Goal: Task Accomplishment & Management: Use online tool/utility

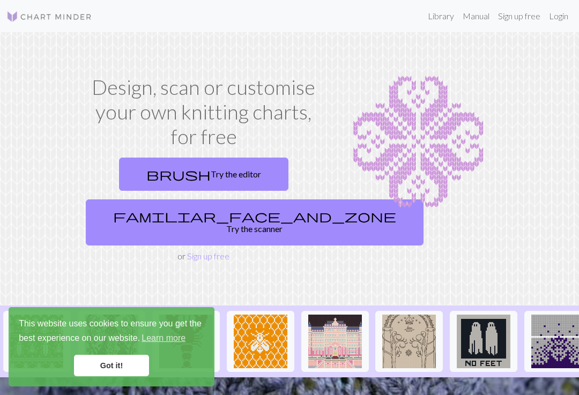
click at [443, 14] on link "Library" at bounding box center [440, 15] width 35 height 21
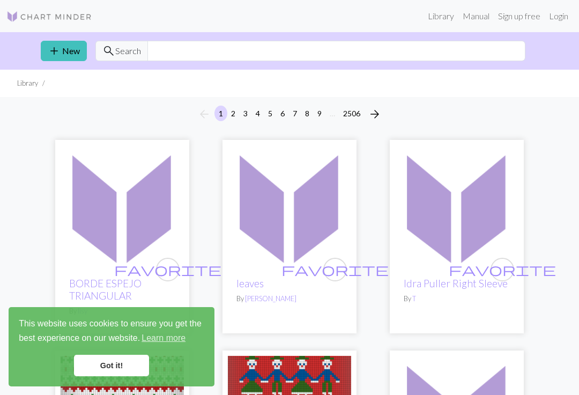
click at [130, 365] on link "Got it!" at bounding box center [111, 365] width 75 height 21
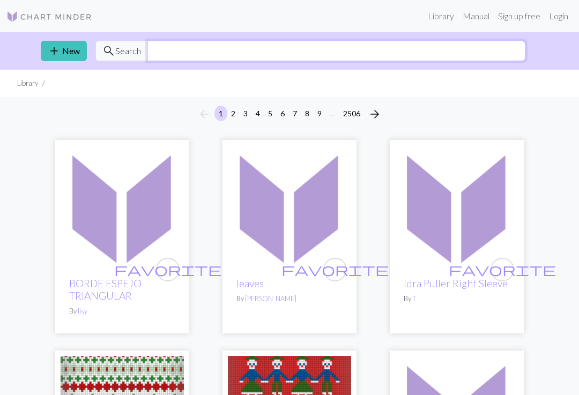
click at [336, 52] on input "text" at bounding box center [336, 51] width 378 height 20
type input "Spiderman"
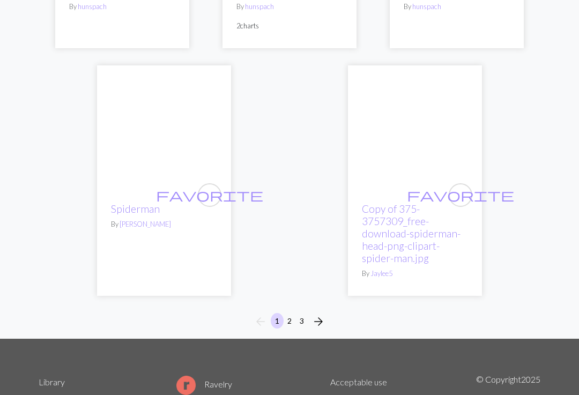
scroll to position [3719, 0]
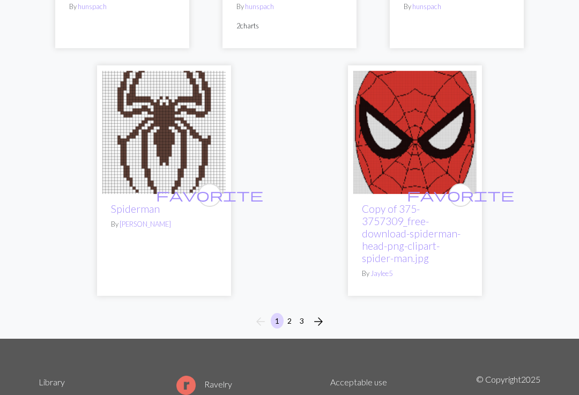
click at [316, 314] on span "arrow_forward" at bounding box center [318, 321] width 13 height 15
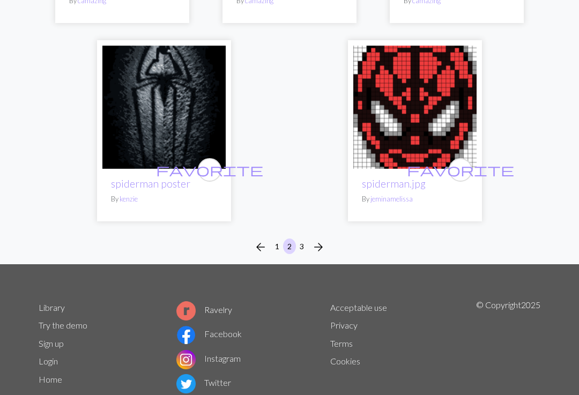
scroll to position [3732, 0]
click at [322, 244] on span "arrow_forward" at bounding box center [318, 246] width 13 height 15
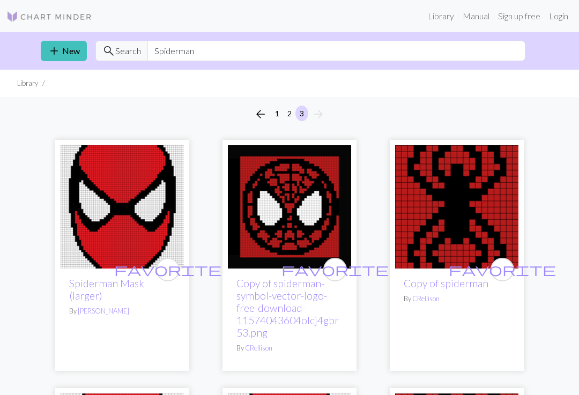
click at [56, 53] on span "add" at bounding box center [54, 50] width 13 height 15
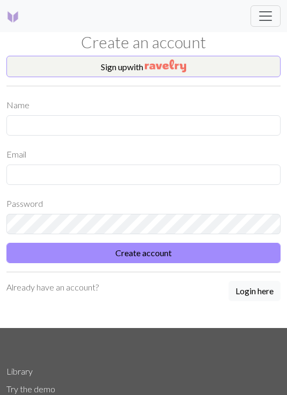
click at [186, 64] on img "button" at bounding box center [165, 65] width 41 height 13
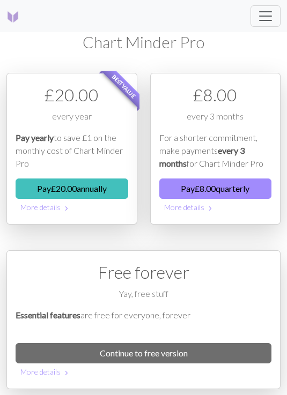
click at [257, 343] on link "Continue to free version" at bounding box center [144, 353] width 256 height 20
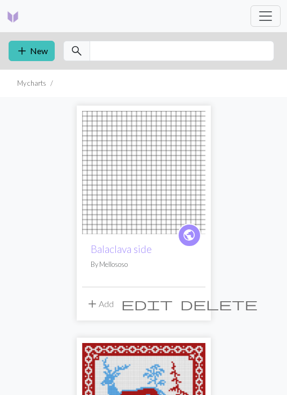
click at [16, 57] on span "add" at bounding box center [22, 50] width 13 height 15
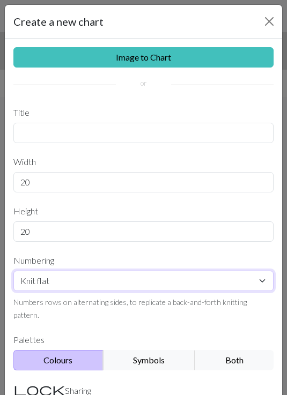
click at [40, 285] on select "Knit flat Knit in the round Lace knitting Cross stitch" at bounding box center [143, 281] width 260 height 20
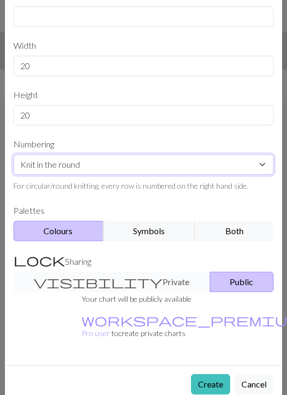
scroll to position [116, 0]
click at [20, 163] on select "Knit flat Knit in the round Lace knitting Cross stitch" at bounding box center [143, 165] width 260 height 20
select select "flat"
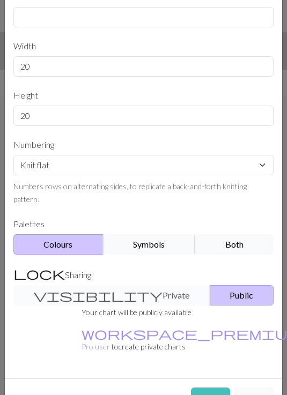
click at [201, 387] on button "Create" at bounding box center [210, 397] width 39 height 20
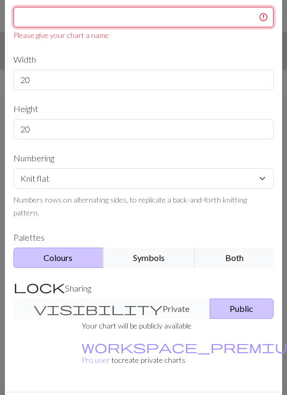
click at [31, 25] on input "text" at bounding box center [143, 17] width 260 height 20
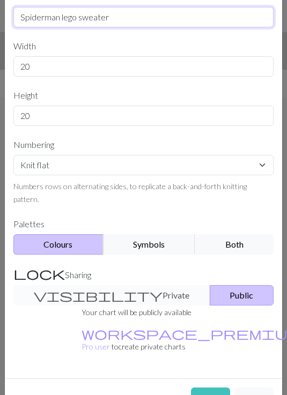
type input "Spiderman lego sweater"
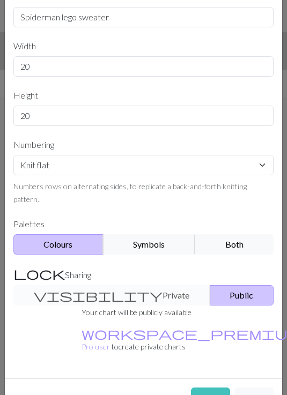
click at [213, 387] on button "Create" at bounding box center [210, 397] width 39 height 20
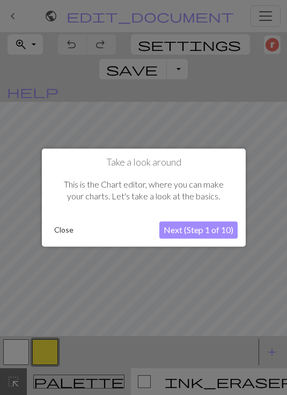
click at [63, 232] on button "Close" at bounding box center [64, 230] width 28 height 16
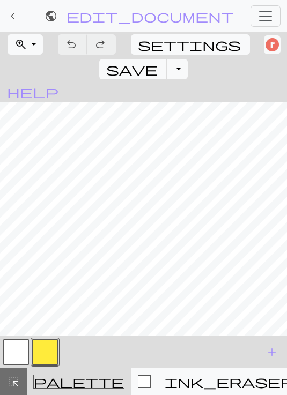
click at [40, 345] on button "button" at bounding box center [45, 352] width 26 height 26
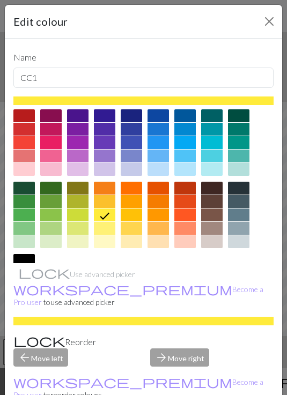
click at [25, 117] on div at bounding box center [23, 115] width 21 height 13
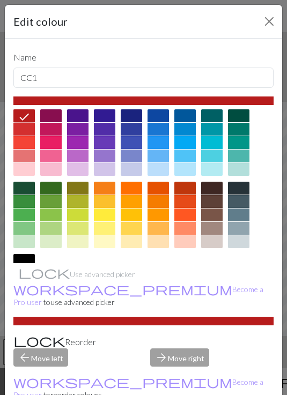
click at [273, 20] on button "Close" at bounding box center [268, 21] width 17 height 17
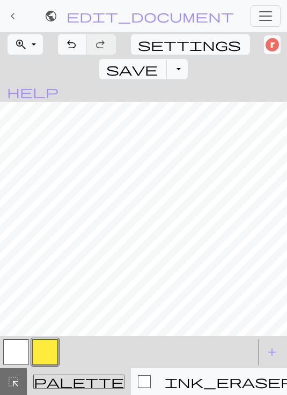
click at [46, 351] on button "button" at bounding box center [45, 352] width 26 height 26
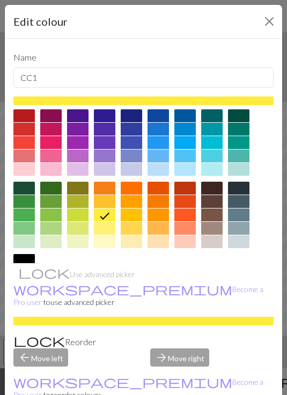
click at [23, 118] on div at bounding box center [23, 115] width 21 height 13
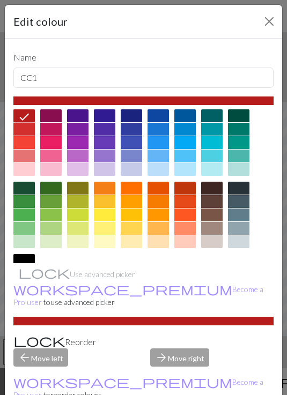
click at [164, 361] on div "arrow_forward Move right" at bounding box center [212, 357] width 137 height 18
click at [263, 14] on button "Close" at bounding box center [268, 21] width 17 height 17
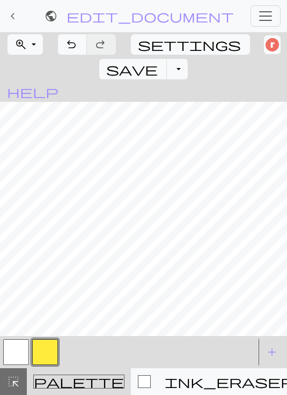
click at [60, 378] on span "palette" at bounding box center [79, 381] width 90 height 15
click at [56, 375] on span "palette" at bounding box center [79, 381] width 90 height 15
click at [8, 345] on button "button" at bounding box center [16, 352] width 26 height 26
click at [47, 339] on button "button" at bounding box center [45, 352] width 26 height 26
click at [7, 360] on button "button" at bounding box center [16, 352] width 26 height 26
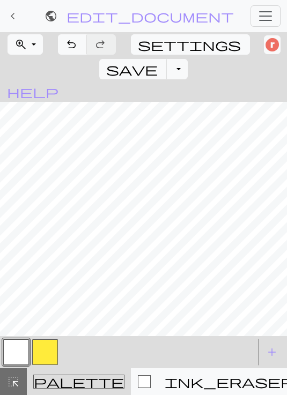
click at [55, 357] on button "button" at bounding box center [45, 352] width 26 height 26
click at [19, 353] on button "button" at bounding box center [16, 352] width 26 height 26
click at [48, 351] on button "button" at bounding box center [45, 352] width 26 height 26
click at [13, 349] on button "button" at bounding box center [16, 352] width 26 height 26
click at [48, 354] on button "button" at bounding box center [45, 352] width 26 height 26
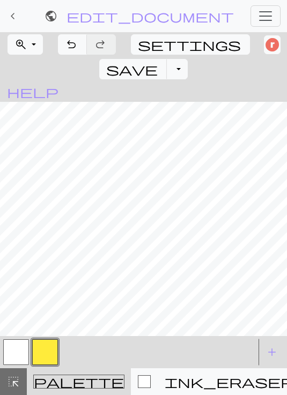
click at [20, 357] on button "button" at bounding box center [16, 352] width 26 height 26
click at [50, 345] on button "button" at bounding box center [45, 352] width 26 height 26
click at [21, 45] on span "zoom_in" at bounding box center [20, 44] width 13 height 15
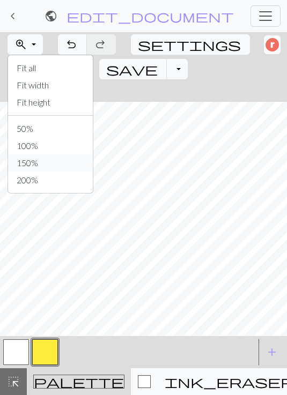
click at [59, 164] on button "150%" at bounding box center [50, 162] width 85 height 17
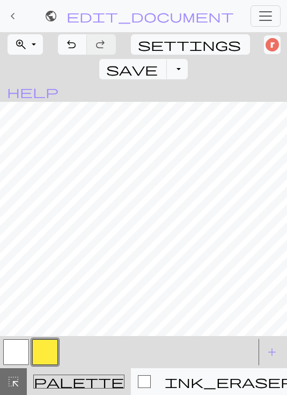
click at [38, 50] on button "zoom_in Zoom Zoom" at bounding box center [25, 44] width 35 height 20
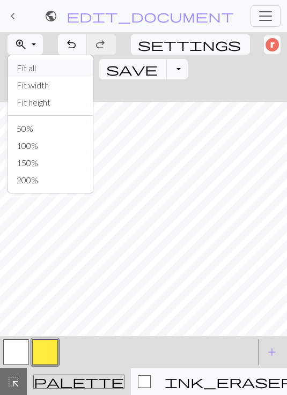
click at [68, 71] on button "Fit all" at bounding box center [50, 67] width 85 height 17
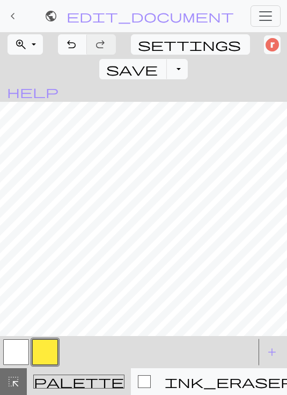
click at [50, 354] on button "button" at bounding box center [45, 352] width 26 height 26
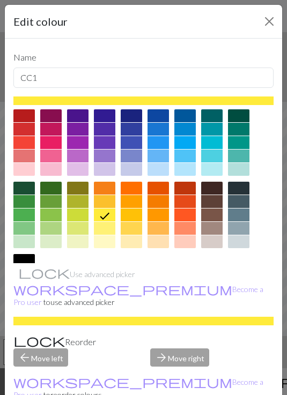
click at [261, 28] on button "Close" at bounding box center [268, 21] width 17 height 17
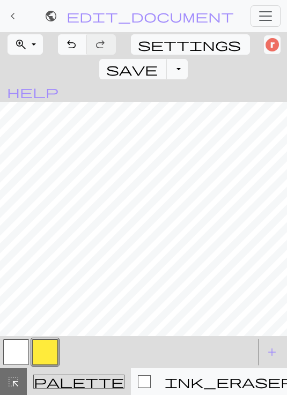
click at [278, 352] on span "add" at bounding box center [271, 352] width 13 height 15
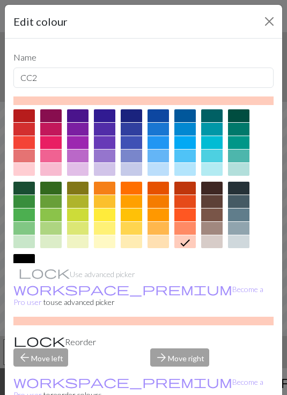
click at [28, 113] on div at bounding box center [23, 115] width 21 height 13
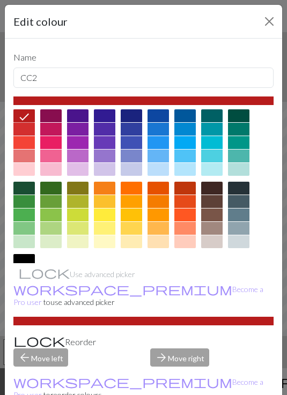
click at [260, 17] on button "Close" at bounding box center [268, 21] width 17 height 17
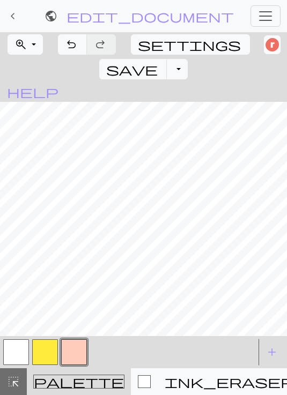
click at [84, 347] on button "button" at bounding box center [74, 352] width 26 height 26
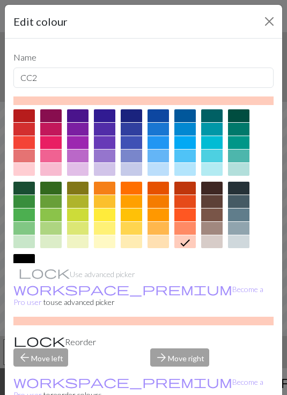
click at [23, 115] on div at bounding box center [23, 115] width 21 height 13
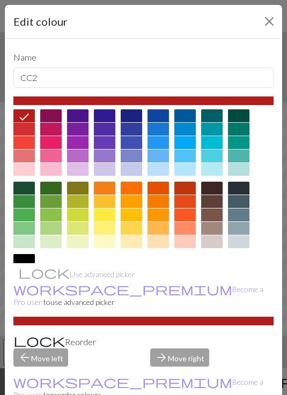
click at [202, 325] on div at bounding box center [143, 321] width 260 height 9
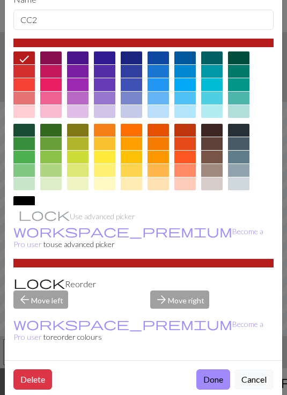
scroll to position [57, 0]
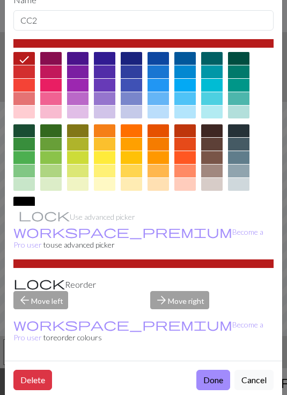
click at [218, 370] on button "Done" at bounding box center [213, 380] width 34 height 20
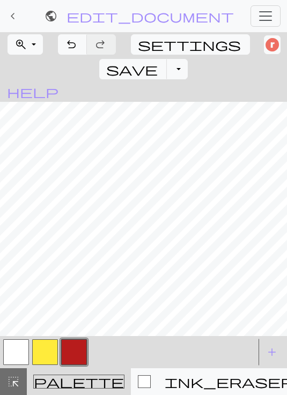
click at [144, 48] on span "settings" at bounding box center [189, 44] width 103 height 15
select select "aran"
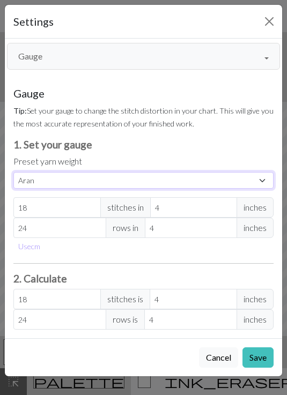
click at [243, 176] on select "Custom Square Lace Light Fingering Fingering Sport Double knit Worsted Aran Bul…" at bounding box center [143, 180] width 260 height 17
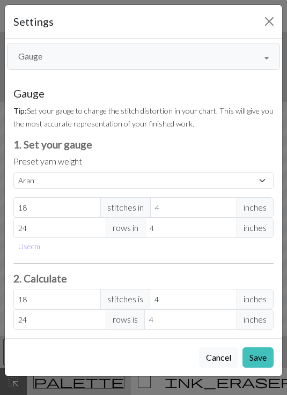
click at [262, 51] on button "Gauge" at bounding box center [143, 56] width 273 height 27
click at [267, 24] on button "Close" at bounding box center [268, 21] width 17 height 17
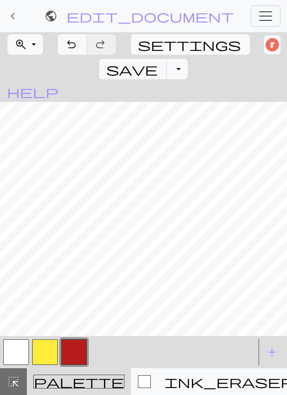
click at [29, 43] on button "zoom_in Zoom Zoom" at bounding box center [25, 44] width 35 height 20
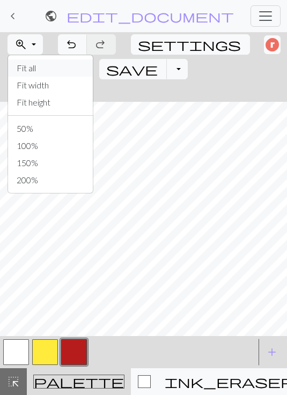
click at [59, 68] on button "Fit all" at bounding box center [50, 67] width 85 height 17
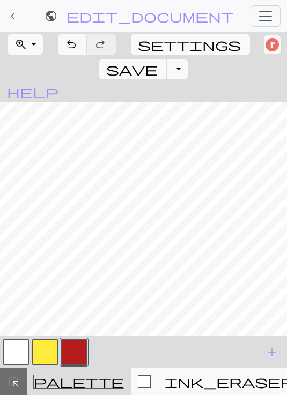
click at [63, 386] on span "palette" at bounding box center [79, 381] width 90 height 15
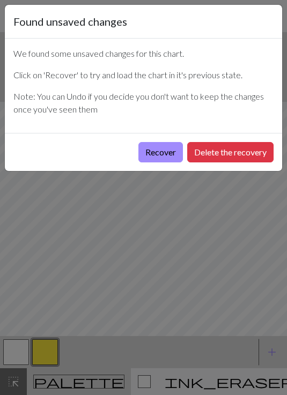
click at [165, 155] on button "Recover" at bounding box center [160, 152] width 44 height 20
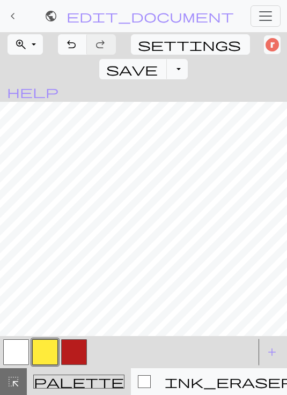
click at [80, 355] on button "button" at bounding box center [74, 352] width 26 height 26
click at [20, 353] on button "button" at bounding box center [16, 352] width 26 height 26
click at [75, 353] on button "button" at bounding box center [74, 352] width 26 height 26
click at [6, 346] on button "button" at bounding box center [16, 352] width 26 height 26
click at [71, 348] on button "button" at bounding box center [74, 352] width 26 height 26
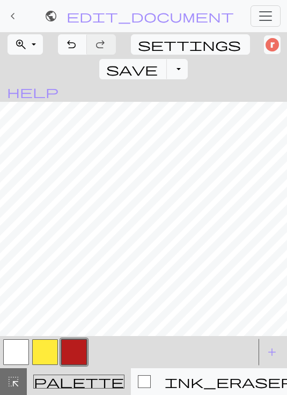
click at [41, 354] on button "button" at bounding box center [45, 352] width 26 height 26
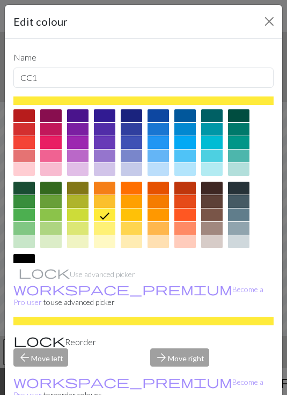
click at [267, 20] on button "Close" at bounding box center [268, 21] width 17 height 17
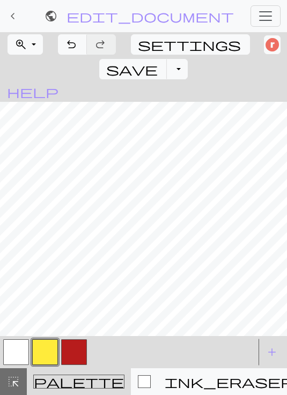
click at [22, 341] on button "button" at bounding box center [16, 352] width 26 height 26
click at [80, 354] on button "button" at bounding box center [74, 352] width 26 height 26
click at [21, 348] on button "button" at bounding box center [16, 352] width 26 height 26
click at [77, 345] on button "button" at bounding box center [74, 352] width 26 height 26
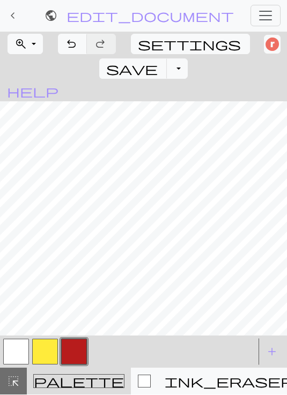
click at [149, 45] on span "settings" at bounding box center [189, 44] width 103 height 15
select select "aran"
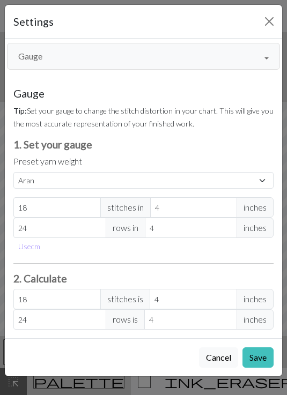
click at [189, 50] on button "Gauge" at bounding box center [143, 56] width 273 height 27
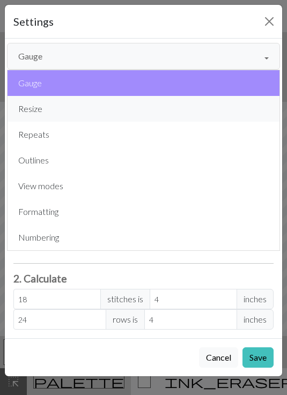
click at [176, 110] on button "Resize" at bounding box center [144, 109] width 272 height 26
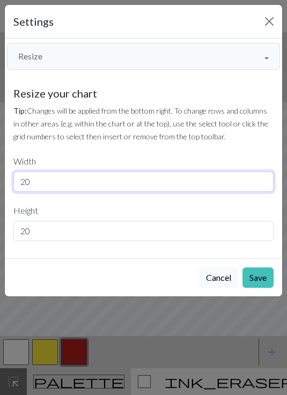
click at [57, 186] on input "20" at bounding box center [143, 181] width 260 height 20
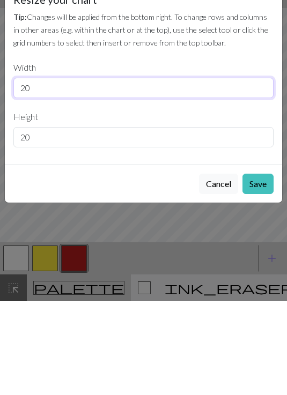
type input "2"
type input "100"
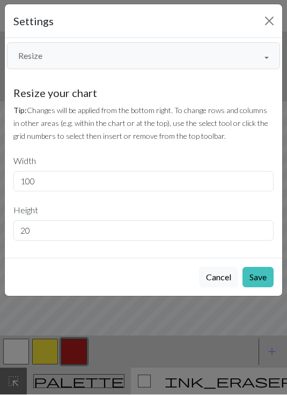
click at [260, 276] on button "Save" at bounding box center [257, 277] width 31 height 20
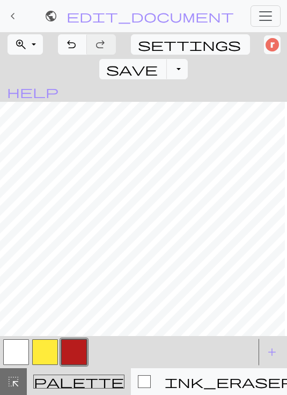
scroll to position [0, 138]
click at [17, 347] on button "button" at bounding box center [16, 352] width 26 height 26
click at [77, 349] on button "button" at bounding box center [74, 352] width 26 height 26
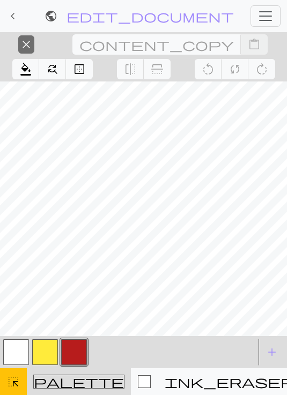
click at [73, 355] on button "button" at bounding box center [74, 352] width 26 height 26
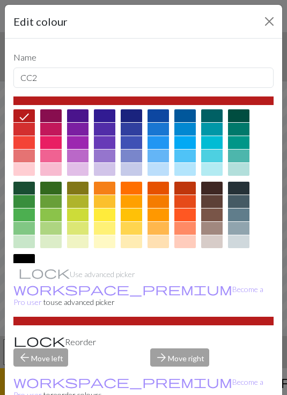
scroll to position [0, 0]
click at [264, 20] on button "Close" at bounding box center [268, 21] width 17 height 17
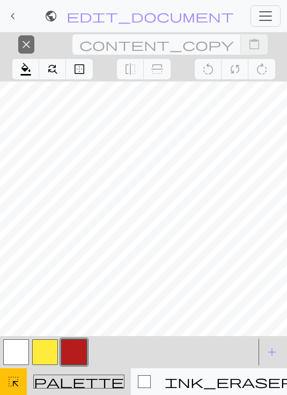
click at [190, 392] on button "ink_eraser Erase Erase" at bounding box center [229, 381] width 143 height 27
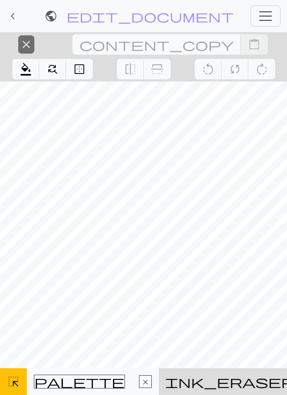
click at [69, 390] on button "palette Colour Colour" at bounding box center [79, 381] width 105 height 27
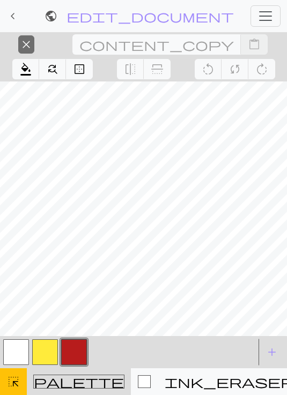
click at [20, 47] on span "close" at bounding box center [26, 44] width 13 height 15
click at [24, 42] on span "close" at bounding box center [26, 44] width 13 height 15
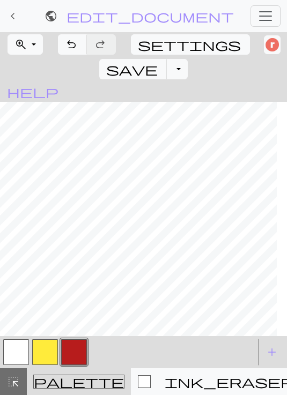
scroll to position [0, 245]
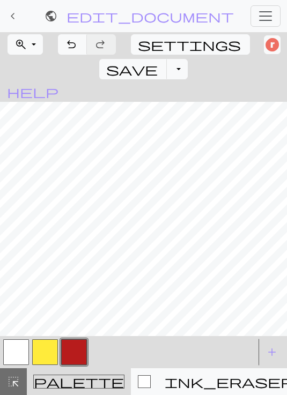
click at [27, 344] on button "button" at bounding box center [16, 352] width 26 height 26
click at [75, 351] on button "button" at bounding box center [74, 352] width 26 height 26
click at [20, 347] on button "button" at bounding box center [16, 352] width 26 height 26
click at [74, 353] on button "button" at bounding box center [74, 352] width 26 height 26
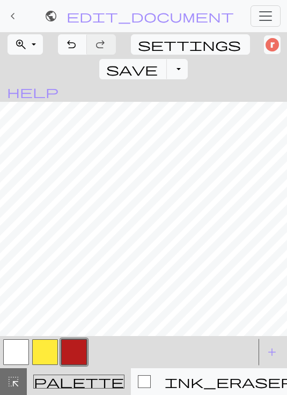
click at [21, 348] on button "button" at bounding box center [16, 352] width 26 height 26
click at [77, 353] on button "button" at bounding box center [74, 352] width 26 height 26
click at [19, 350] on button "button" at bounding box center [16, 352] width 26 height 26
click at [79, 348] on button "button" at bounding box center [74, 352] width 26 height 26
click at [24, 348] on button "button" at bounding box center [16, 352] width 26 height 26
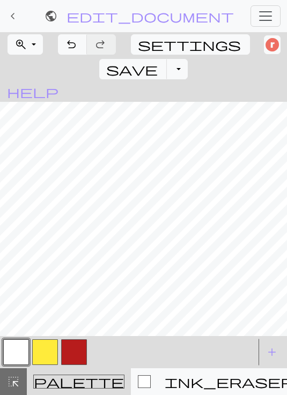
click at [78, 346] on button "button" at bounding box center [74, 352] width 26 height 26
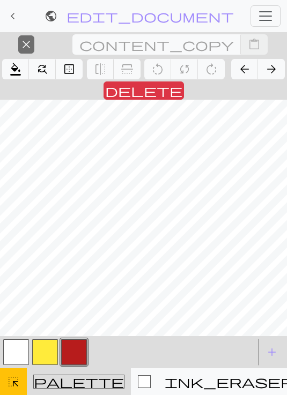
scroll to position [0, 70]
click at [24, 43] on span "close" at bounding box center [26, 44] width 13 height 15
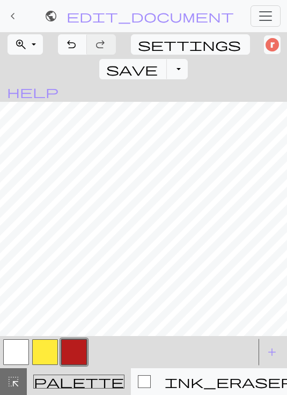
click at [38, 40] on button "zoom_in Zoom Zoom" at bounding box center [25, 44] width 35 height 20
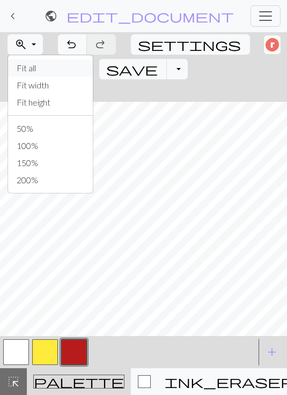
click at [57, 64] on button "Fit all" at bounding box center [50, 67] width 85 height 17
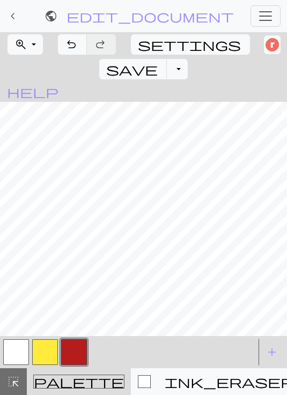
click at [144, 47] on span "settings" at bounding box center [189, 44] width 103 height 15
select select "aran"
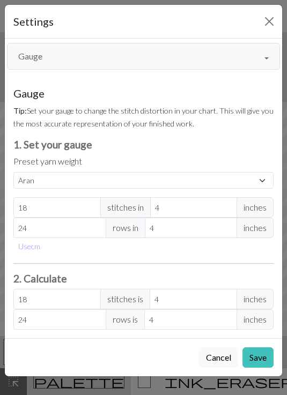
click at [100, 43] on button "Gauge" at bounding box center [143, 56] width 273 height 27
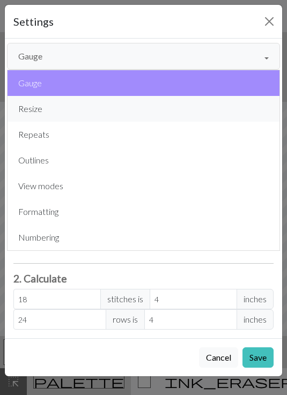
click at [119, 115] on button "Resize" at bounding box center [144, 109] width 272 height 26
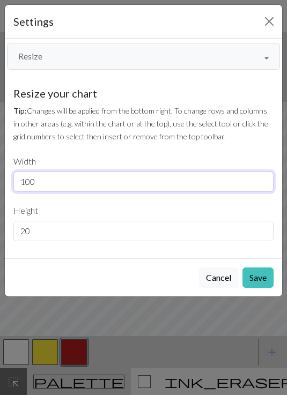
click at [171, 181] on input "100" at bounding box center [143, 181] width 260 height 20
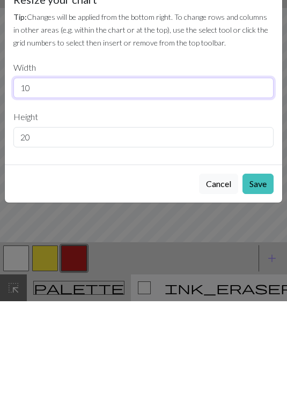
type input "1"
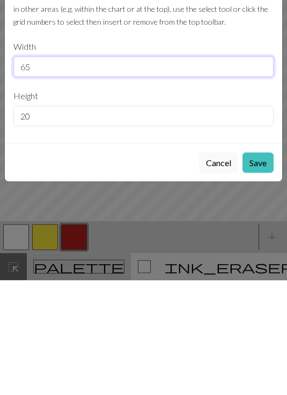
type input "65"
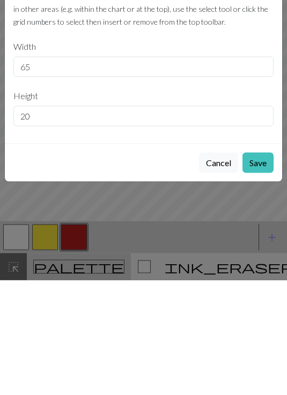
click at [267, 267] on button "Save" at bounding box center [257, 277] width 31 height 20
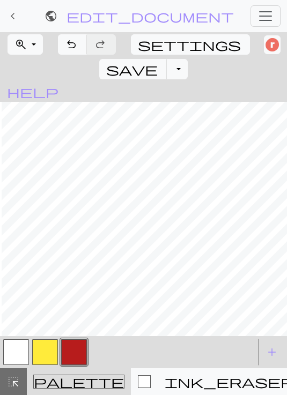
scroll to position [0, 123]
click at [73, 34] on button "undo Undo Undo" at bounding box center [72, 44] width 29 height 20
click at [24, 40] on span "zoom_in" at bounding box center [20, 44] width 13 height 15
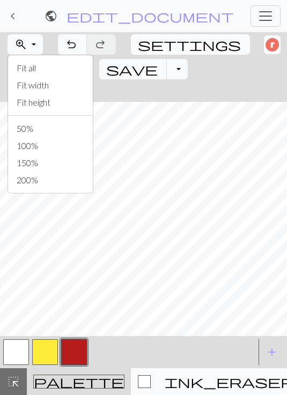
click at [22, 43] on span "zoom_in" at bounding box center [20, 44] width 13 height 15
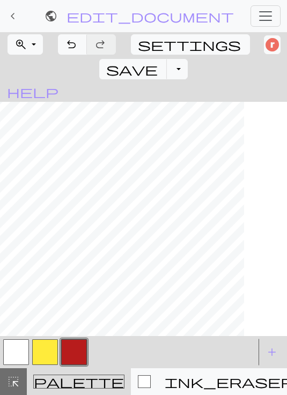
scroll to position [0, 0]
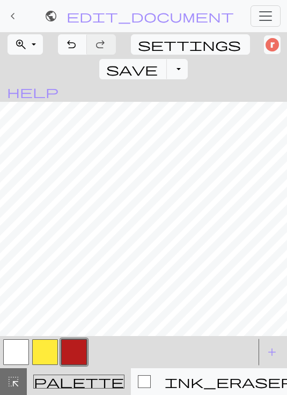
click at [66, 386] on div "palette Colour Colour" at bounding box center [78, 382] width 91 height 14
click at [17, 358] on button "button" at bounding box center [16, 352] width 26 height 26
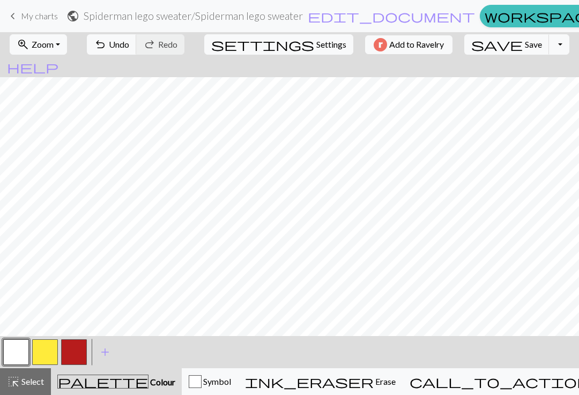
click at [286, 36] on button "settings Settings" at bounding box center [278, 44] width 149 height 20
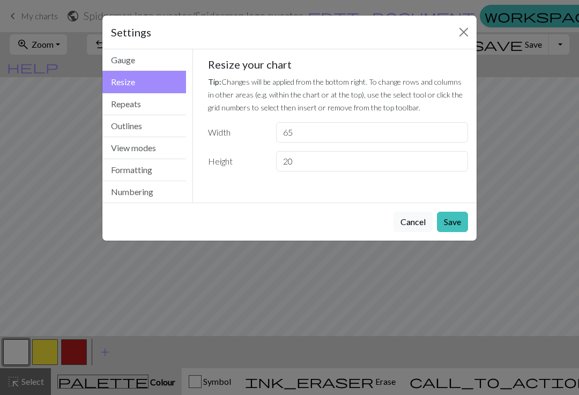
click at [286, 38] on button "Close" at bounding box center [463, 32] width 17 height 17
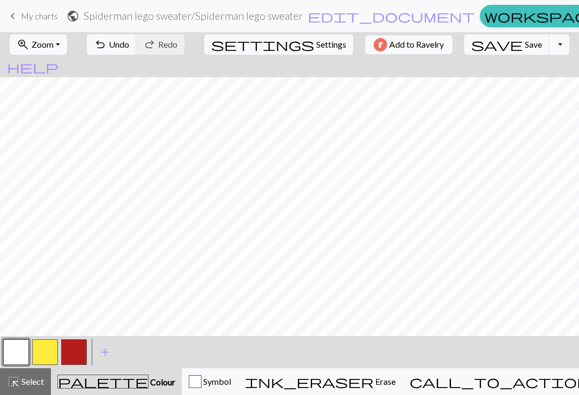
click at [286, 48] on span "Settings" at bounding box center [331, 44] width 30 height 13
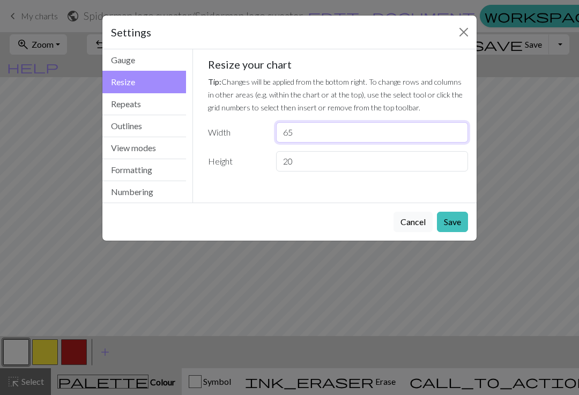
click at [286, 131] on input "65" at bounding box center [372, 132] width 192 height 20
type input "6"
type input "45"
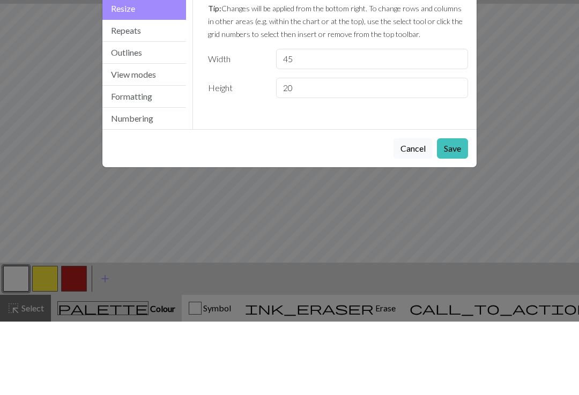
click at [286, 212] on button "Save" at bounding box center [452, 222] width 31 height 20
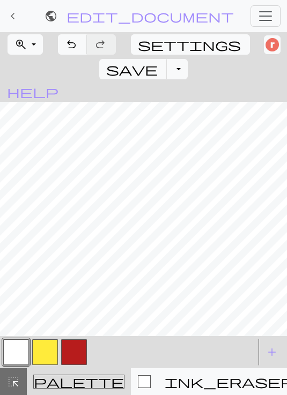
click at [145, 43] on span "settings" at bounding box center [189, 44] width 103 height 15
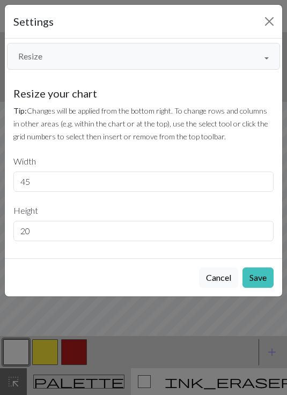
click at [240, 80] on div "Gauge Tip: Set your gauge to change the stitch distortion in your chart. This w…" at bounding box center [143, 168] width 277 height 180
click at [272, 16] on button "Close" at bounding box center [268, 21] width 17 height 17
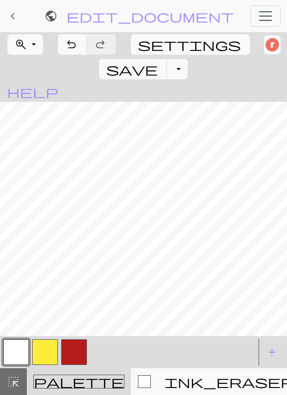
click at [78, 347] on button "button" at bounding box center [74, 352] width 26 height 26
click at [131, 389] on button "Symbol" at bounding box center [144, 381] width 27 height 27
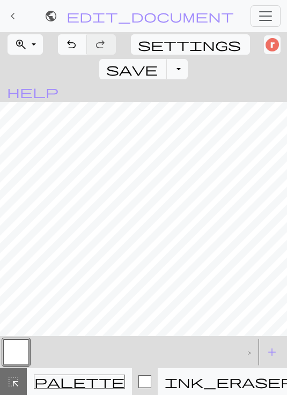
click at [138, 377] on div "Symbol" at bounding box center [144, 381] width 13 height 13
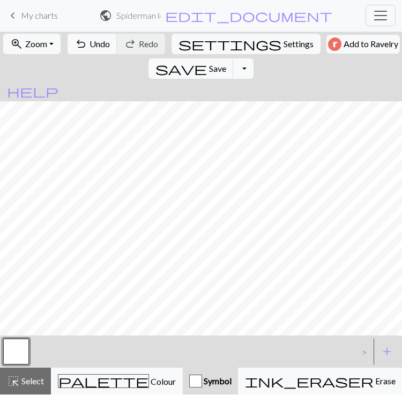
click at [42, 383] on span "Select" at bounding box center [32, 381] width 24 height 10
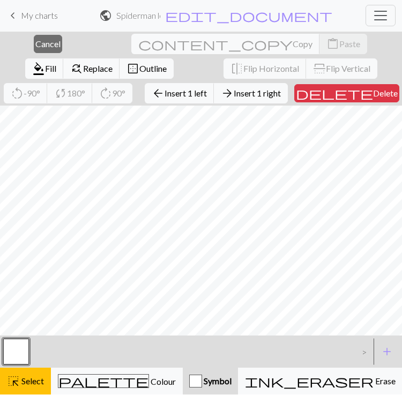
click at [164, 94] on span "Insert 1 left" at bounding box center [185, 93] width 42 height 10
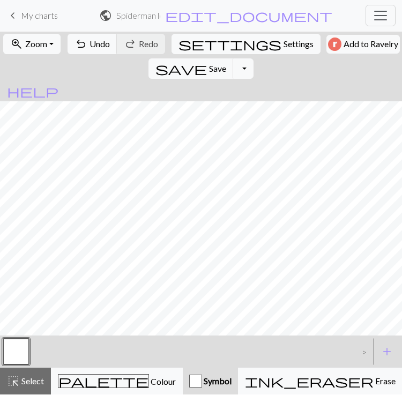
click at [31, 385] on span "Select" at bounding box center [32, 381] width 24 height 10
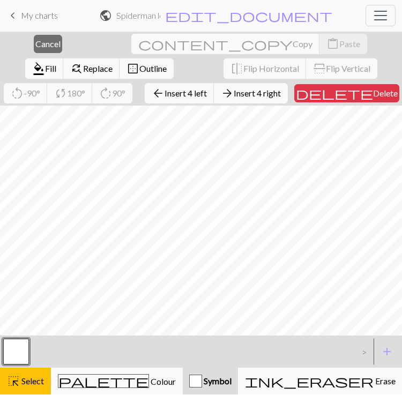
click at [164, 93] on span "Insert 4 left" at bounding box center [185, 93] width 42 height 10
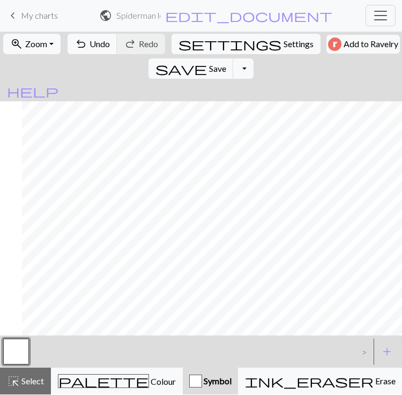
scroll to position [0, 108]
click at [32, 385] on span "Select" at bounding box center [32, 381] width 24 height 10
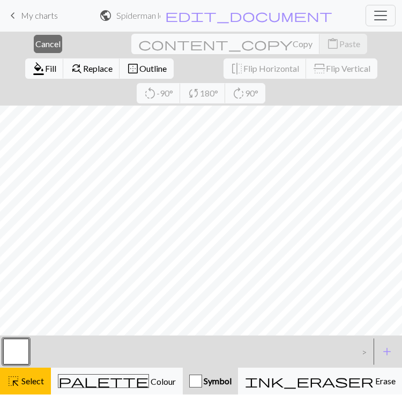
scroll to position [0, 41]
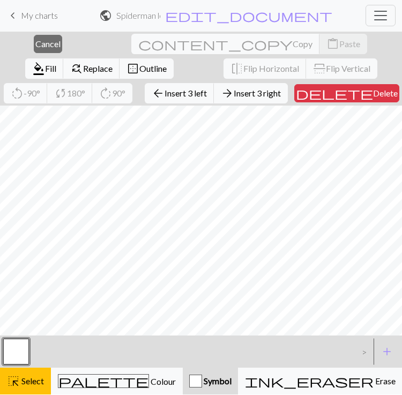
click at [234, 95] on span "Insert 3 right" at bounding box center [257, 93] width 47 height 10
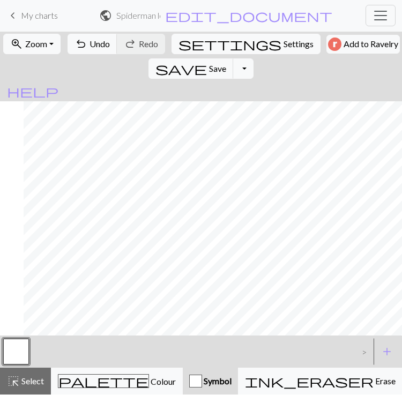
scroll to position [0, 65]
click at [44, 375] on div "highlight_alt Select Select" at bounding box center [25, 381] width 37 height 13
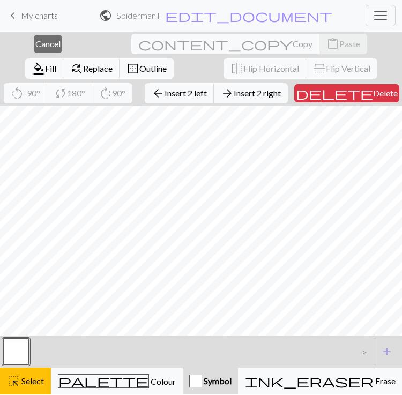
click at [214, 101] on button "arrow_forward Insert 2 right" at bounding box center [251, 94] width 74 height 20
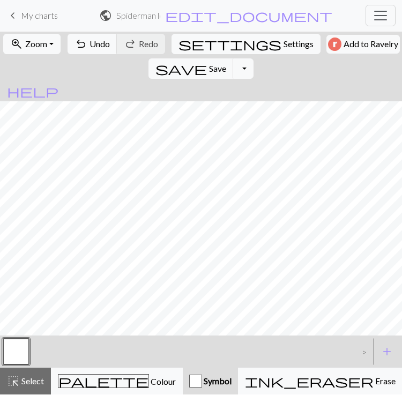
scroll to position [0, 24]
click at [53, 50] on button "zoom_in Zoom Zoom" at bounding box center [31, 44] width 57 height 20
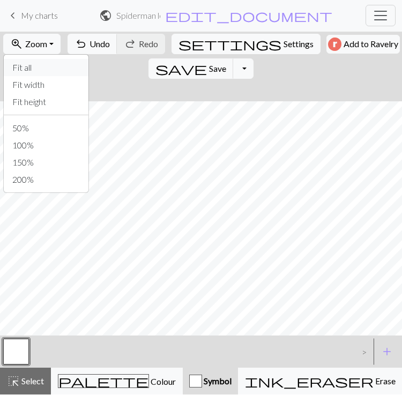
click at [66, 67] on button "Fit all" at bounding box center [46, 67] width 85 height 17
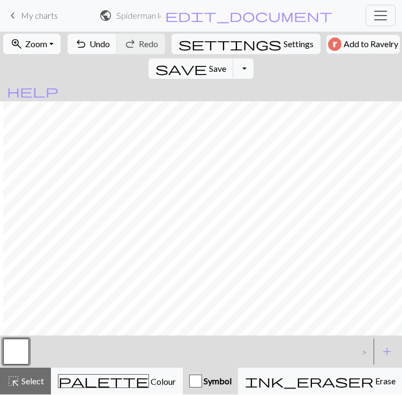
scroll to position [0, 4]
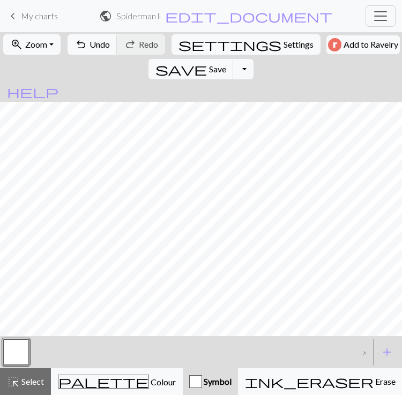
click at [28, 391] on button "highlight_alt Select Select" at bounding box center [25, 381] width 51 height 27
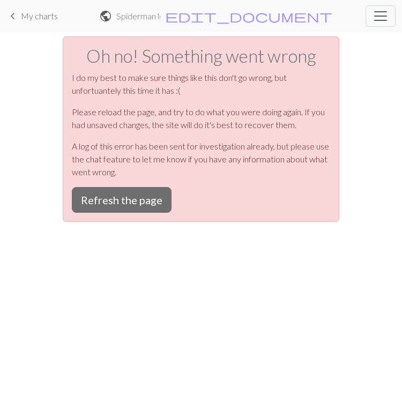
click at [113, 206] on button "Refresh the page" at bounding box center [122, 200] width 100 height 26
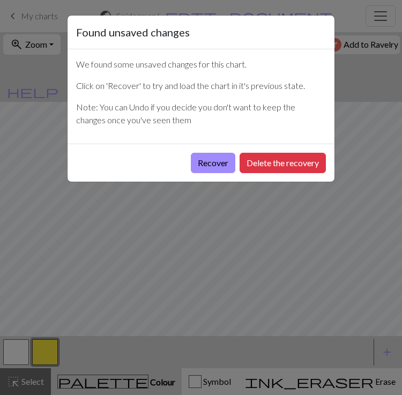
click at [196, 173] on button "Recover" at bounding box center [213, 163] width 44 height 20
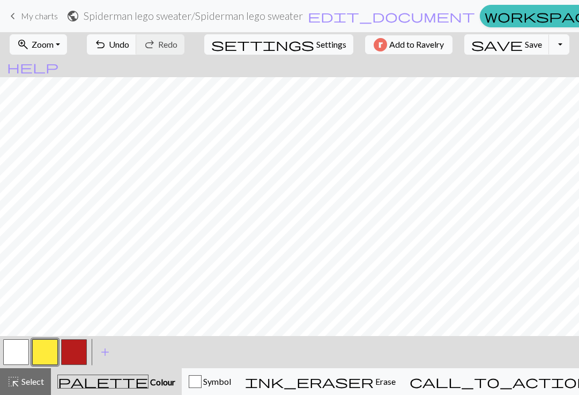
click at [33, 384] on span "Select" at bounding box center [32, 381] width 24 height 10
click at [40, 391] on button "highlight_alt Select Select" at bounding box center [25, 381] width 51 height 27
click at [41, 386] on span "Select" at bounding box center [32, 381] width 24 height 10
click at [40, 391] on button "highlight_alt Select Select" at bounding box center [25, 381] width 51 height 27
click at [117, 387] on div "palette Colour Colour" at bounding box center [116, 382] width 118 height 14
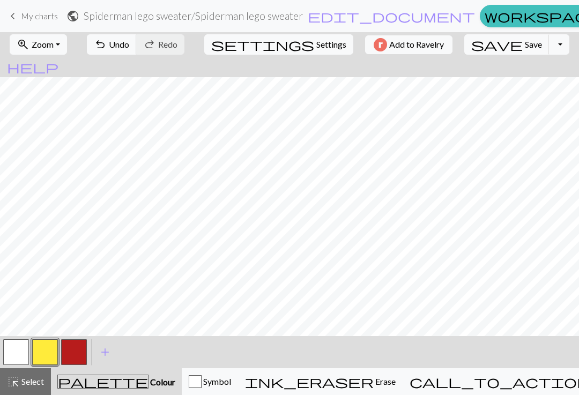
click at [83, 355] on button "button" at bounding box center [74, 352] width 26 height 26
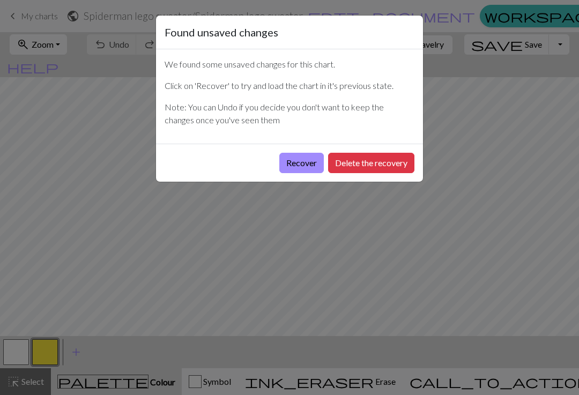
click at [308, 164] on button "Recover" at bounding box center [301, 163] width 44 height 20
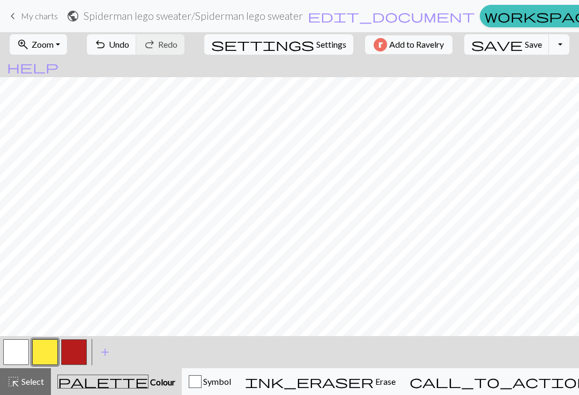
click at [67, 45] on button "zoom_in Zoom Zoom" at bounding box center [38, 44] width 57 height 20
click at [83, 71] on button "Fit all" at bounding box center [52, 67] width 85 height 17
click at [21, 391] on button "highlight_alt Select Select" at bounding box center [25, 381] width 51 height 27
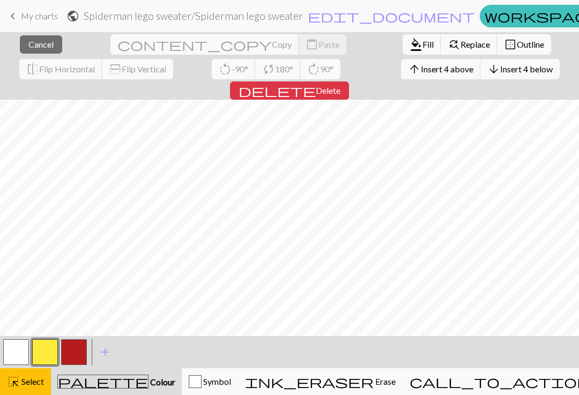
click at [421, 72] on span "Insert 4 above" at bounding box center [447, 69] width 53 height 10
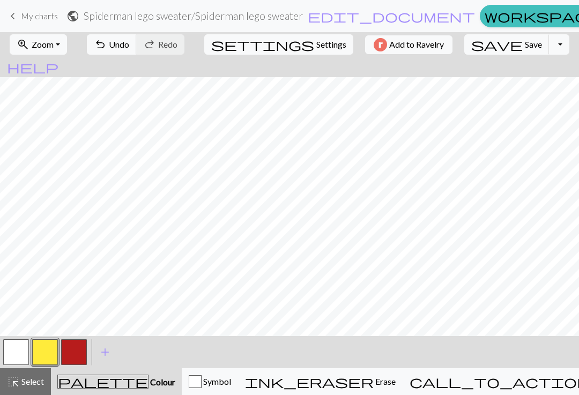
click at [129, 42] on span "Undo" at bounding box center [119, 44] width 20 height 10
click at [32, 391] on button "highlight_alt Select Select" at bounding box center [25, 381] width 51 height 27
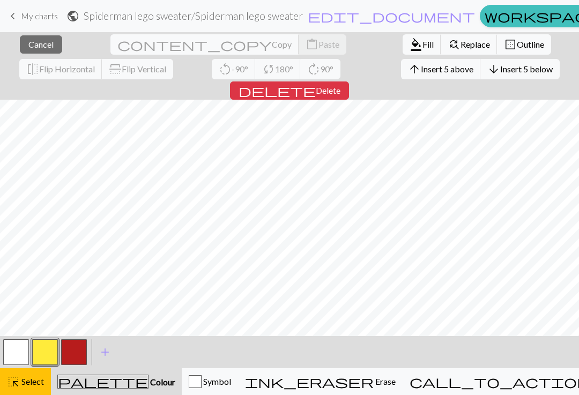
click at [500, 72] on span "Insert 5 below" at bounding box center [526, 69] width 53 height 10
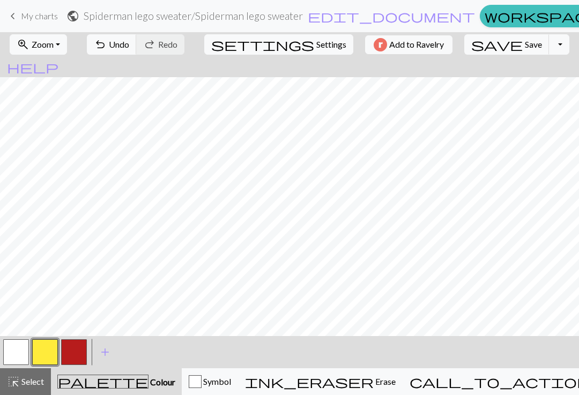
click at [129, 49] on span "Undo" at bounding box center [119, 44] width 20 height 10
click at [43, 391] on button "highlight_alt Select Select" at bounding box center [25, 381] width 51 height 27
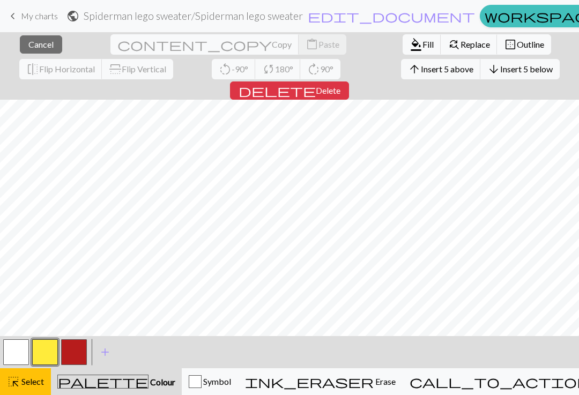
click at [421, 70] on span "Insert 5 above" at bounding box center [447, 69] width 53 height 10
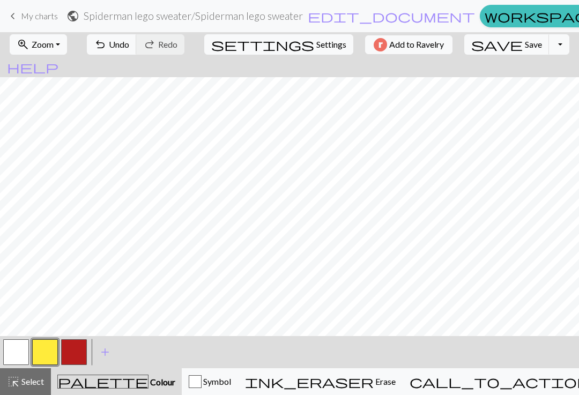
click at [34, 385] on span "Select" at bounding box center [32, 381] width 24 height 10
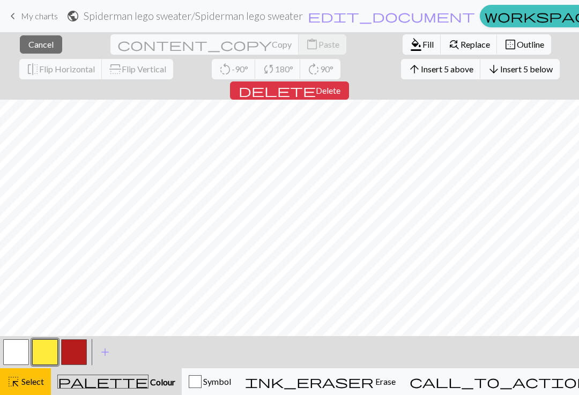
click at [421, 73] on span "Insert 5 above" at bounding box center [447, 69] width 53 height 10
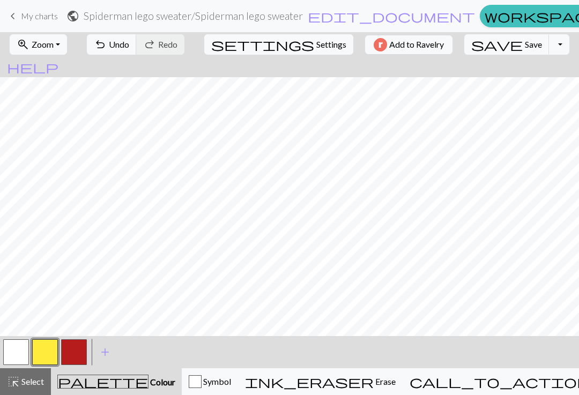
click at [129, 47] on span "Undo" at bounding box center [119, 44] width 20 height 10
click at [27, 351] on button "button" at bounding box center [16, 352] width 26 height 26
click at [92, 348] on button "add Add a colour" at bounding box center [105, 352] width 27 height 27
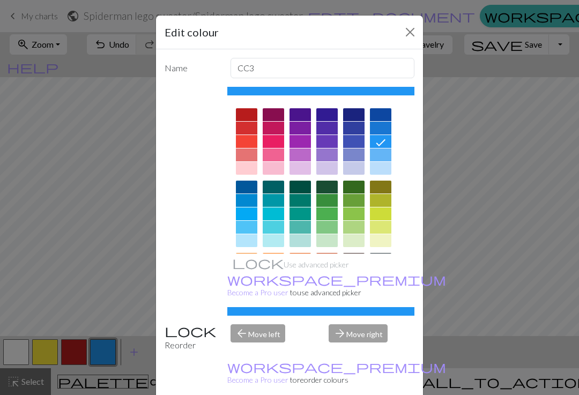
click at [409, 27] on button "Close" at bounding box center [409, 32] width 17 height 17
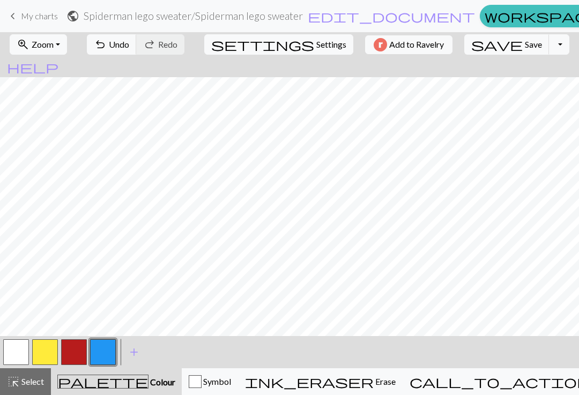
click at [79, 349] on button "button" at bounding box center [74, 352] width 26 height 26
click at [65, 35] on button "zoom_in Zoom Zoom" at bounding box center [38, 44] width 57 height 20
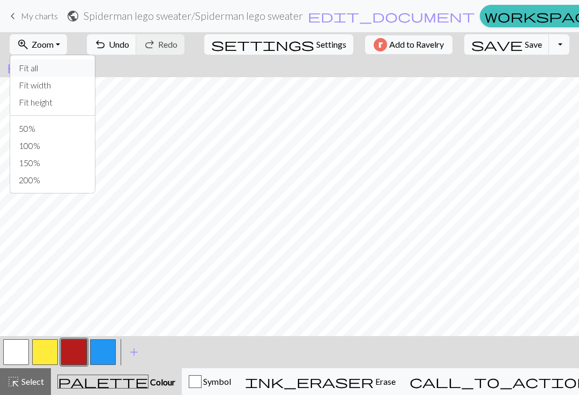
click at [84, 66] on button "Fit all" at bounding box center [52, 67] width 85 height 17
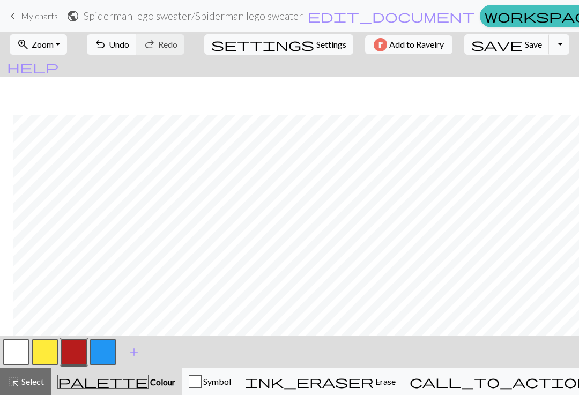
scroll to position [0, 0]
click at [129, 48] on span "Undo" at bounding box center [119, 44] width 20 height 10
click at [46, 377] on button "highlight_alt Select Select" at bounding box center [25, 381] width 51 height 27
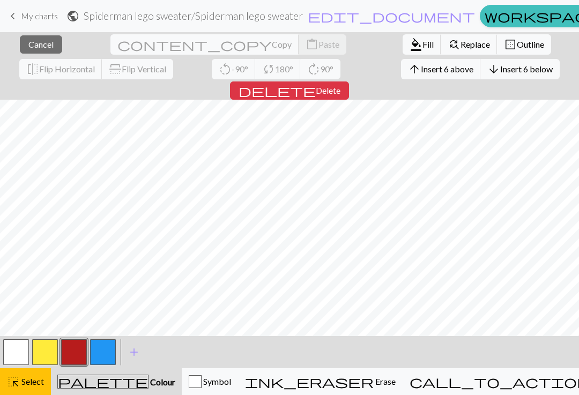
click at [500, 70] on span "Insert 6 below" at bounding box center [526, 69] width 53 height 10
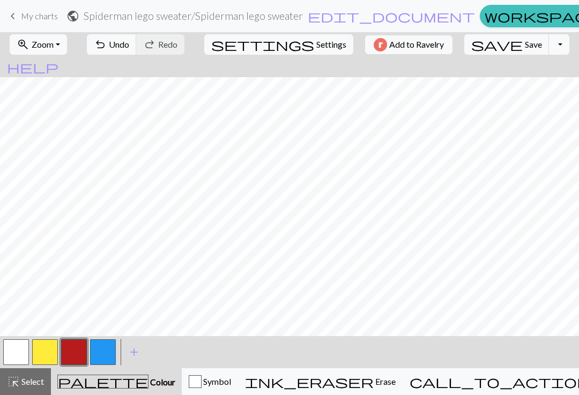
scroll to position [28, 0]
click at [34, 382] on span "Select" at bounding box center [32, 381] width 24 height 10
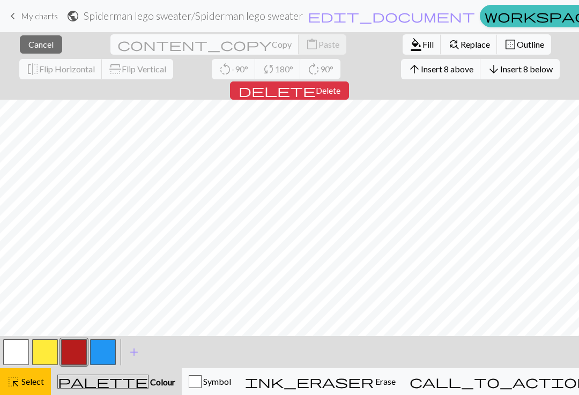
click at [500, 73] on span "Insert 8 below" at bounding box center [526, 69] width 53 height 10
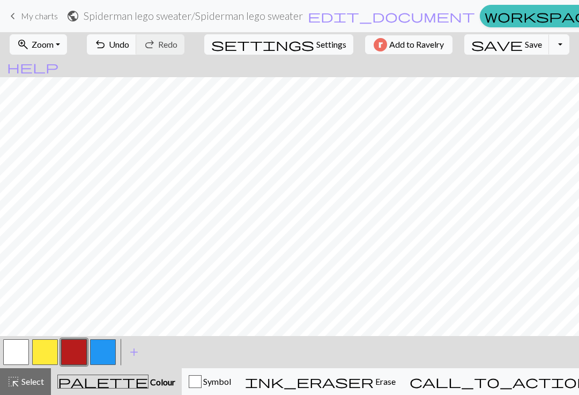
click at [30, 391] on button "highlight_alt Select Select" at bounding box center [25, 381] width 51 height 27
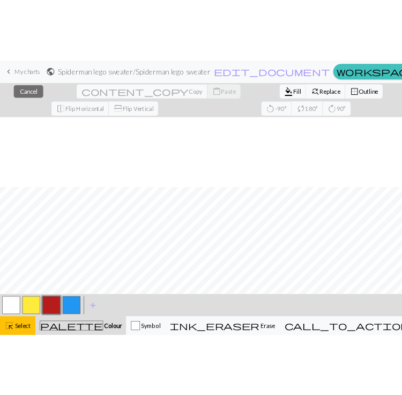
scroll to position [101, 0]
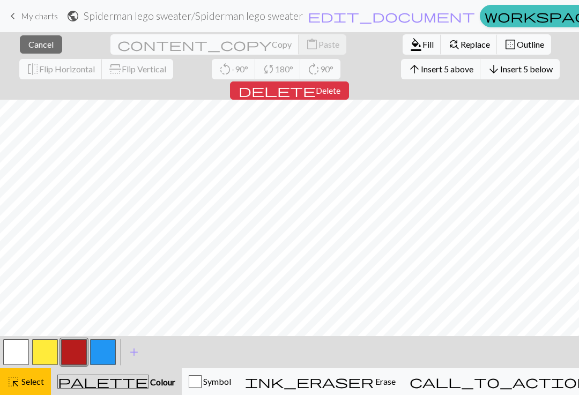
click at [500, 73] on span "Insert 5 below" at bounding box center [526, 69] width 53 height 10
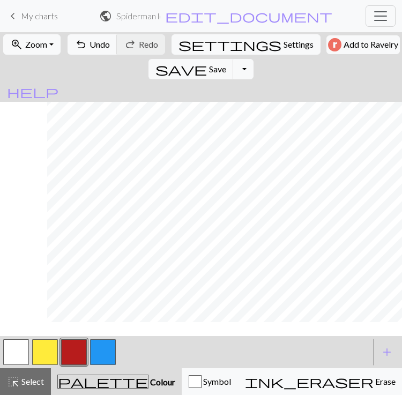
scroll to position [0, 79]
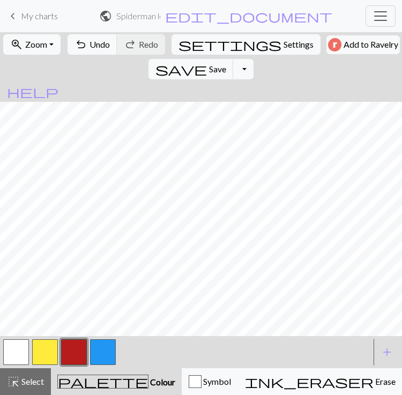
click at [99, 47] on span "Undo" at bounding box center [99, 44] width 20 height 10
click at [96, 41] on span "Undo" at bounding box center [99, 44] width 20 height 10
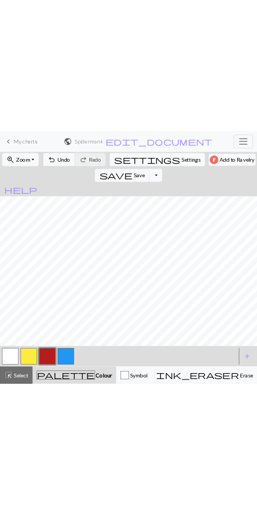
scroll to position [1, 0]
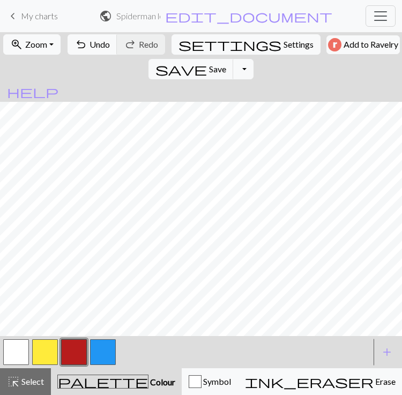
click at [21, 352] on button "button" at bounding box center [16, 352] width 26 height 26
click at [79, 356] on button "button" at bounding box center [74, 352] width 26 height 26
click at [89, 49] on span "Undo" at bounding box center [99, 44] width 20 height 10
click at [90, 46] on span "Undo" at bounding box center [99, 44] width 20 height 10
click at [94, 44] on span "Undo" at bounding box center [99, 44] width 20 height 10
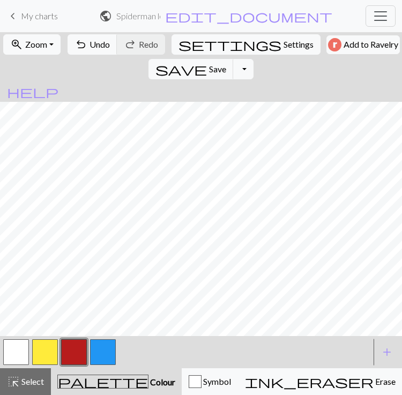
click at [99, 43] on span "Undo" at bounding box center [99, 44] width 20 height 10
click at [98, 41] on span "Undo" at bounding box center [99, 44] width 20 height 10
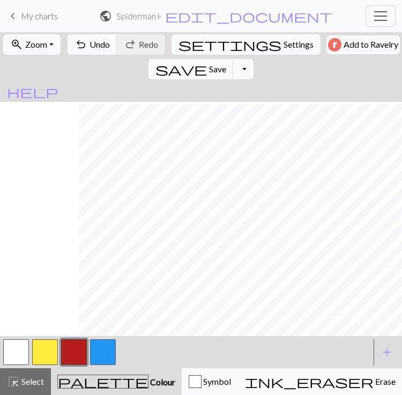
scroll to position [47, 79]
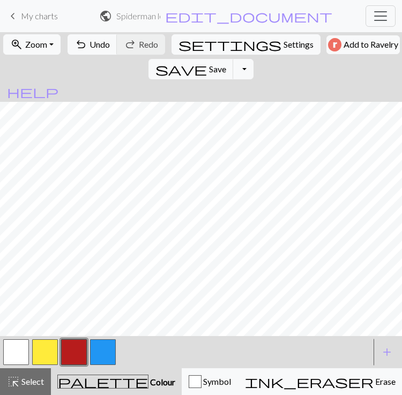
click at [89, 40] on span "Undo" at bounding box center [99, 44] width 20 height 10
click at [24, 353] on button "button" at bounding box center [16, 352] width 26 height 26
click at [69, 353] on button "button" at bounding box center [74, 352] width 26 height 26
click at [90, 46] on span "Undo" at bounding box center [99, 44] width 20 height 10
click at [89, 45] on span "Undo" at bounding box center [99, 44] width 20 height 10
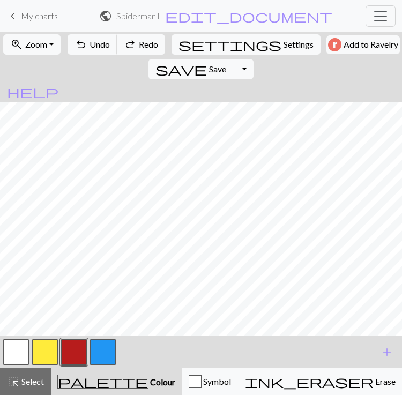
click at [101, 49] on span "Undo" at bounding box center [99, 44] width 20 height 10
click at [42, 358] on button "button" at bounding box center [45, 352] width 26 height 26
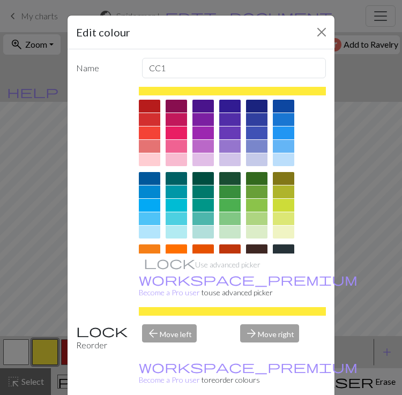
click at [315, 32] on button "Close" at bounding box center [321, 32] width 17 height 17
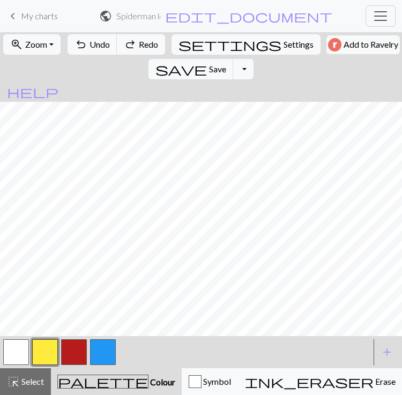
click at [20, 353] on button "button" at bounding box center [16, 352] width 26 height 26
click at [70, 353] on button "button" at bounding box center [74, 352] width 26 height 26
click at [13, 350] on button "button" at bounding box center [16, 352] width 26 height 26
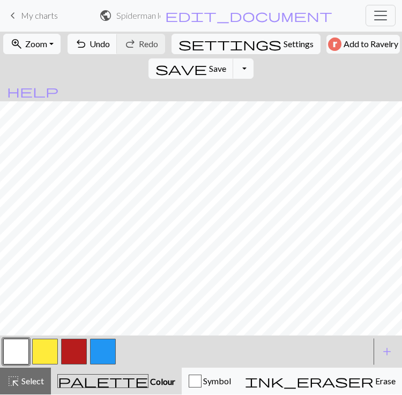
click at [75, 359] on button "button" at bounding box center [74, 352] width 26 height 26
click at [16, 355] on button "button" at bounding box center [16, 352] width 26 height 26
click at [73, 355] on button "button" at bounding box center [74, 352] width 26 height 26
click at [18, 348] on button "button" at bounding box center [16, 352] width 26 height 26
click at [66, 343] on button "button" at bounding box center [74, 352] width 26 height 26
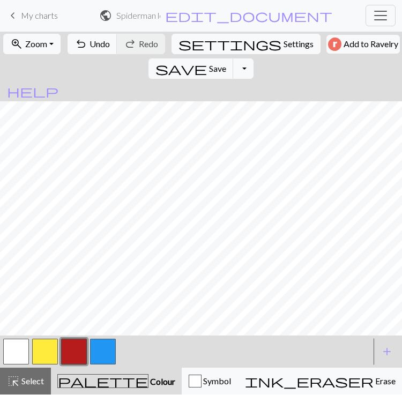
click at [96, 44] on span "Undo" at bounding box center [99, 44] width 20 height 10
click at [96, 41] on span "Undo" at bounding box center [99, 44] width 20 height 10
click at [91, 39] on span "Undo" at bounding box center [99, 44] width 20 height 10
click at [111, 38] on button "undo Undo Undo" at bounding box center [93, 44] width 50 height 20
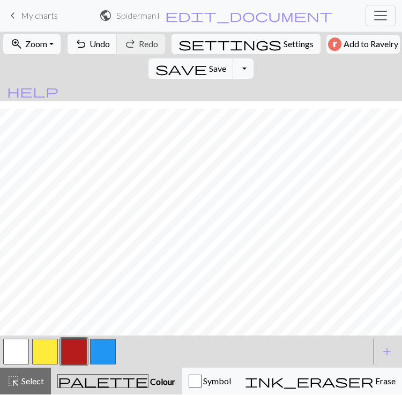
scroll to position [55, 0]
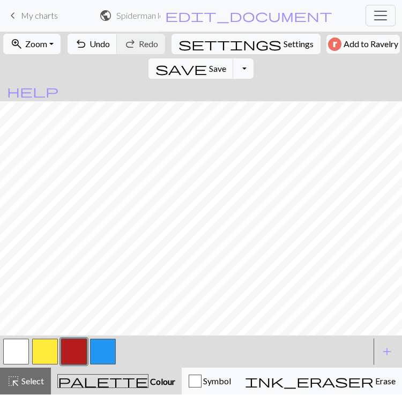
click at [14, 343] on button "button" at bounding box center [16, 352] width 26 height 26
click at [76, 350] on button "button" at bounding box center [74, 352] width 26 height 26
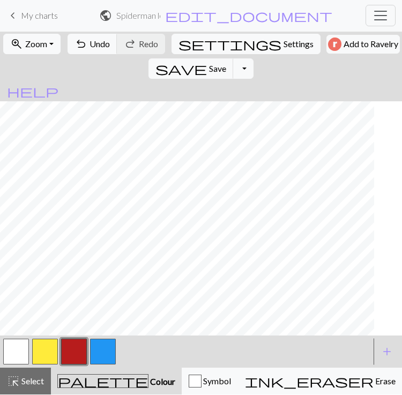
scroll to position [106, 0]
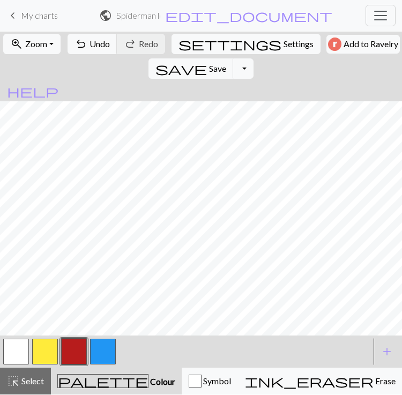
click at [54, 356] on button "button" at bounding box center [45, 352] width 26 height 26
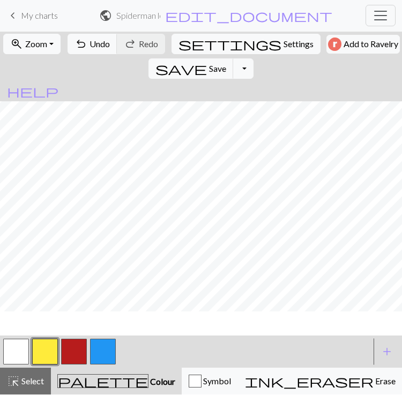
scroll to position [0, 0]
click at [54, 39] on button "zoom_in Zoom Zoom" at bounding box center [31, 44] width 57 height 20
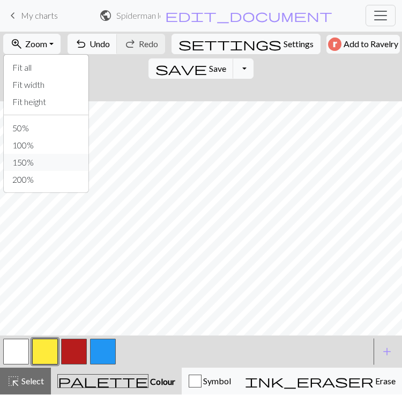
click at [64, 157] on button "150%" at bounding box center [46, 162] width 85 height 17
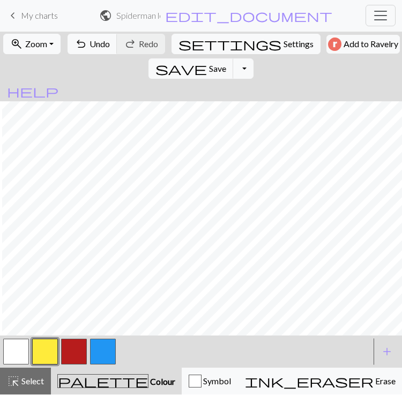
scroll to position [108, 2]
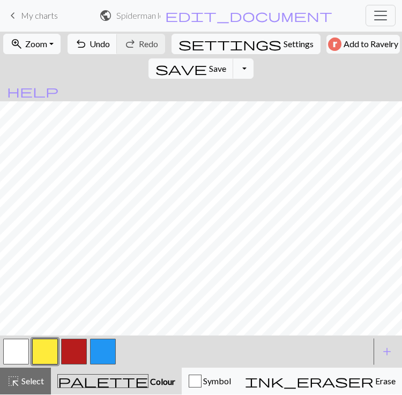
click at [48, 44] on button "zoom_in Zoom Zoom" at bounding box center [31, 44] width 57 height 20
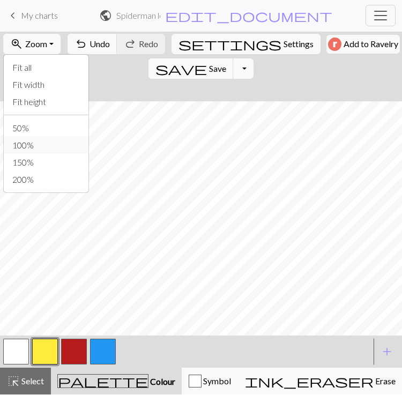
click at [59, 144] on button "100%" at bounding box center [46, 145] width 85 height 17
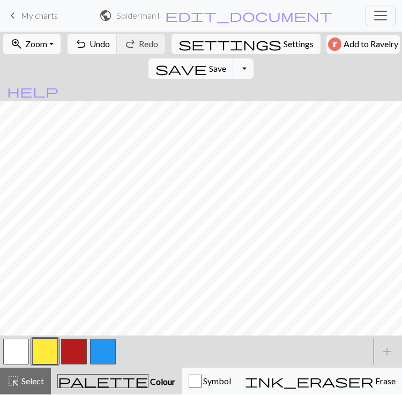
scroll to position [69, 2]
click at [47, 355] on button "button" at bounding box center [45, 352] width 26 height 26
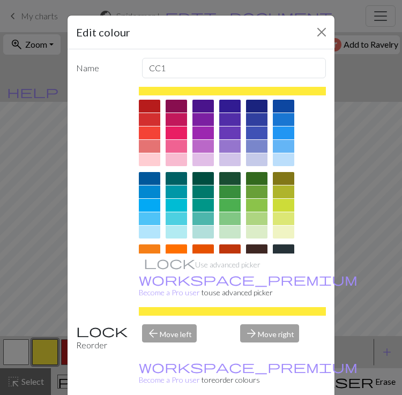
scroll to position [0, 0]
click at [314, 31] on button "Close" at bounding box center [321, 32] width 17 height 17
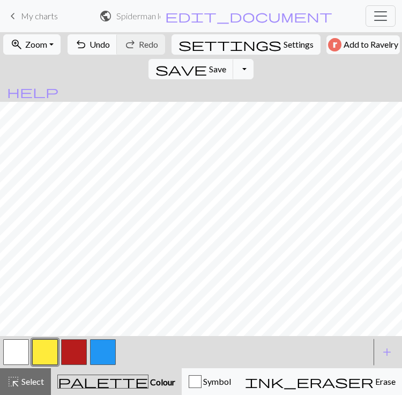
click at [73, 383] on span "palette" at bounding box center [103, 381] width 90 height 15
click at [25, 46] on span "Zoom" at bounding box center [36, 44] width 22 height 10
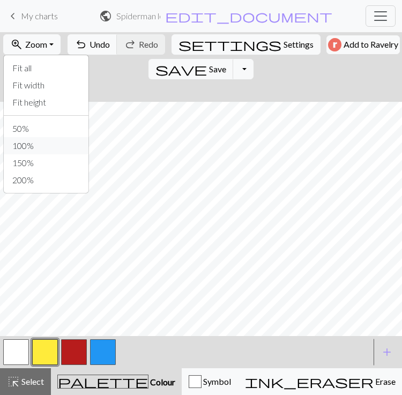
click at [42, 145] on button "100%" at bounding box center [46, 145] width 85 height 17
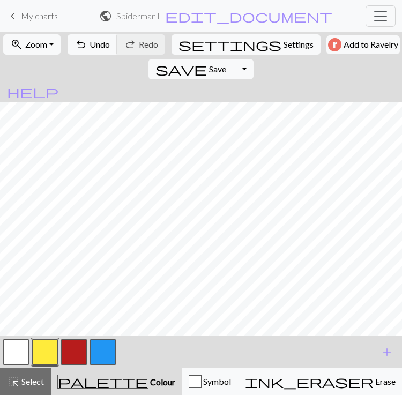
click at [19, 50] on span "zoom_in" at bounding box center [16, 44] width 13 height 15
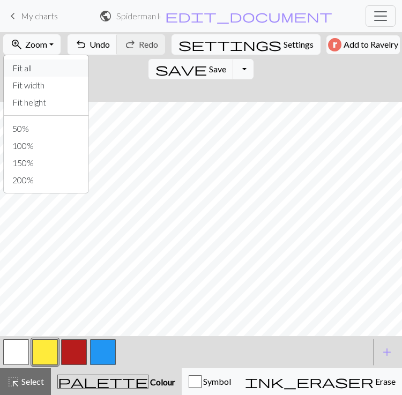
click at [16, 71] on button "Fit all" at bounding box center [46, 67] width 85 height 17
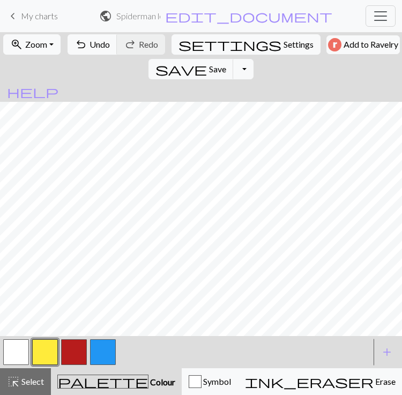
click at [50, 361] on button "button" at bounding box center [45, 352] width 26 height 26
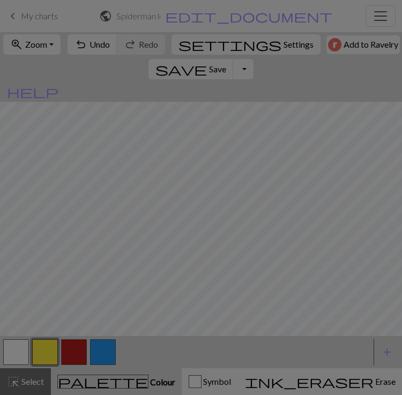
click at [50, 361] on div "Edit colour Name CC1 Use advanced picker workspace_premium Become a Pro user to…" at bounding box center [201, 197] width 402 height 395
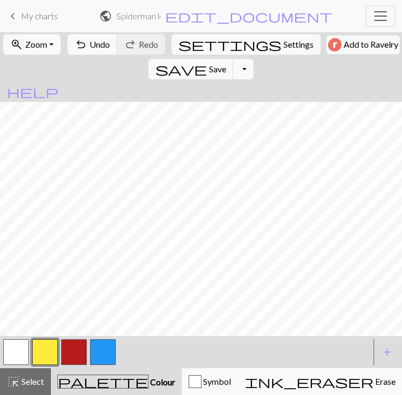
click at [68, 356] on button "button" at bounding box center [74, 352] width 26 height 26
click at [45, 352] on button "button" at bounding box center [45, 352] width 26 height 26
click at [131, 388] on button "palette Colour Colour" at bounding box center [116, 381] width 131 height 27
click at [189, 378] on div "button" at bounding box center [195, 381] width 13 height 13
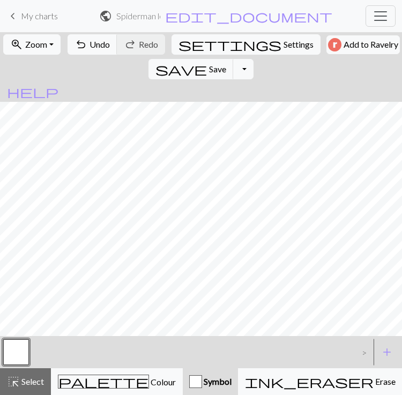
click at [124, 383] on div "palette Colour Colour" at bounding box center [117, 382] width 118 height 14
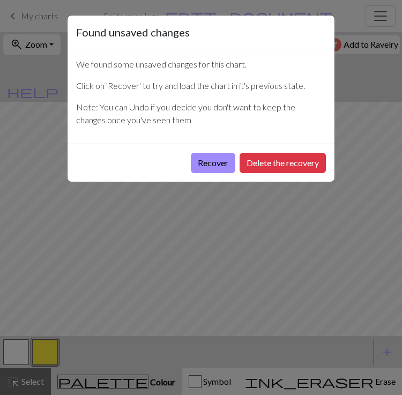
scroll to position [1, 0]
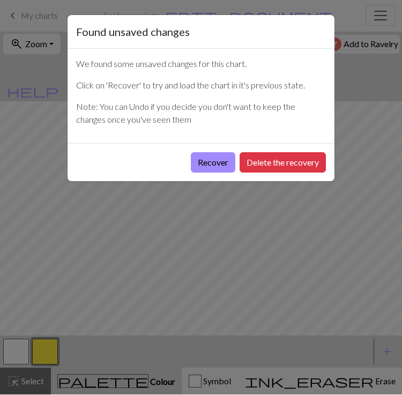
click at [219, 162] on button "Recover" at bounding box center [213, 163] width 44 height 20
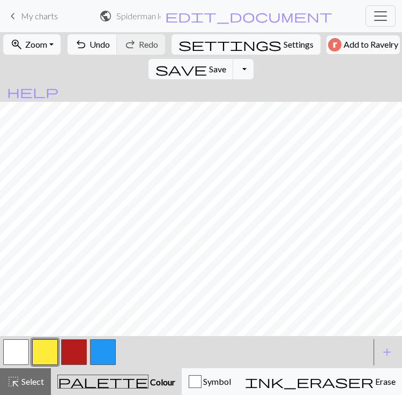
click at [44, 48] on span "Zoom" at bounding box center [36, 44] width 22 height 10
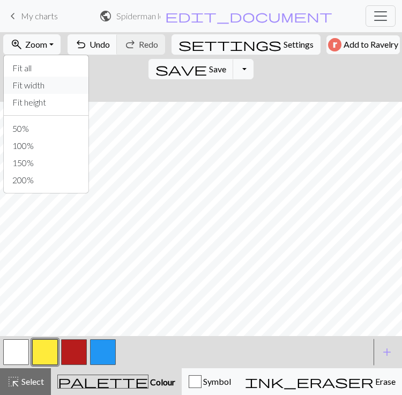
click at [20, 84] on button "Fit width" at bounding box center [46, 85] width 85 height 17
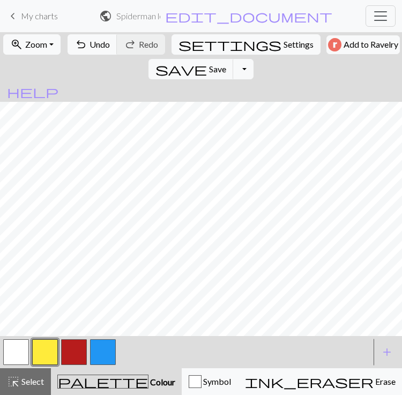
click at [30, 49] on span "Zoom" at bounding box center [36, 44] width 22 height 10
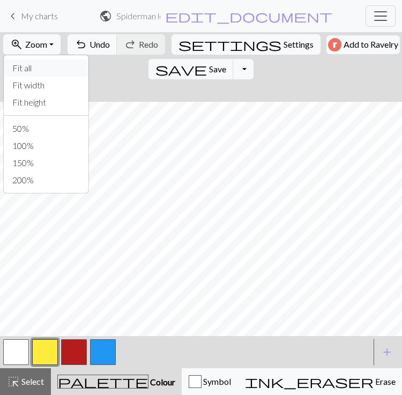
click at [16, 71] on button "Fit all" at bounding box center [46, 67] width 85 height 17
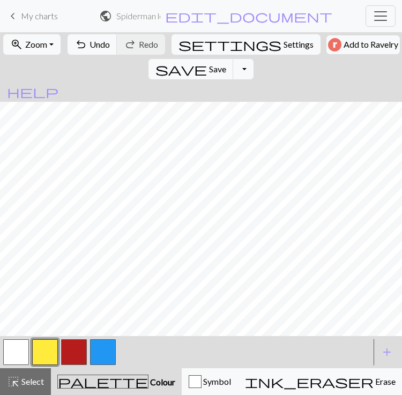
click at [19, 46] on span "zoom_in" at bounding box center [16, 44] width 13 height 15
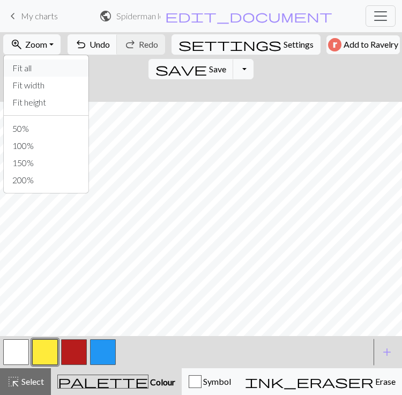
click at [19, 73] on button "Fit all" at bounding box center [46, 67] width 85 height 17
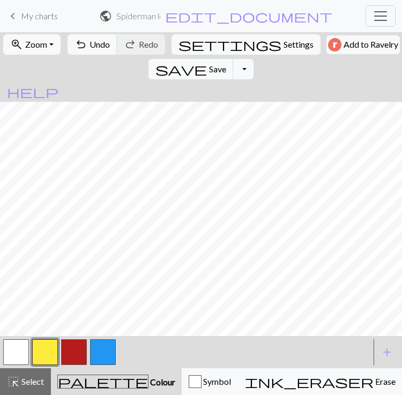
click at [21, 361] on button "button" at bounding box center [16, 352] width 26 height 26
click at [44, 355] on button "button" at bounding box center [45, 352] width 26 height 26
click at [19, 349] on button "button" at bounding box center [16, 352] width 26 height 26
click at [78, 352] on button "button" at bounding box center [74, 352] width 26 height 26
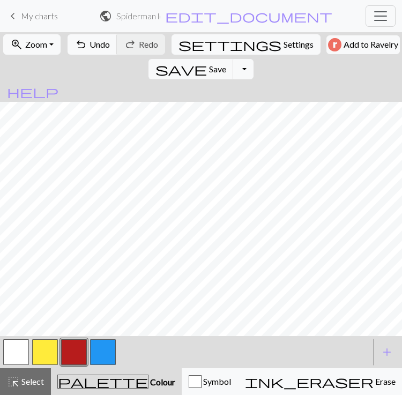
click at [49, 357] on button "button" at bounding box center [45, 352] width 26 height 26
click at [111, 354] on button "button" at bounding box center [103, 352] width 26 height 26
click at [113, 349] on button "button" at bounding box center [103, 352] width 26 height 26
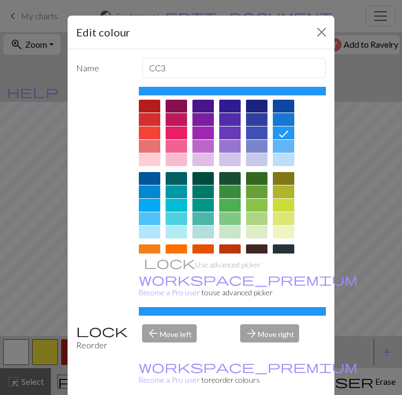
click at [155, 134] on div at bounding box center [149, 132] width 21 height 13
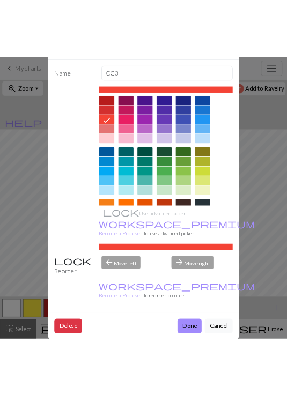
scroll to position [44, 0]
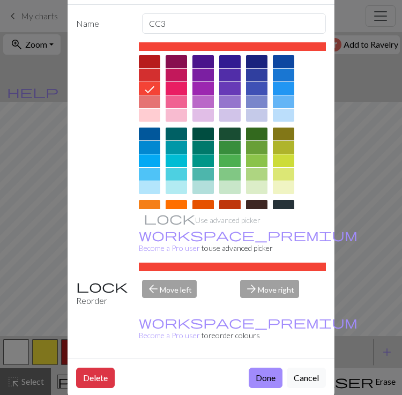
click at [264, 368] on button "Done" at bounding box center [266, 378] width 34 height 20
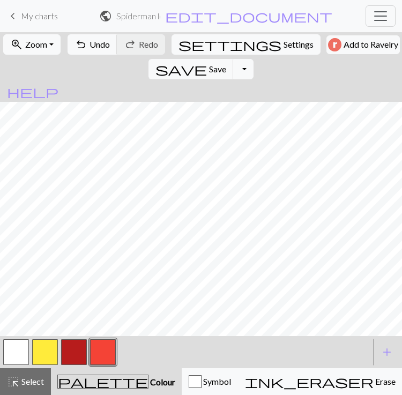
click at [23, 357] on button "button" at bounding box center [16, 352] width 26 height 26
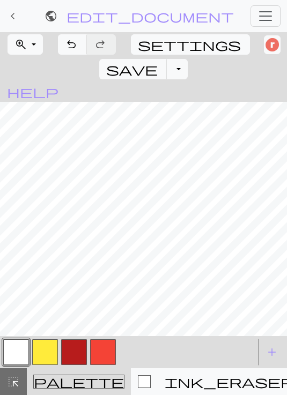
scroll to position [378, 33]
click at [29, 43] on button "zoom_in Zoom Zoom" at bounding box center [25, 44] width 35 height 20
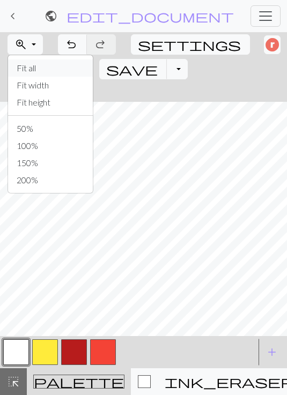
click at [21, 70] on button "Fit all" at bounding box center [50, 67] width 85 height 17
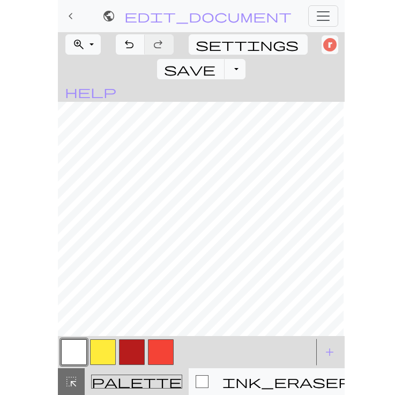
scroll to position [69, 32]
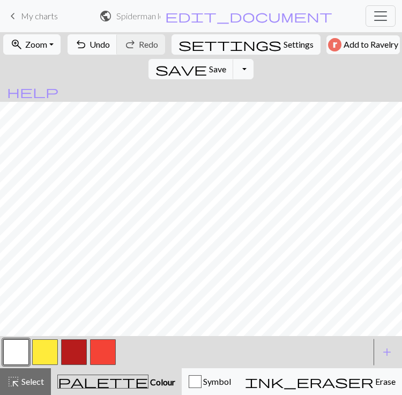
click at [51, 347] on button "button" at bounding box center [45, 352] width 26 height 26
click at [279, 390] on button "ink_eraser Erase Erase" at bounding box center [320, 381] width 164 height 27
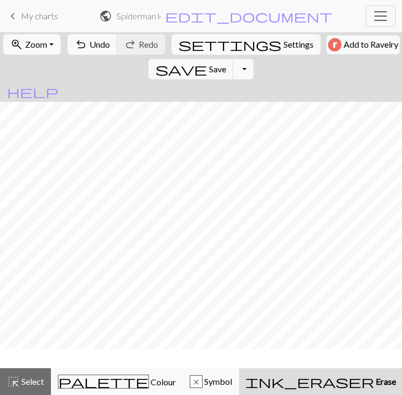
scroll to position [37, 32]
click at [149, 378] on span "Colour" at bounding box center [162, 382] width 27 height 10
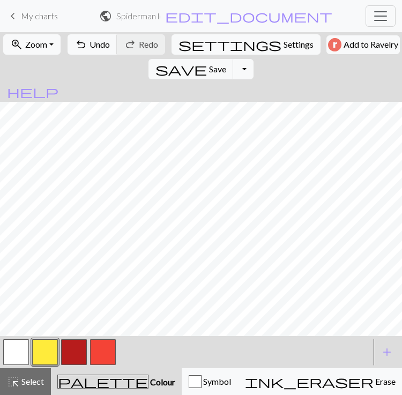
click at [283, 50] on span "Settings" at bounding box center [298, 44] width 30 height 13
select select "aran"
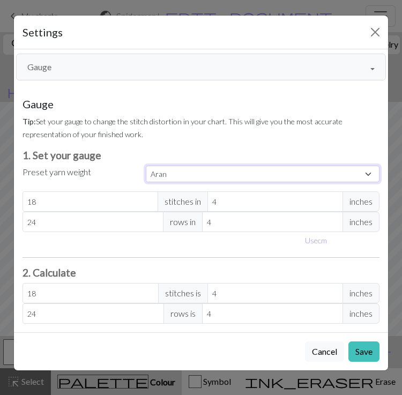
click at [373, 174] on select "Custom Square Lace Light Fingering Fingering Sport Double knit Worsted Aran Bul…" at bounding box center [263, 174] width 234 height 17
click at [324, 245] on button "Use cm" at bounding box center [316, 240] width 32 height 17
type input "10.16"
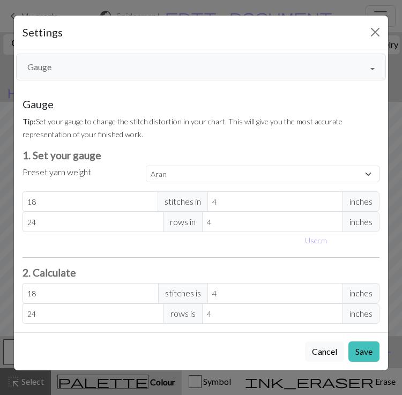
type input "10.16"
click at [365, 357] on button "Save" at bounding box center [363, 351] width 31 height 20
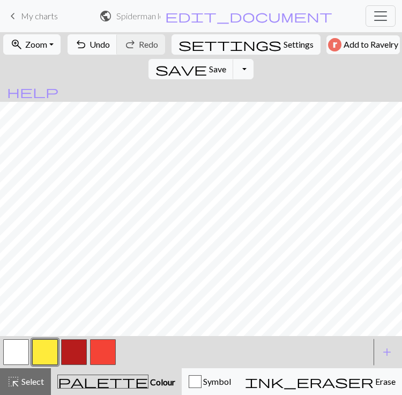
click at [226, 64] on span "Save" at bounding box center [217, 69] width 17 height 10
click at [253, 59] on button "Toggle Dropdown" at bounding box center [243, 69] width 20 height 20
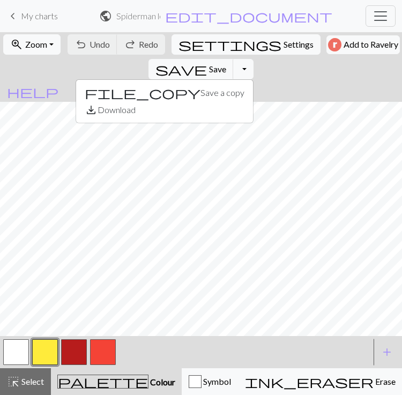
click at [347, 23] on div "keyboard_arrow_left My charts public Spiderman lego sweater / Spiderman lego sw…" at bounding box center [201, 15] width 402 height 21
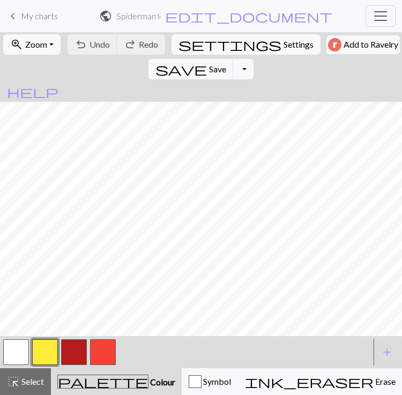
click at [298, 19] on span "edit_document" at bounding box center [248, 16] width 167 height 15
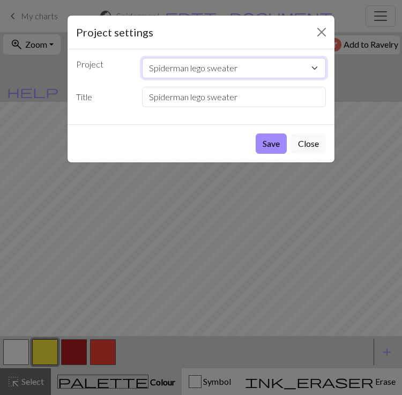
click at [290, 69] on select "Spiderman lego sweater Balaclava side Copy of buck" at bounding box center [234, 68] width 184 height 20
click at [276, 146] on button "Save" at bounding box center [271, 143] width 31 height 20
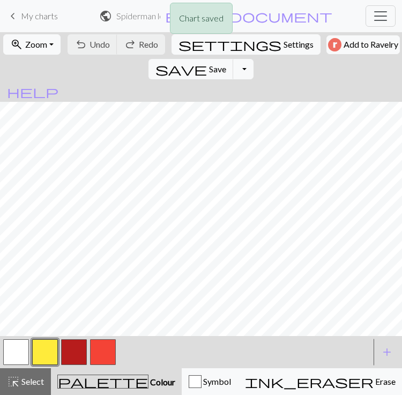
click at [302, 19] on div "Chart saved" at bounding box center [201, 21] width 402 height 42
click at [301, 17] on span "edit_document" at bounding box center [248, 16] width 167 height 15
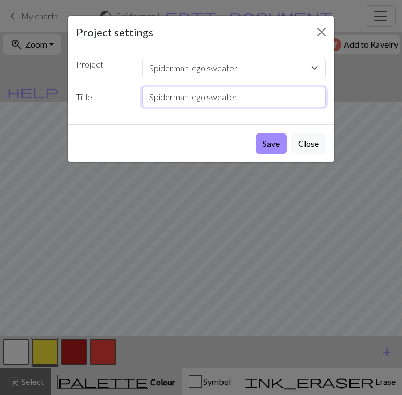
click at [264, 94] on input "Spiderman lego sweater" at bounding box center [234, 97] width 184 height 20
type input "Spiderman lego sweater behind"
click at [272, 145] on button "Save" at bounding box center [271, 143] width 31 height 20
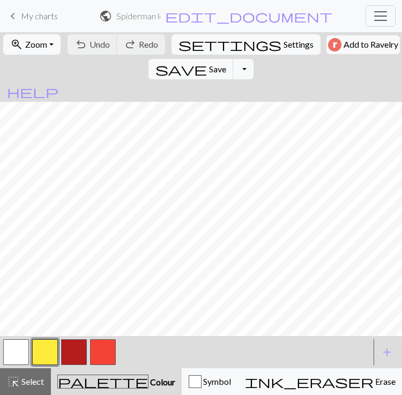
click at [34, 47] on span "Zoom" at bounding box center [36, 44] width 22 height 10
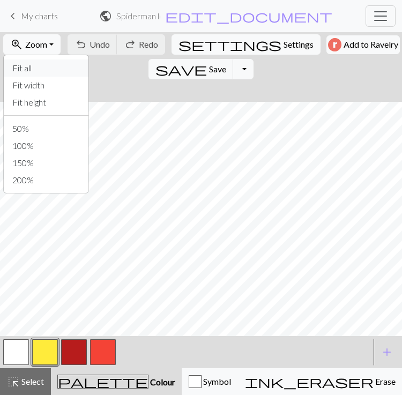
click at [18, 68] on button "Fit all" at bounding box center [46, 67] width 85 height 17
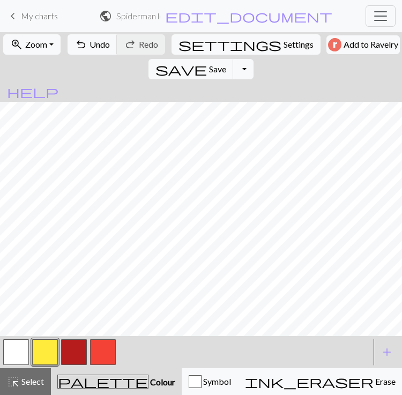
click at [98, 47] on span "Undo" at bounding box center [99, 44] width 20 height 10
click at [89, 43] on span "Undo" at bounding box center [99, 44] width 20 height 10
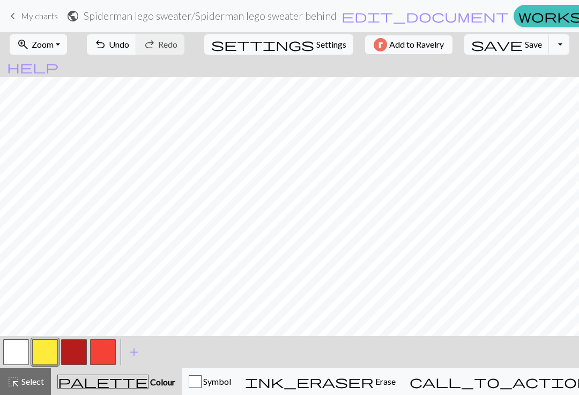
click at [52, 47] on span "Zoom" at bounding box center [43, 44] width 22 height 10
click at [40, 65] on button "Fit all" at bounding box center [52, 67] width 85 height 17
click at [43, 41] on span "Zoom" at bounding box center [43, 44] width 22 height 10
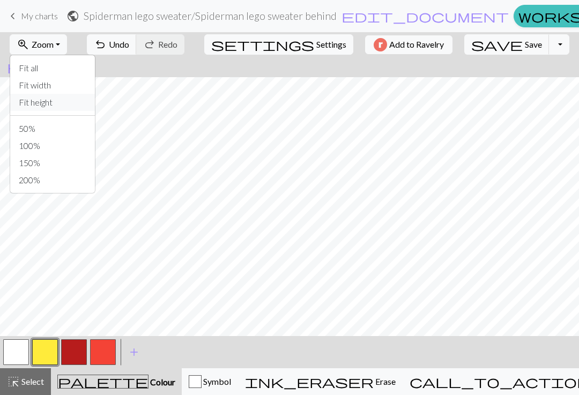
click at [43, 102] on button "Fit height" at bounding box center [52, 102] width 85 height 17
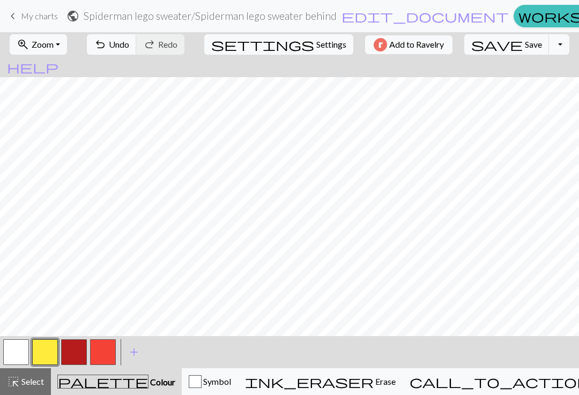
click at [32, 31] on nav "keyboard_arrow_left My charts public Spiderman lego sweater / Spiderman lego sw…" at bounding box center [289, 16] width 579 height 32
click at [29, 44] on span "zoom_in" at bounding box center [23, 44] width 13 height 15
click at [39, 127] on button "50%" at bounding box center [52, 128] width 85 height 17
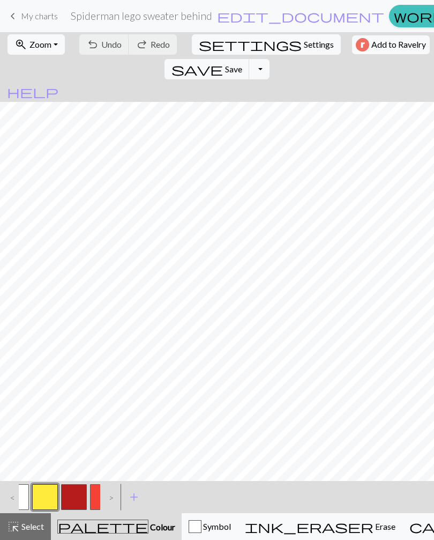
scroll to position [1, 10]
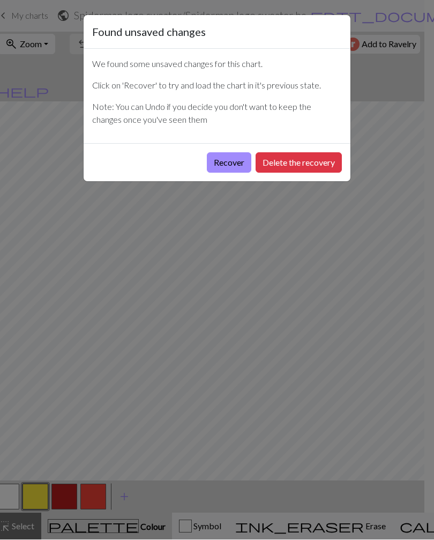
click at [227, 163] on button "Recover" at bounding box center [229, 163] width 44 height 20
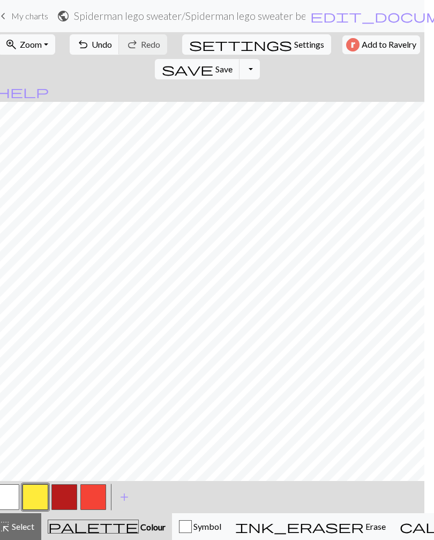
click at [41, 53] on button "zoom_in Zoom Zoom" at bounding box center [26, 44] width 57 height 20
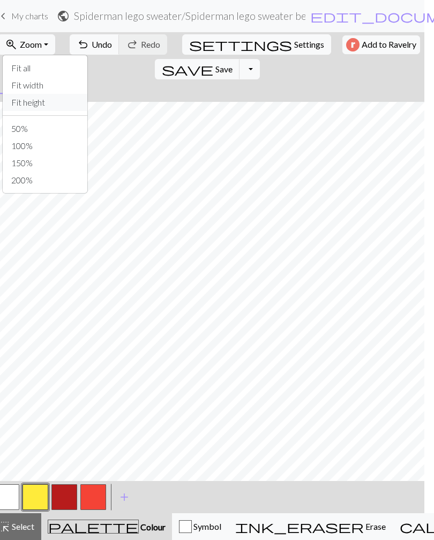
click at [22, 106] on button "Fit height" at bounding box center [45, 102] width 85 height 17
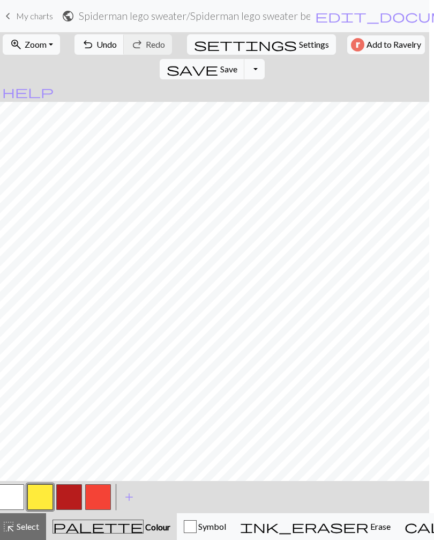
scroll to position [0, 0]
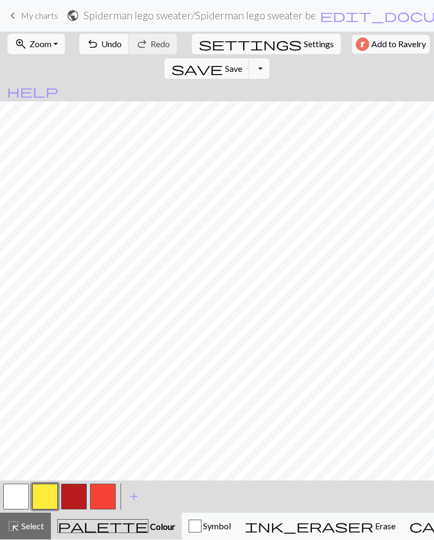
click at [21, 495] on button "button" at bounding box center [16, 497] width 26 height 26
click at [47, 495] on button "button" at bounding box center [45, 497] width 26 height 26
click at [105, 498] on button "button" at bounding box center [103, 497] width 26 height 26
click at [16, 491] on button "button" at bounding box center [16, 497] width 26 height 26
click at [108, 498] on button "button" at bounding box center [103, 497] width 26 height 26
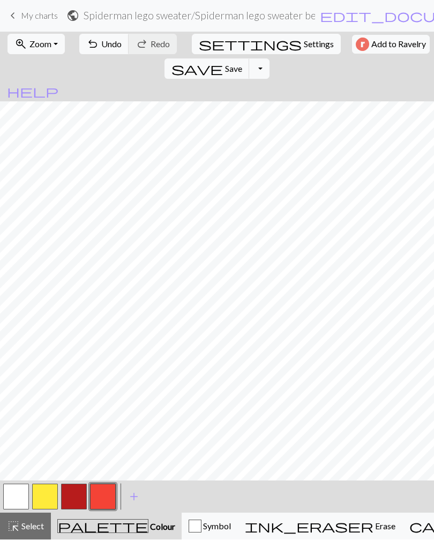
click at [86, 40] on span "undo" at bounding box center [92, 44] width 13 height 15
click at [92, 48] on span "undo" at bounding box center [92, 44] width 13 height 15
click at [44, 503] on button "button" at bounding box center [45, 497] width 26 height 26
click at [58, 51] on button "zoom_in Zoom Zoom" at bounding box center [36, 44] width 57 height 20
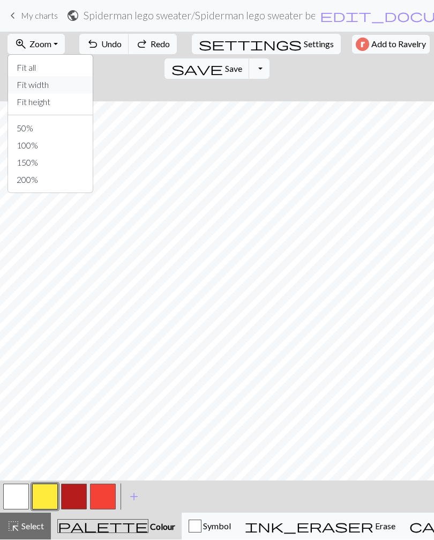
click at [48, 84] on button "Fit width" at bounding box center [50, 85] width 85 height 17
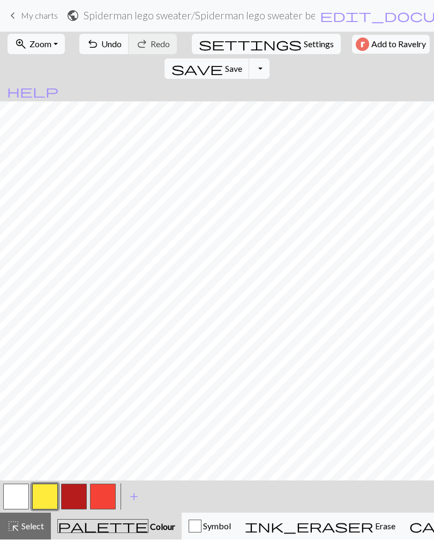
click at [99, 495] on button "button" at bounding box center [103, 497] width 26 height 26
click at [18, 501] on button "button" at bounding box center [16, 497] width 26 height 26
click at [104, 503] on button "button" at bounding box center [103, 497] width 26 height 26
click at [18, 493] on button "button" at bounding box center [16, 497] width 26 height 26
click at [73, 499] on button "button" at bounding box center [74, 497] width 26 height 26
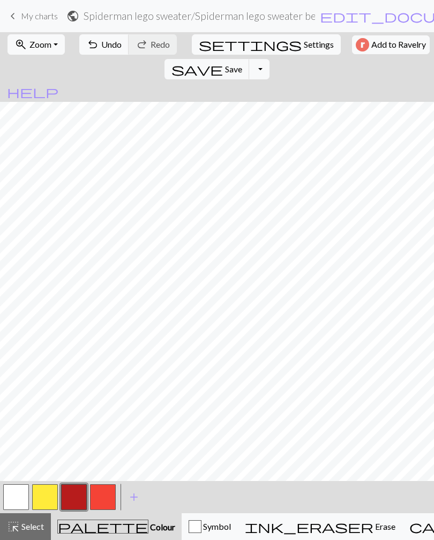
click at [23, 497] on button "button" at bounding box center [16, 497] width 26 height 26
click at [68, 498] on button "button" at bounding box center [74, 497] width 26 height 26
click at [21, 489] on button "button" at bounding box center [16, 497] width 26 height 26
click at [81, 496] on button "button" at bounding box center [74, 497] width 26 height 26
click at [16, 496] on button "button" at bounding box center [16, 497] width 26 height 26
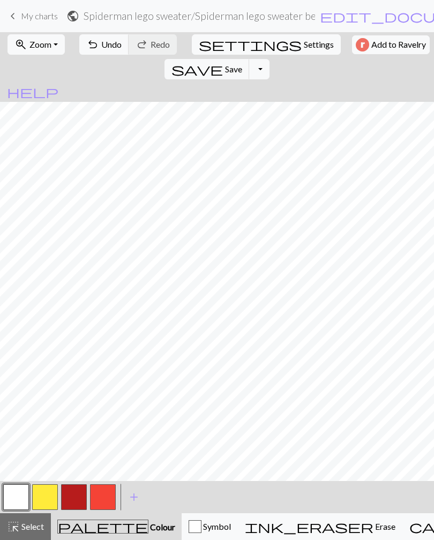
click at [70, 504] on button "button" at bounding box center [74, 497] width 26 height 26
click at [20, 498] on button "button" at bounding box center [16, 497] width 26 height 26
click at [18, 516] on button "highlight_alt Select Select" at bounding box center [25, 526] width 51 height 27
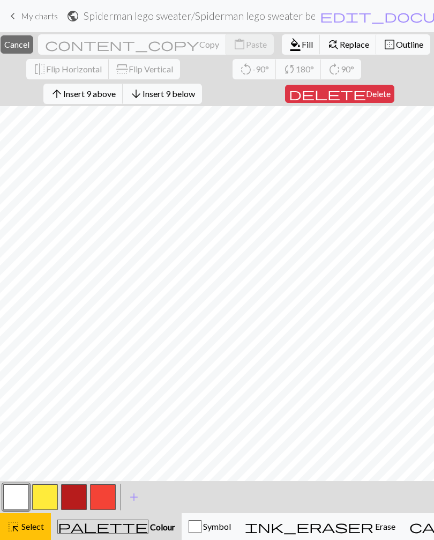
click at [139, 51] on button "content_copy Copy" at bounding box center [132, 44] width 189 height 20
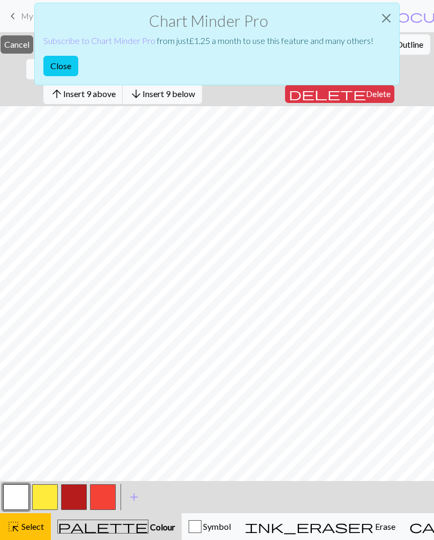
click at [388, 22] on button "Close" at bounding box center [386, 18] width 26 height 30
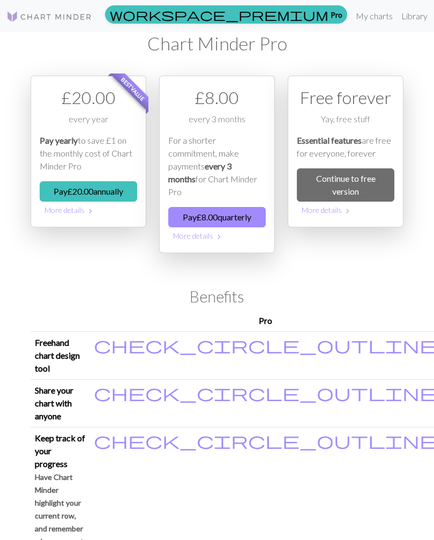
click at [243, 207] on button "Pay £ 8.00 quarterly" at bounding box center [217, 217] width 98 height 20
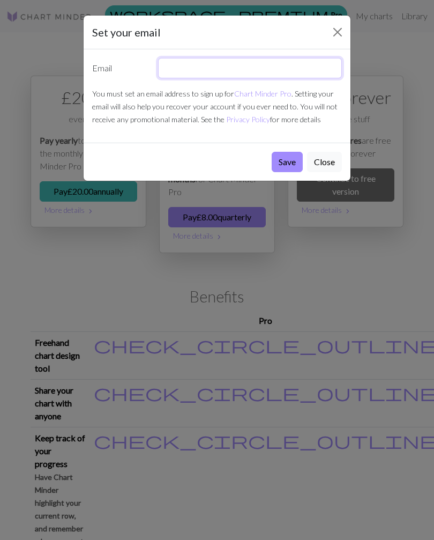
click at [293, 71] on input "text" at bounding box center [250, 68] width 184 height 20
type input "juliettemathieu@icloud.com"
click at [295, 159] on button "Save" at bounding box center [287, 162] width 31 height 20
click at [294, 159] on button "Save" at bounding box center [287, 162] width 31 height 20
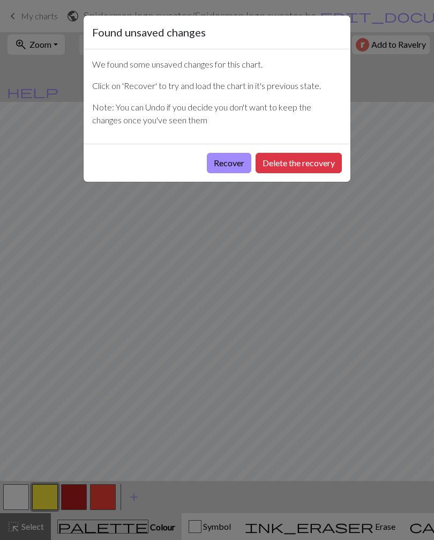
click at [230, 161] on button "Recover" at bounding box center [229, 163] width 44 height 20
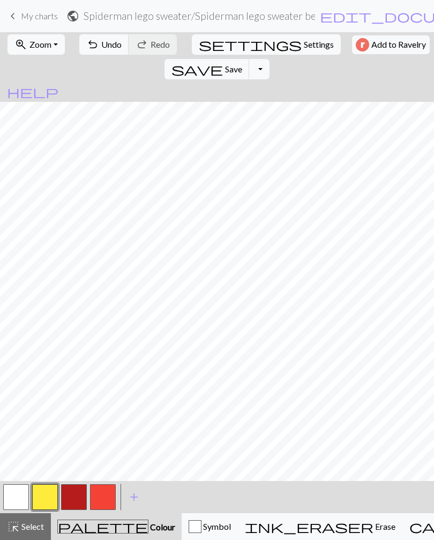
click at [53, 50] on button "zoom_in Zoom Zoom" at bounding box center [36, 44] width 57 height 20
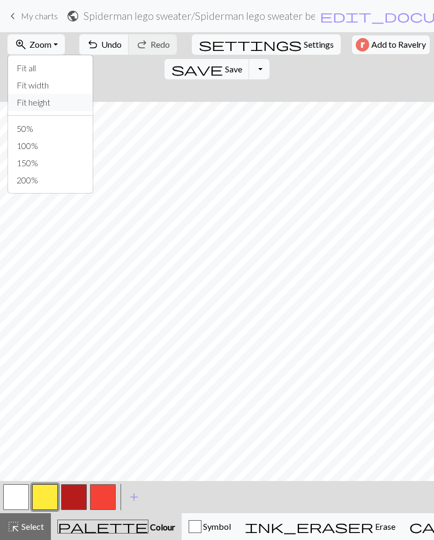
click at [25, 107] on button "Fit height" at bounding box center [50, 102] width 85 height 17
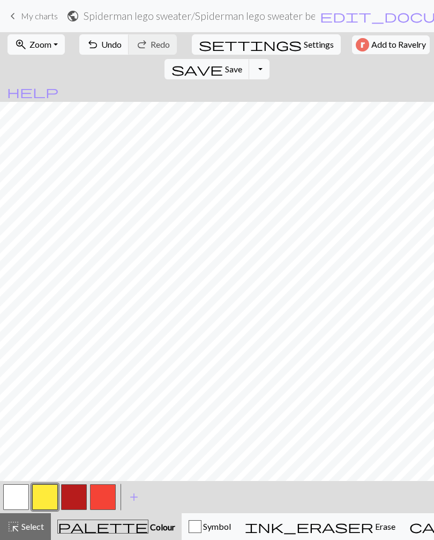
click at [27, 503] on button "button" at bounding box center [16, 497] width 26 height 26
click at [54, 498] on button "button" at bounding box center [45, 497] width 26 height 26
click at [115, 43] on span "Undo" at bounding box center [111, 44] width 20 height 10
click at [25, 494] on button "button" at bounding box center [16, 497] width 26 height 26
click at [56, 494] on button "button" at bounding box center [45, 497] width 26 height 26
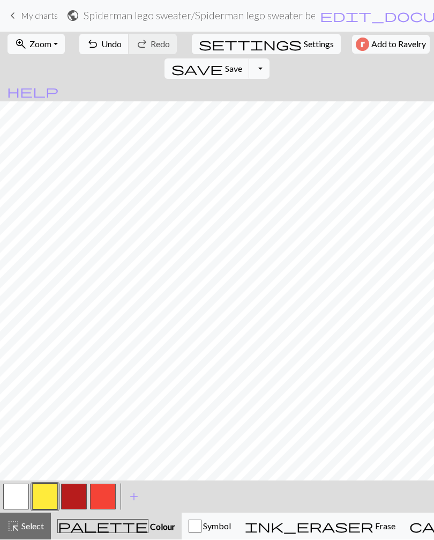
click at [112, 497] on button "button" at bounding box center [103, 497] width 26 height 26
click at [29, 524] on span "Select" at bounding box center [32, 526] width 24 height 10
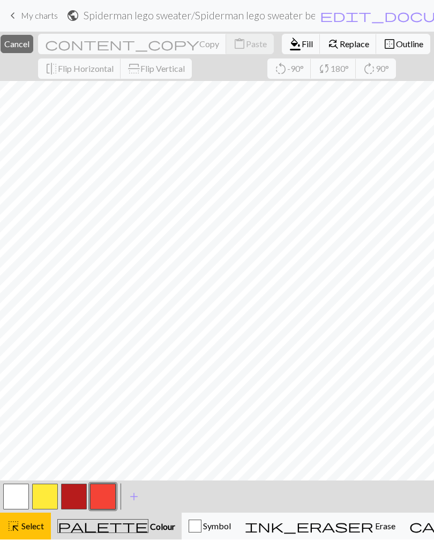
click at [79, 500] on button "button" at bounding box center [74, 497] width 26 height 26
click at [289, 49] on span "format_color_fill" at bounding box center [295, 44] width 13 height 15
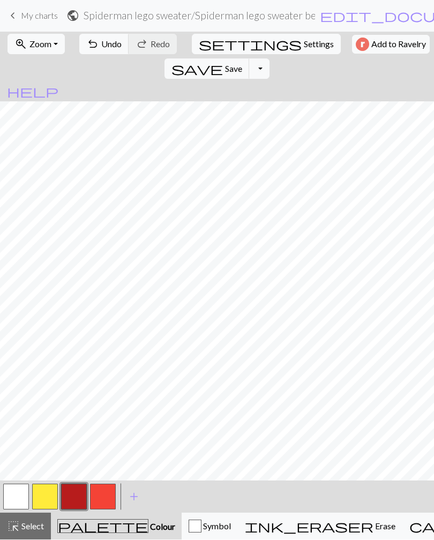
click at [36, 525] on span "Select" at bounding box center [32, 526] width 24 height 10
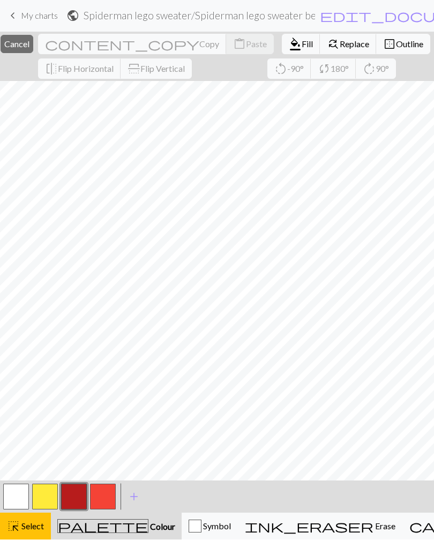
click at [289, 44] on span "format_color_fill" at bounding box center [295, 44] width 13 height 15
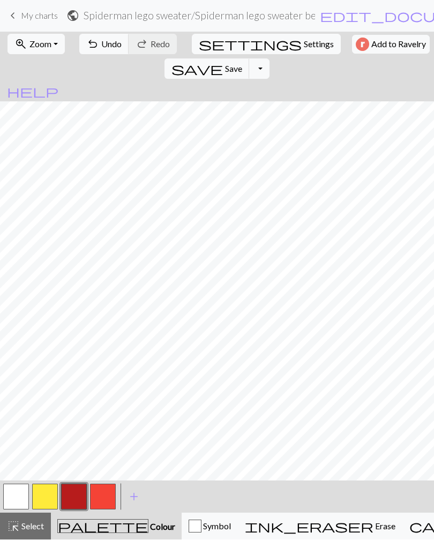
click at [31, 527] on span "Select" at bounding box center [32, 526] width 24 height 10
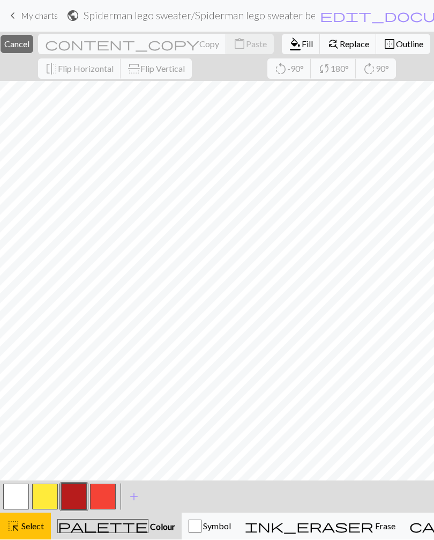
click at [287, 43] on button "format_color_fill Fill" at bounding box center [301, 44] width 39 height 20
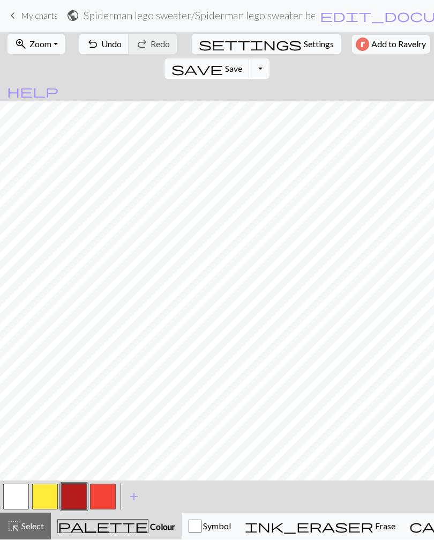
click at [35, 529] on span "Select" at bounding box center [32, 526] width 24 height 10
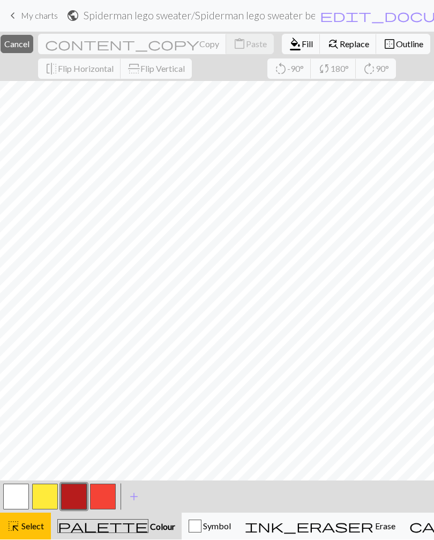
click at [289, 47] on span "format_color_fill" at bounding box center [295, 44] width 13 height 15
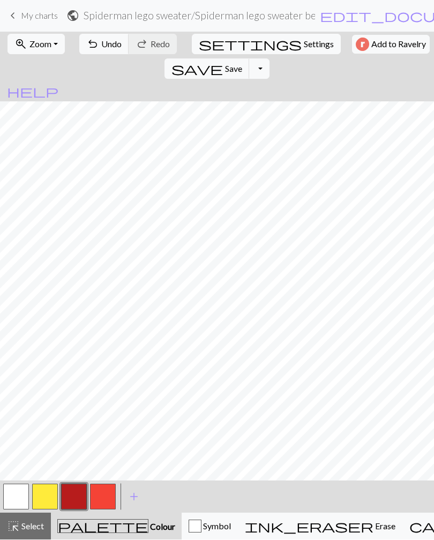
click at [33, 529] on span "Select" at bounding box center [32, 526] width 24 height 10
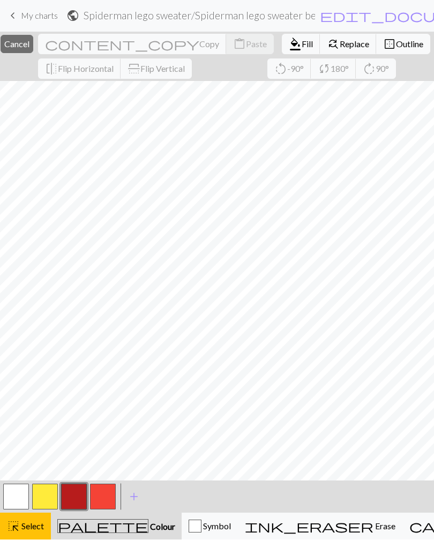
click at [289, 48] on span "format_color_fill" at bounding box center [295, 44] width 13 height 15
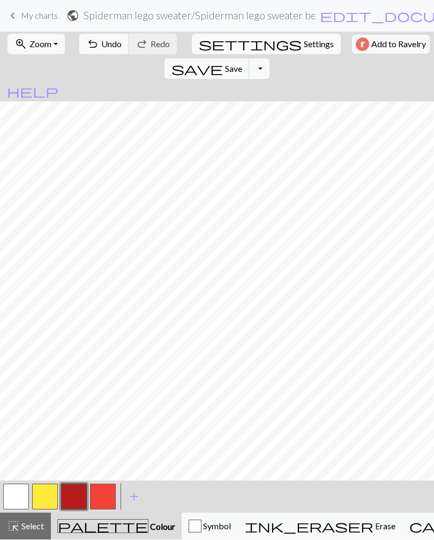
click at [48, 495] on button "button" at bounding box center [45, 497] width 26 height 26
click at [22, 495] on button "button" at bounding box center [16, 497] width 26 height 26
click at [77, 493] on button "button" at bounding box center [74, 497] width 26 height 26
click at [23, 497] on button "button" at bounding box center [16, 497] width 26 height 26
click at [47, 498] on button "button" at bounding box center [45, 497] width 26 height 26
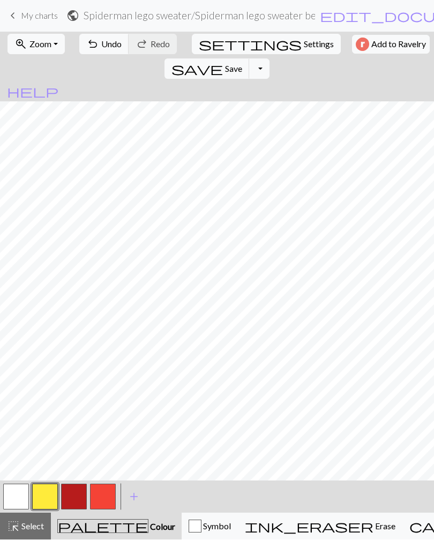
click at [76, 493] on button "button" at bounding box center [74, 497] width 26 height 26
click at [24, 497] on button "button" at bounding box center [16, 497] width 26 height 26
click at [72, 506] on button "button" at bounding box center [74, 497] width 26 height 26
click at [54, 499] on button "button" at bounding box center [45, 497] width 26 height 26
click at [28, 486] on button "button" at bounding box center [16, 497] width 26 height 26
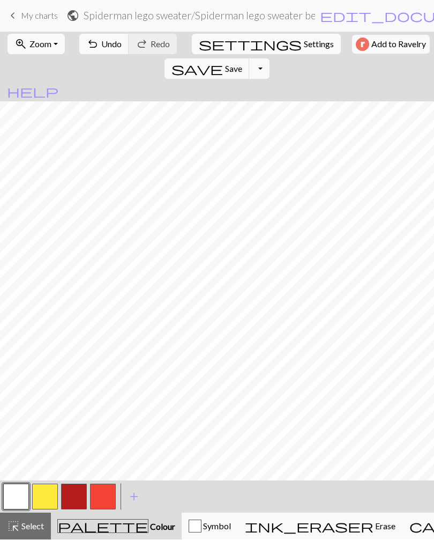
click at [109, 40] on span "Undo" at bounding box center [111, 44] width 20 height 10
click at [77, 488] on button "button" at bounding box center [74, 497] width 26 height 26
click at [104, 489] on button "button" at bounding box center [103, 497] width 26 height 26
click at [101, 43] on span "Undo" at bounding box center [111, 44] width 20 height 10
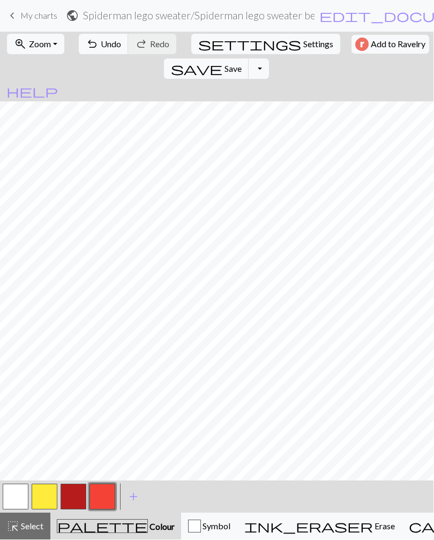
click at [84, 500] on button "button" at bounding box center [74, 497] width 26 height 26
click at [104, 502] on button "button" at bounding box center [102, 497] width 26 height 26
click at [100, 499] on button "button" at bounding box center [102, 497] width 26 height 26
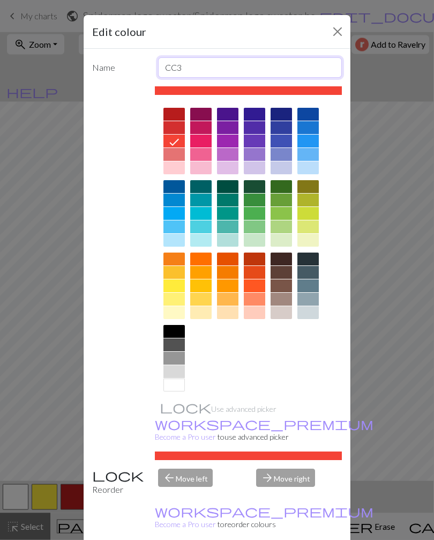
type input "CC3 i"
click at [340, 38] on button "Close" at bounding box center [337, 32] width 17 height 17
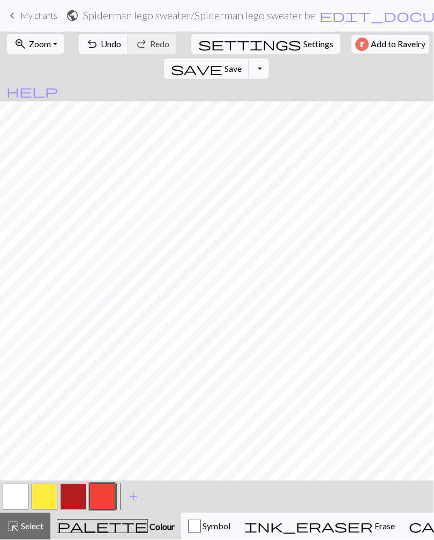
click at [78, 496] on button "button" at bounding box center [74, 497] width 26 height 26
click at [111, 490] on button "button" at bounding box center [102, 497] width 26 height 26
click at [107, 495] on button "button" at bounding box center [102, 497] width 26 height 26
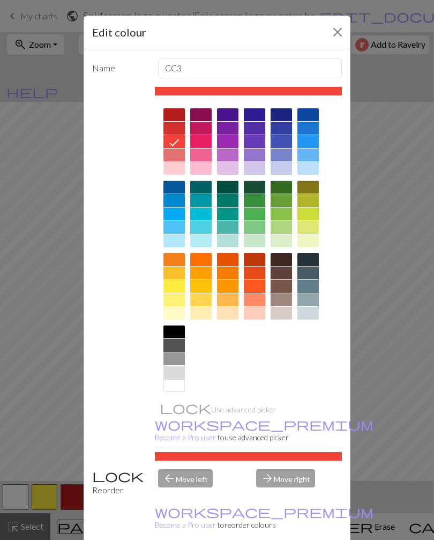
click at [336, 32] on button "Close" at bounding box center [337, 32] width 17 height 17
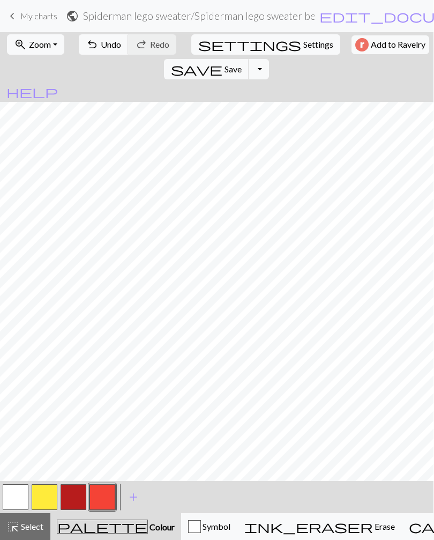
click at [76, 500] on button "button" at bounding box center [74, 497] width 26 height 26
click at [108, 494] on button "button" at bounding box center [102, 497] width 26 height 26
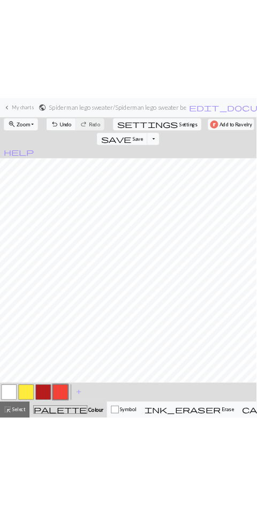
scroll to position [0, 0]
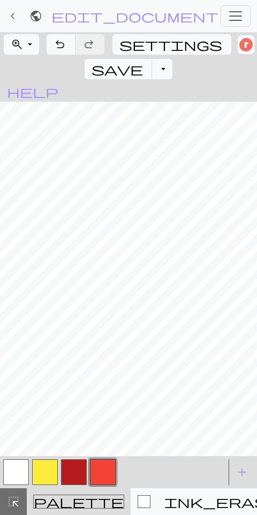
click at [178, 18] on span "edit_document" at bounding box center [134, 16] width 167 height 15
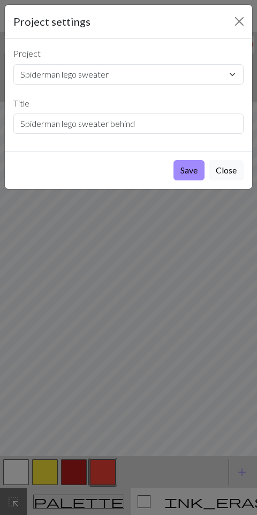
click at [185, 173] on button "Save" at bounding box center [189, 170] width 31 height 20
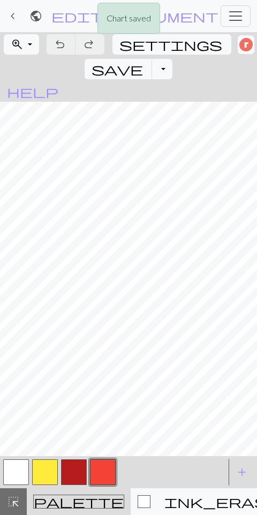
click at [236, 16] on div "Chart saved" at bounding box center [128, 21] width 257 height 42
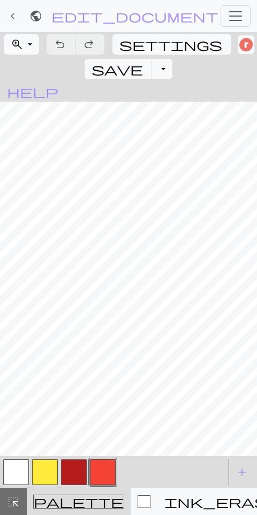
click at [238, 6] on button "Toggle navigation" at bounding box center [236, 15] width 30 height 21
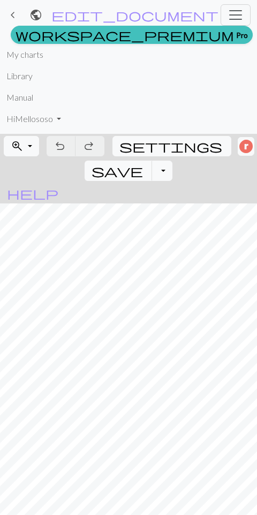
click at [15, 65] on link "My charts" at bounding box center [24, 54] width 37 height 21
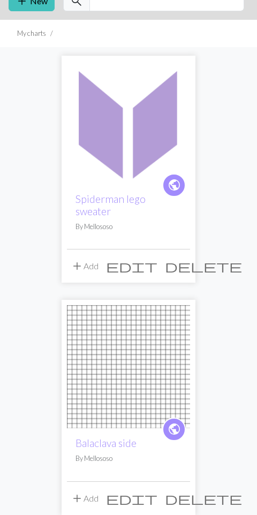
click at [78, 259] on span "add" at bounding box center [77, 266] width 13 height 15
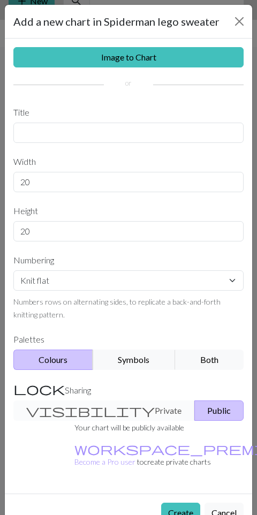
click at [235, 24] on button "Close" at bounding box center [239, 21] width 17 height 17
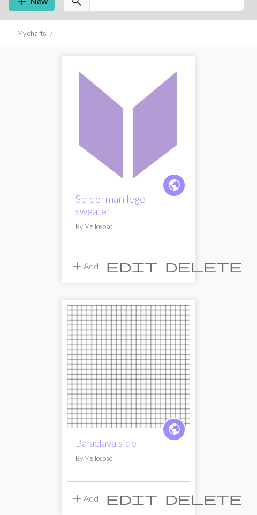
click at [152, 148] on img at bounding box center [128, 122] width 123 height 123
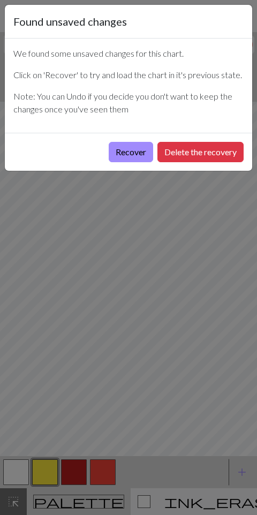
click at [139, 151] on button "Recover" at bounding box center [131, 152] width 44 height 20
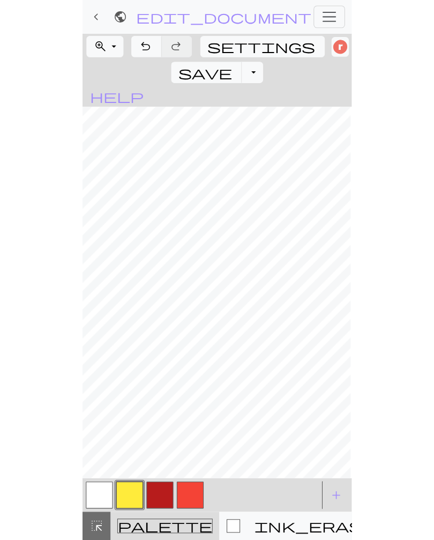
scroll to position [0, 23]
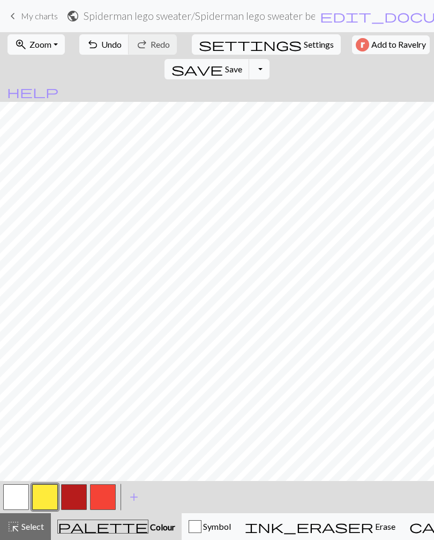
click at [54, 44] on button "zoom_in Zoom Zoom" at bounding box center [36, 44] width 57 height 20
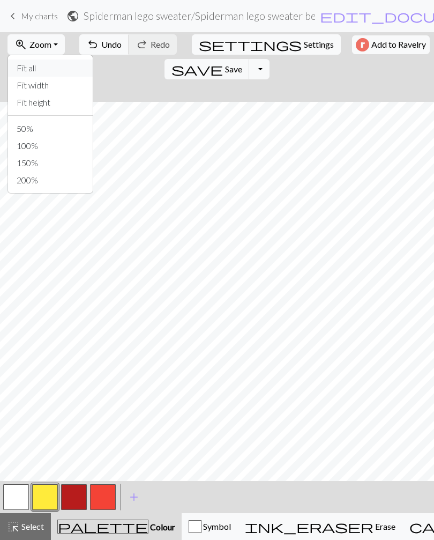
click at [61, 66] on button "Fit all" at bounding box center [50, 67] width 85 height 17
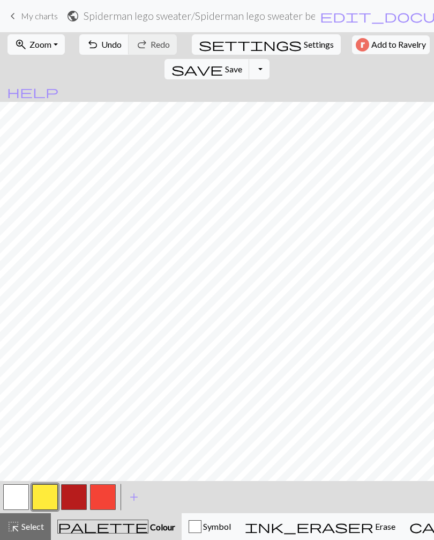
scroll to position [0, 0]
click at [36, 527] on span "Select" at bounding box center [32, 526] width 24 height 10
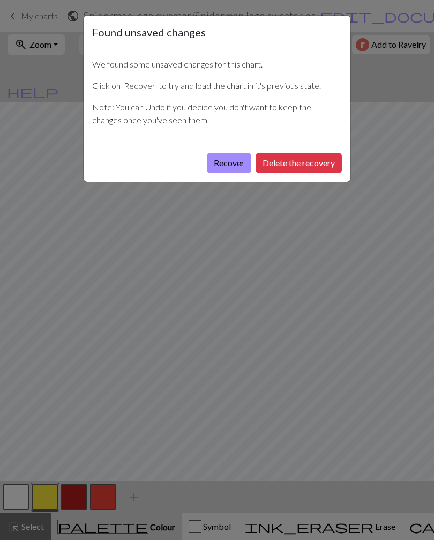
scroll to position [1, 10]
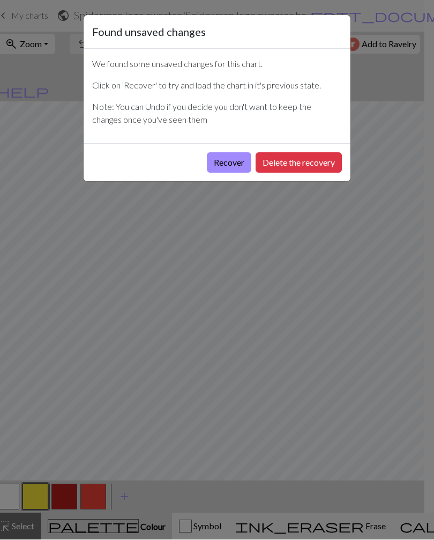
click at [233, 162] on button "Recover" at bounding box center [229, 163] width 44 height 20
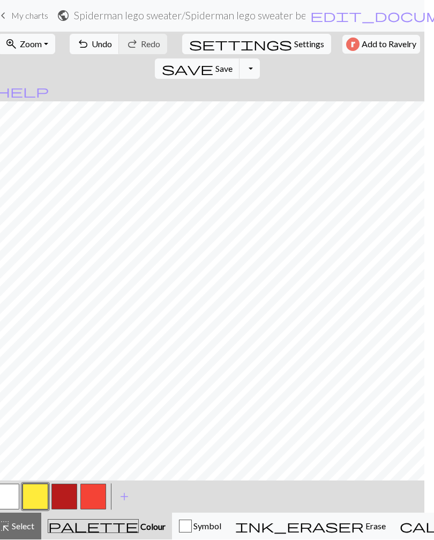
click at [51, 48] on button "zoom_in Zoom Zoom" at bounding box center [26, 44] width 57 height 20
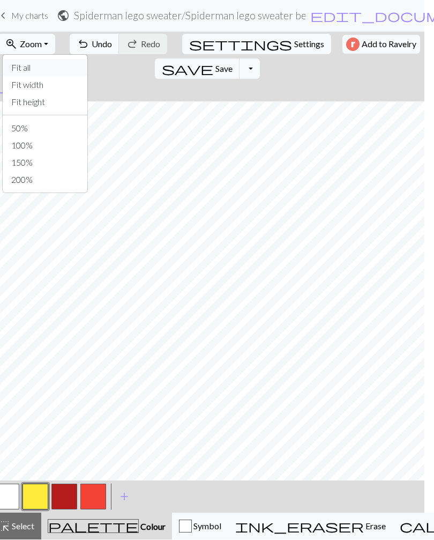
click at [58, 67] on button "Fit all" at bounding box center [45, 67] width 85 height 17
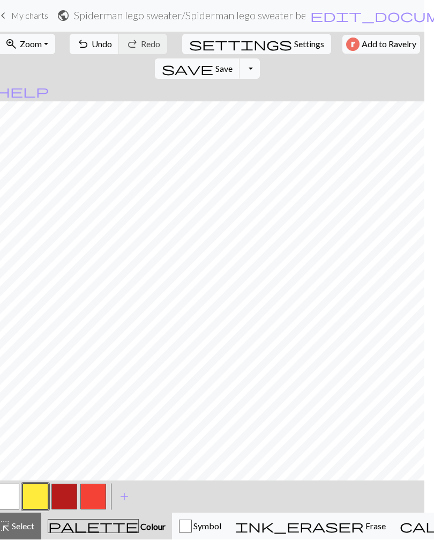
click at [30, 537] on button "highlight_alt Select Select" at bounding box center [15, 526] width 51 height 27
click at [31, 538] on button "highlight_alt Select Select" at bounding box center [15, 526] width 51 height 27
click at [13, 531] on div "highlight_alt Select Select" at bounding box center [15, 526] width 37 height 13
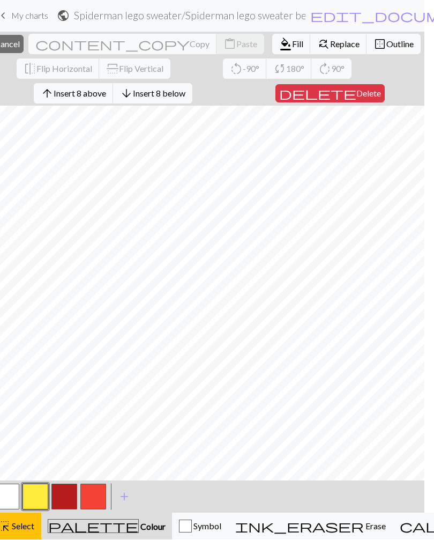
click at [360, 93] on span "Delete" at bounding box center [368, 93] width 25 height 10
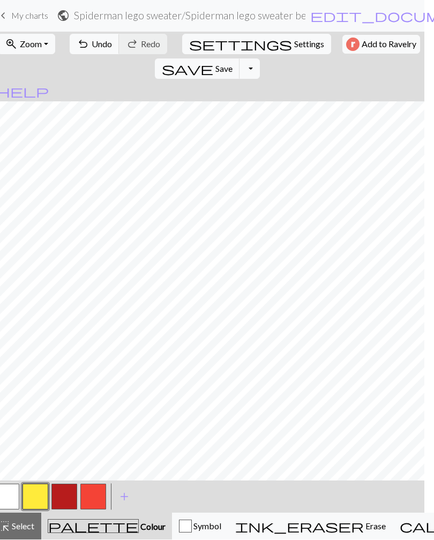
click at [70, 493] on button "button" at bounding box center [64, 497] width 26 height 26
click at [14, 496] on button "button" at bounding box center [7, 497] width 26 height 26
click at [233, 64] on span "Save" at bounding box center [223, 69] width 17 height 10
click at [5, 16] on span "keyboard_arrow_left" at bounding box center [3, 16] width 13 height 15
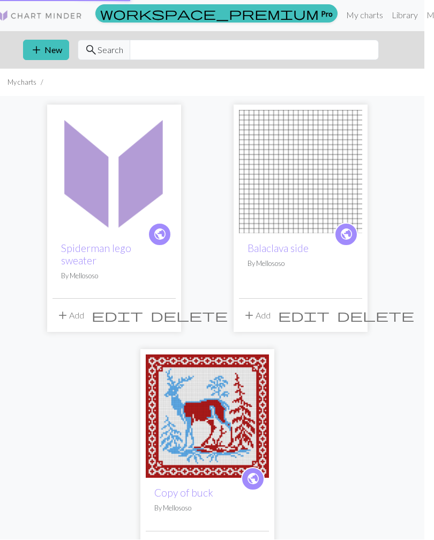
scroll to position [1, 0]
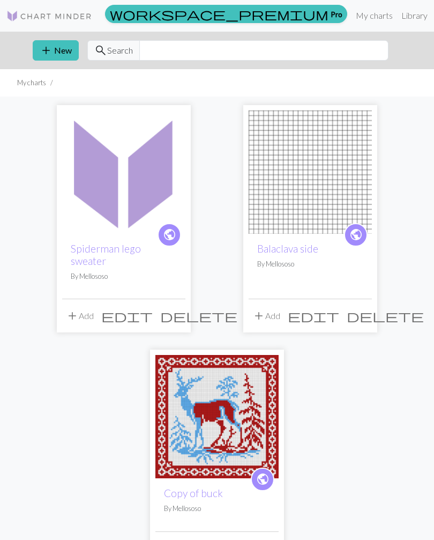
click at [75, 308] on span "add" at bounding box center [72, 315] width 13 height 15
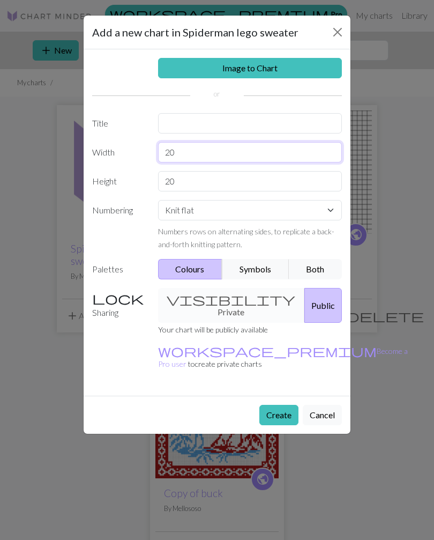
click at [261, 149] on input "20" at bounding box center [250, 152] width 184 height 20
click at [296, 149] on input "20" at bounding box center [250, 152] width 184 height 20
type input "65"
click at [334, 35] on button "Close" at bounding box center [337, 32] width 17 height 17
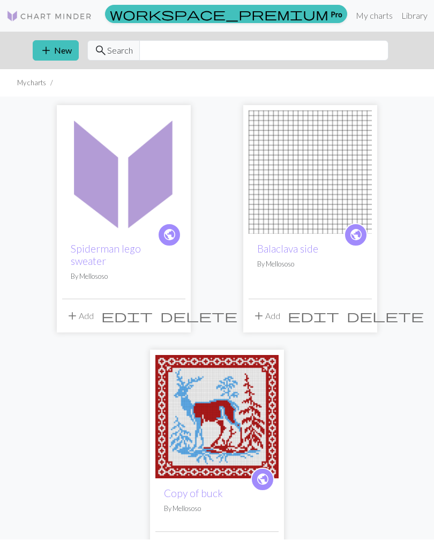
click at [84, 211] on img at bounding box center [123, 172] width 123 height 123
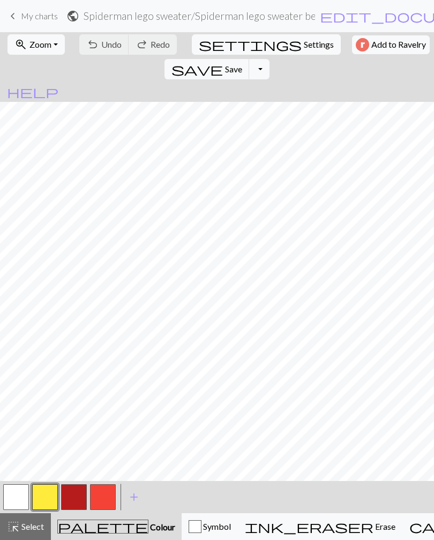
click at [36, 46] on span "Zoom" at bounding box center [40, 44] width 22 height 10
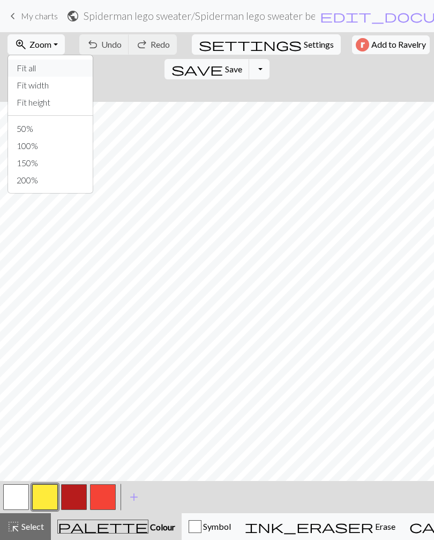
click at [57, 69] on button "Fit all" at bounding box center [50, 67] width 85 height 17
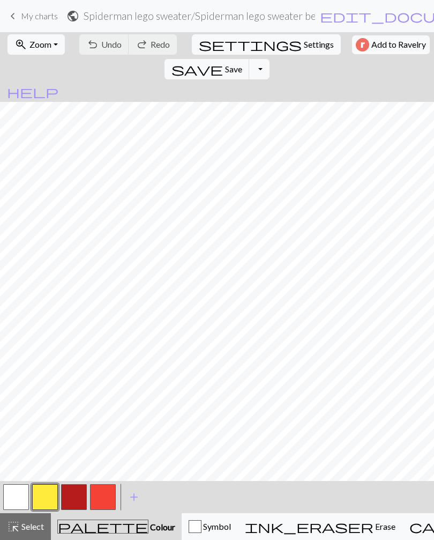
click at [6, 21] on span "keyboard_arrow_left" at bounding box center [12, 16] width 13 height 15
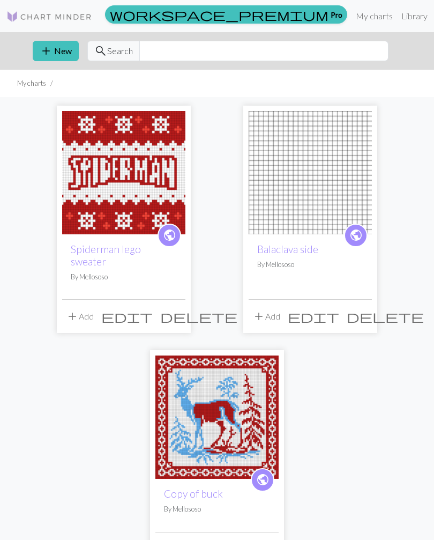
click at [73, 309] on span "add" at bounding box center [72, 316] width 13 height 15
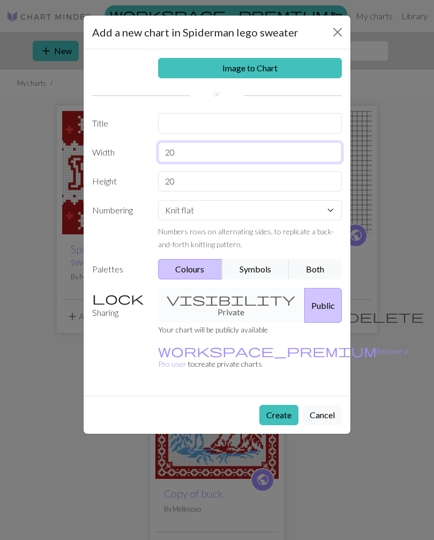
click at [222, 150] on input "20" at bounding box center [250, 152] width 184 height 20
type input "20 50"
type input "55"
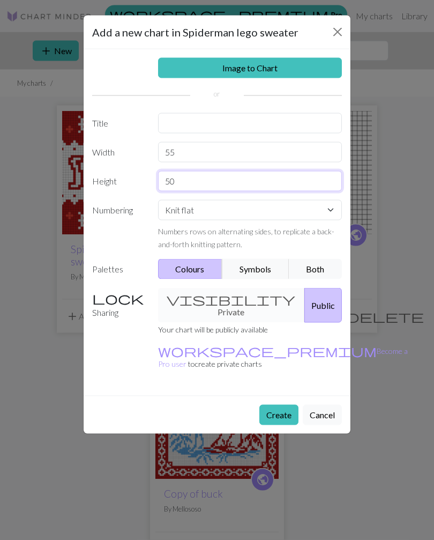
type input "50"
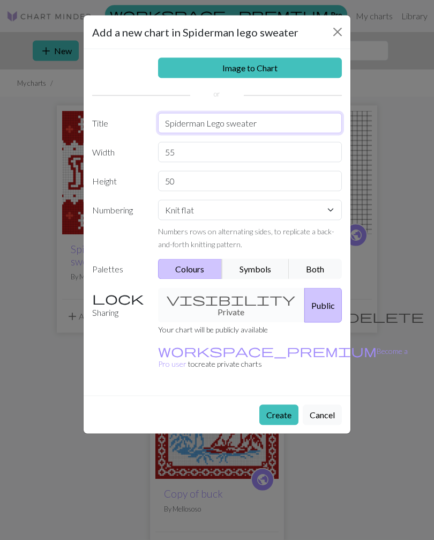
type input "Spiderman Lego sweater"
click at [288, 405] on button "Create" at bounding box center [278, 415] width 39 height 20
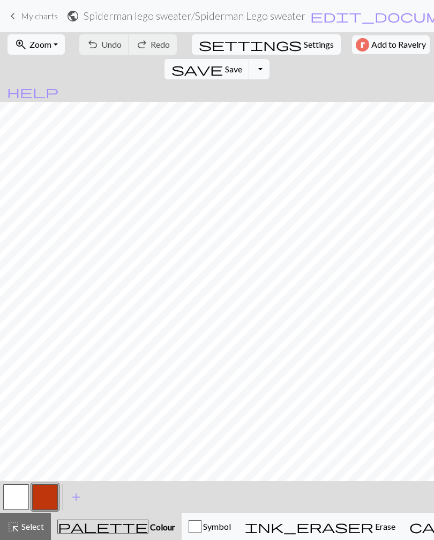
click at [280, 17] on h2 "Spiderman lego sweater / Spiderman Lego sweater" at bounding box center [195, 16] width 222 height 12
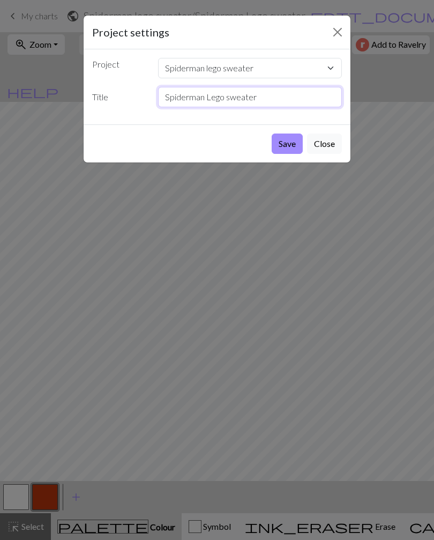
click at [261, 96] on input "Spiderman Lego sweater" at bounding box center [250, 97] width 184 height 20
type input "Spiderman Lego sweater front"
click at [288, 148] on button "Save" at bounding box center [287, 143] width 31 height 20
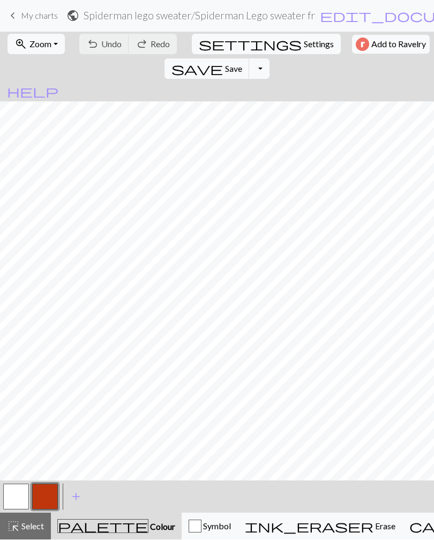
click at [29, 53] on button "zoom_in Zoom Zoom" at bounding box center [36, 44] width 57 height 20
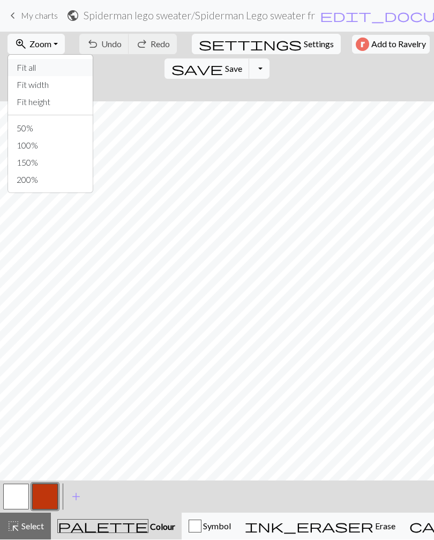
click at [46, 63] on button "Fit all" at bounding box center [50, 67] width 85 height 17
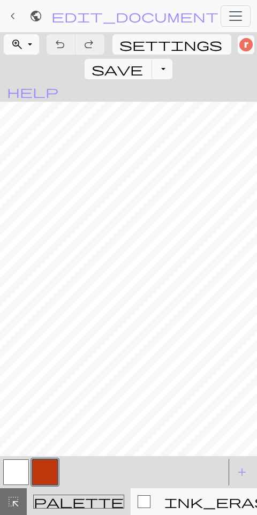
click at [16, 501] on span "highlight_alt" at bounding box center [13, 502] width 13 height 15
click at [17, 502] on span "highlight_alt" at bounding box center [13, 502] width 13 height 15
click at [16, 16] on span "keyboard_arrow_left" at bounding box center [12, 16] width 13 height 15
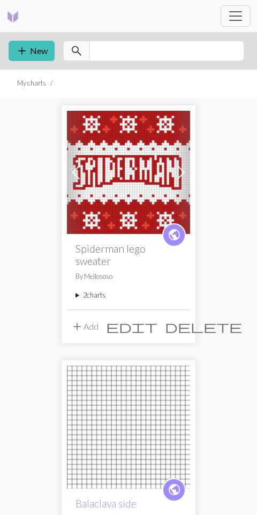
click at [132, 191] on img at bounding box center [128, 172] width 123 height 123
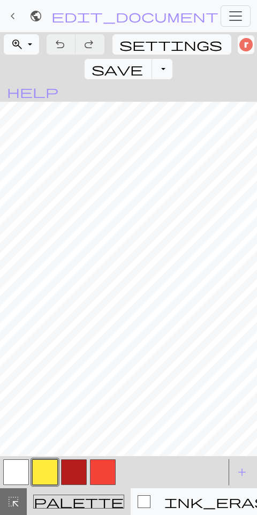
click at [38, 39] on button "zoom_in Zoom Zoom" at bounding box center [21, 44] width 35 height 20
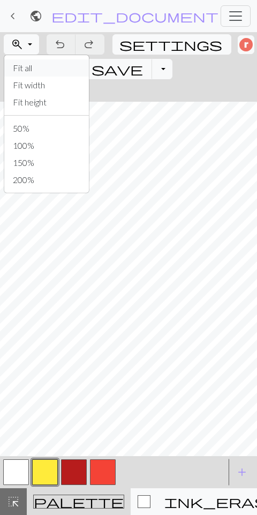
click at [42, 69] on button "Fit all" at bounding box center [46, 67] width 85 height 17
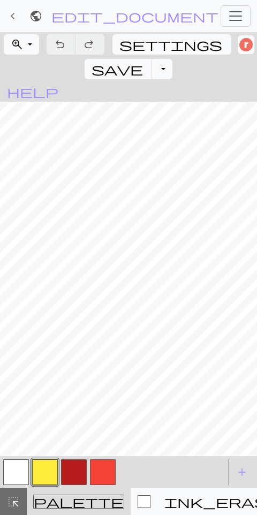
click at [17, 23] on span "keyboard_arrow_left" at bounding box center [12, 16] width 13 height 15
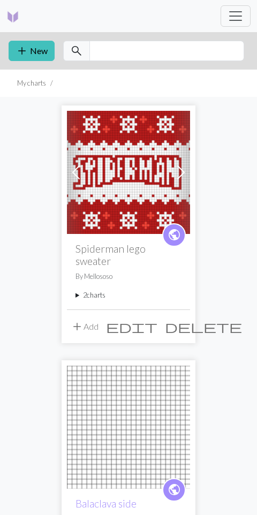
click at [181, 180] on span at bounding box center [181, 172] width 17 height 17
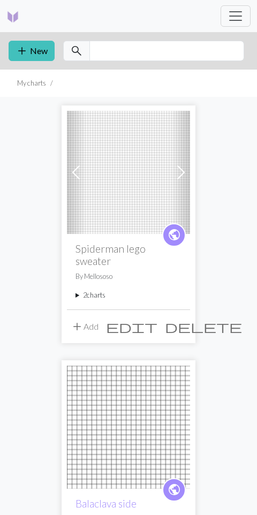
click at [143, 192] on img at bounding box center [128, 172] width 123 height 123
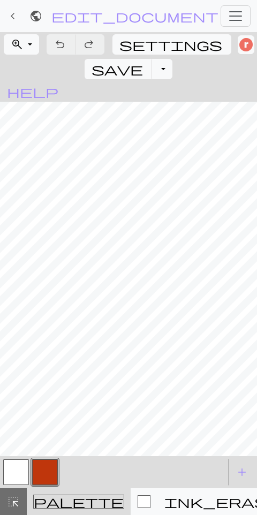
click at [23, 46] on span "zoom_in" at bounding box center [17, 44] width 13 height 15
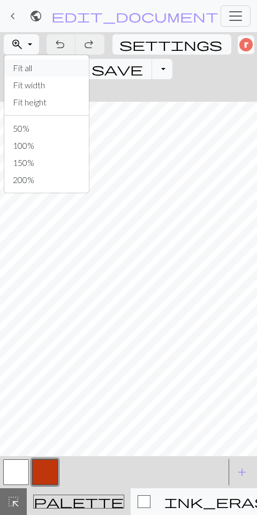
click at [51, 72] on button "Fit all" at bounding box center [46, 67] width 85 height 17
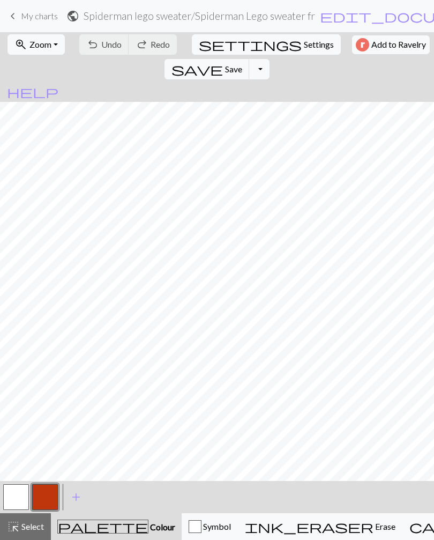
click at [48, 47] on span "Zoom" at bounding box center [40, 44] width 22 height 10
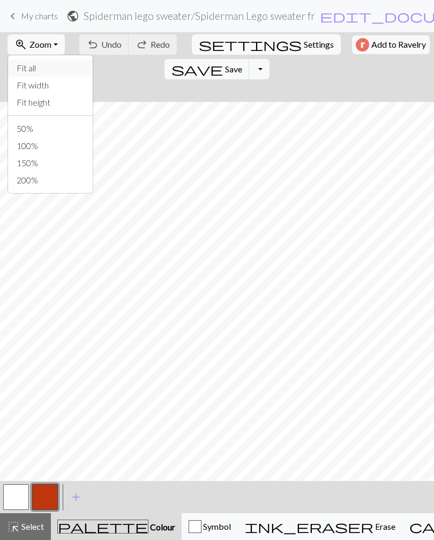
click at [61, 68] on button "Fit all" at bounding box center [50, 67] width 85 height 17
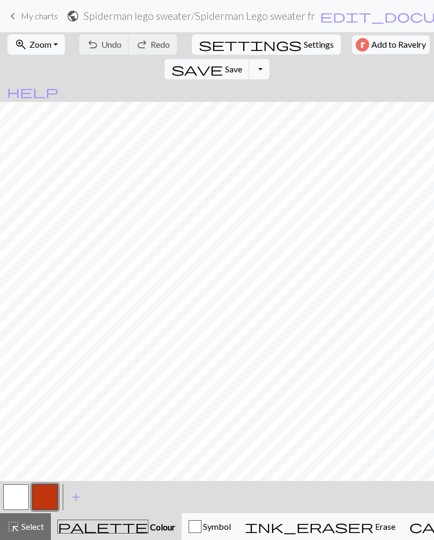
click at [42, 521] on span "Select" at bounding box center [32, 526] width 24 height 10
click at [75, 499] on span "add" at bounding box center [76, 496] width 13 height 15
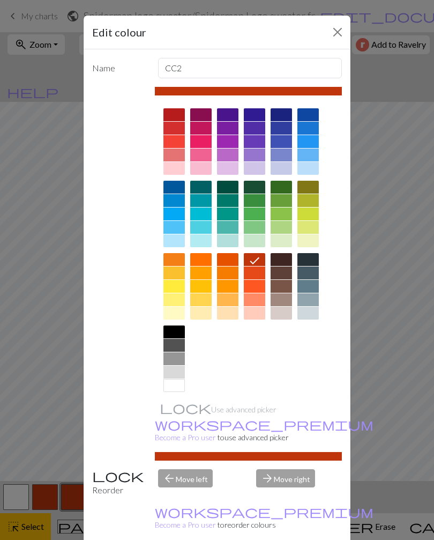
click at [179, 113] on div at bounding box center [173, 114] width 21 height 13
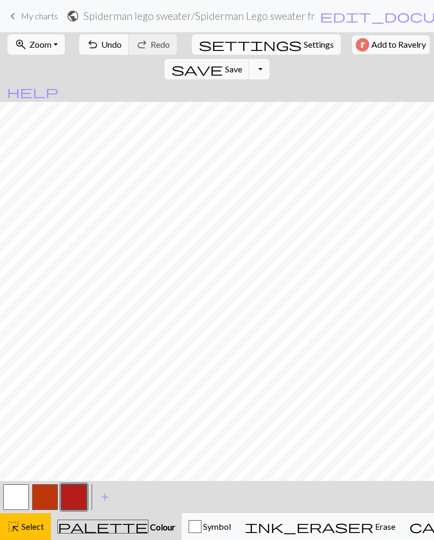
click at [52, 491] on button "button" at bounding box center [45, 497] width 26 height 26
click at [47, 497] on button "button" at bounding box center [45, 497] width 26 height 26
click at [47, 497] on div "Edit colour Name CC1 Use advanced picker workspace_premium Become a Pro user to…" at bounding box center [217, 270] width 434 height 540
click at [50, 489] on button "button" at bounding box center [45, 497] width 26 height 26
click at [49, 489] on div "Edit colour Name CC1 Use advanced picker workspace_premium Become a Pro user to…" at bounding box center [217, 270] width 434 height 540
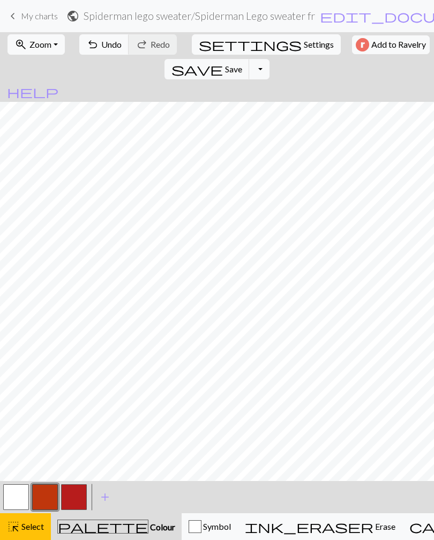
click at [44, 496] on button "button" at bounding box center [45, 497] width 26 height 26
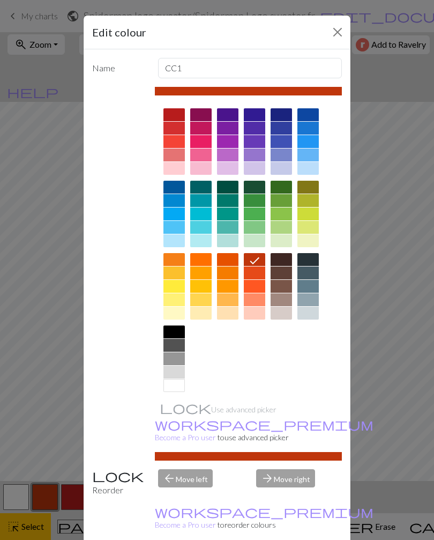
click at [176, 132] on div at bounding box center [173, 128] width 21 height 13
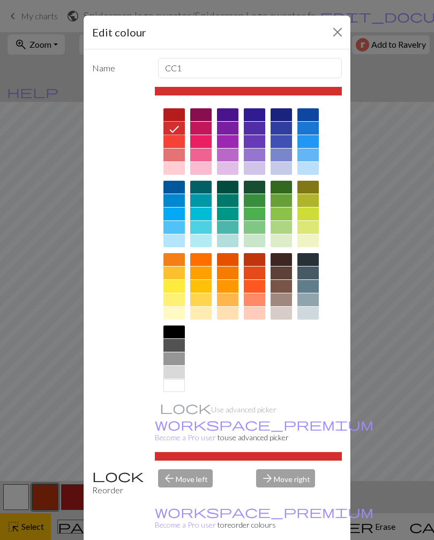
click at [178, 144] on div at bounding box center [173, 141] width 21 height 13
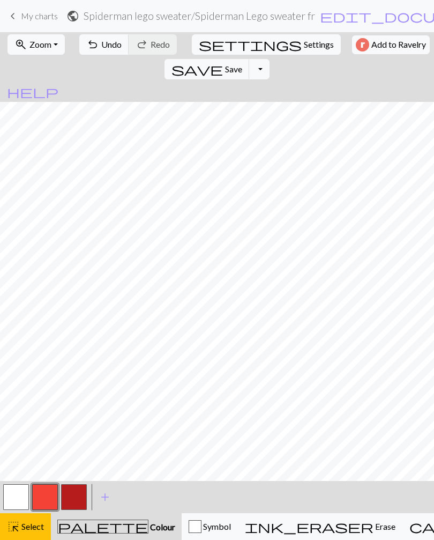
click at [18, 525] on span "highlight_alt" at bounding box center [13, 526] width 13 height 15
click at [33, 528] on span "Select" at bounding box center [32, 526] width 24 height 10
click at [25, 530] on span "Select" at bounding box center [32, 526] width 24 height 10
click at [73, 499] on button "button" at bounding box center [74, 497] width 26 height 26
click at [54, 42] on button "zoom_in Zoom Zoom" at bounding box center [36, 44] width 57 height 20
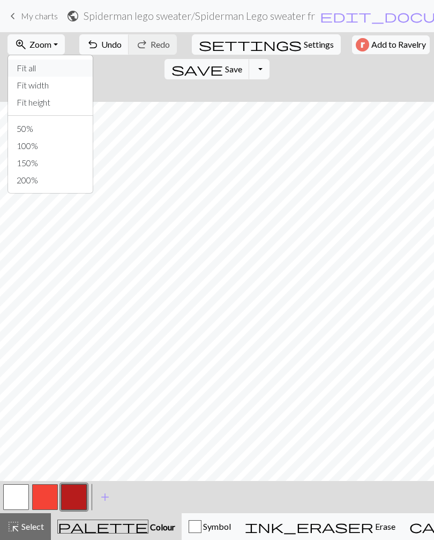
click at [57, 70] on button "Fit all" at bounding box center [50, 67] width 85 height 17
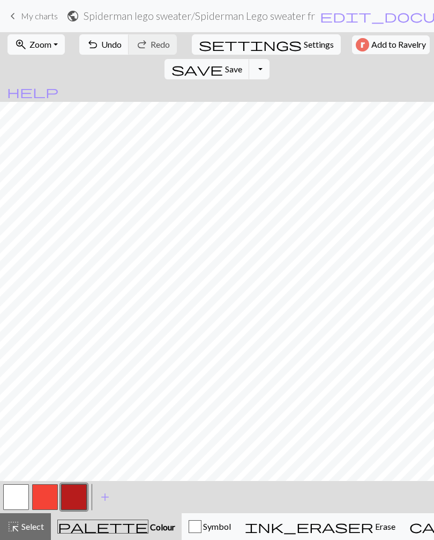
click at [29, 524] on span "Select" at bounding box center [32, 526] width 24 height 10
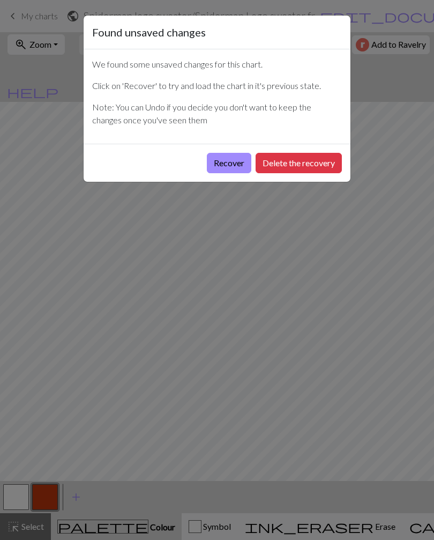
click at [236, 163] on button "Recover" at bounding box center [229, 163] width 44 height 20
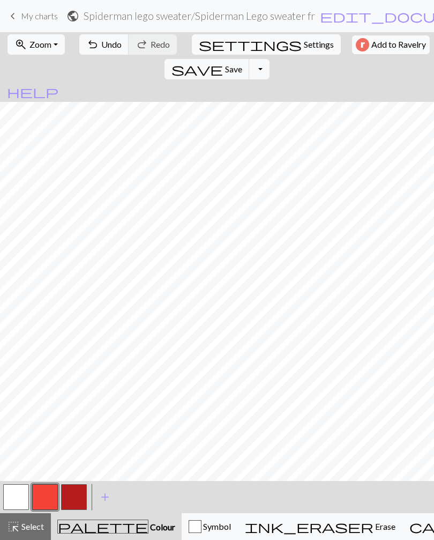
click at [57, 48] on button "zoom_in Zoom Zoom" at bounding box center [36, 44] width 57 height 20
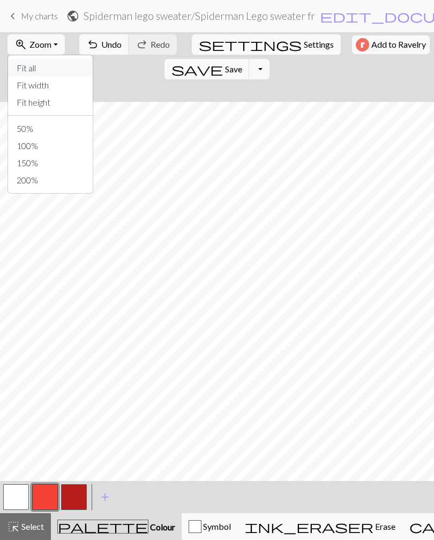
click at [77, 68] on button "Fit all" at bounding box center [50, 67] width 85 height 17
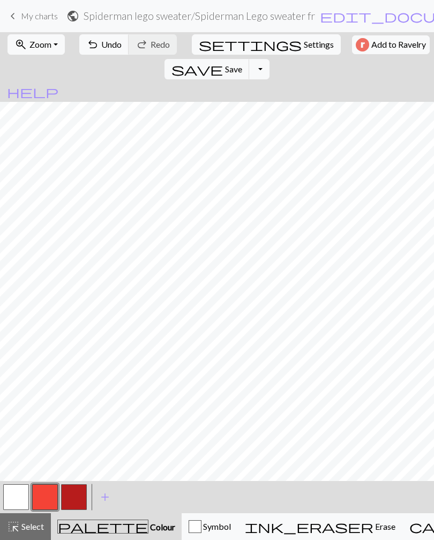
click at [38, 521] on span "Select" at bounding box center [32, 526] width 24 height 10
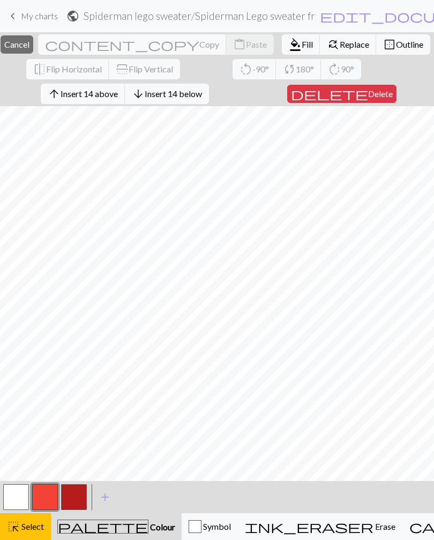
click at [76, 496] on button "button" at bounding box center [74, 497] width 26 height 26
click at [302, 47] on span "Fill" at bounding box center [307, 44] width 11 height 10
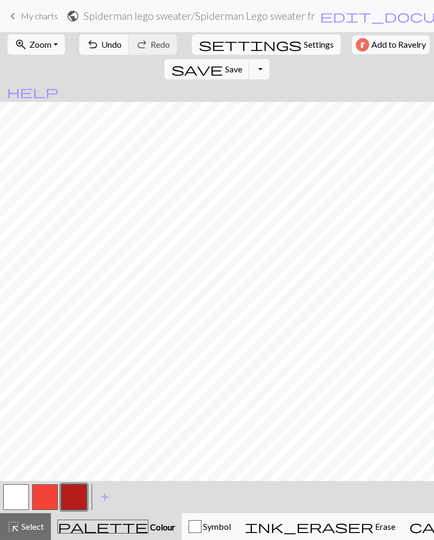
click at [37, 526] on span "Select" at bounding box center [32, 526] width 24 height 10
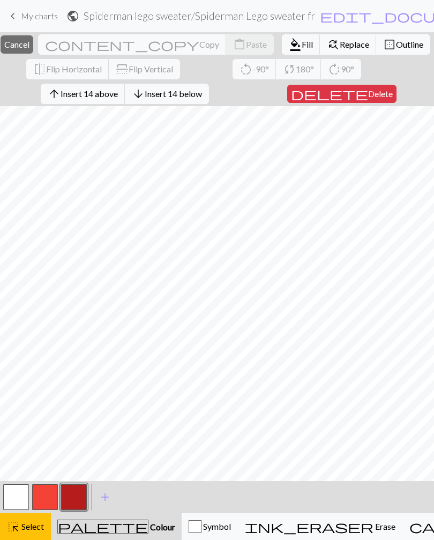
click at [302, 46] on span "Fill" at bounding box center [307, 44] width 11 height 10
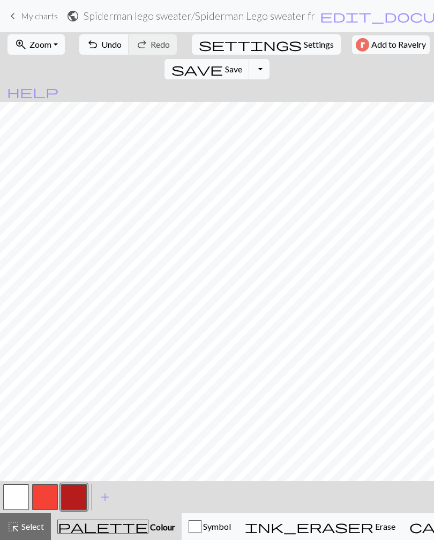
click at [223, 62] on span "save" at bounding box center [196, 69] width 51 height 15
click at [53, 16] on span "My charts" at bounding box center [39, 16] width 37 height 10
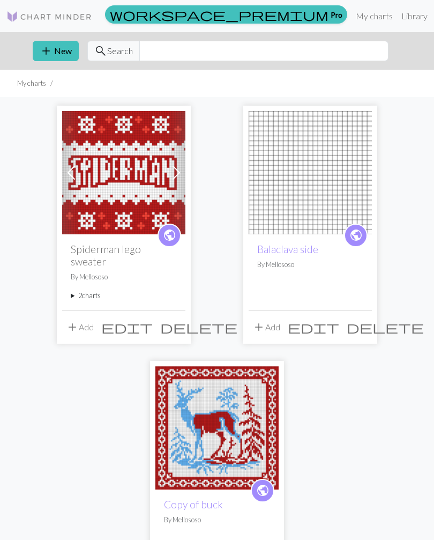
click at [146, 167] on img at bounding box center [123, 172] width 123 height 123
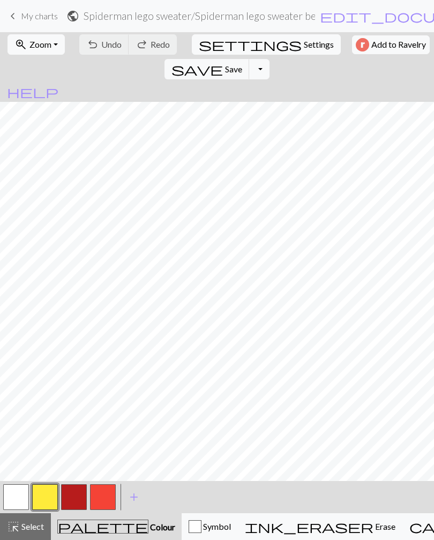
click at [40, 20] on span "My charts" at bounding box center [39, 16] width 37 height 10
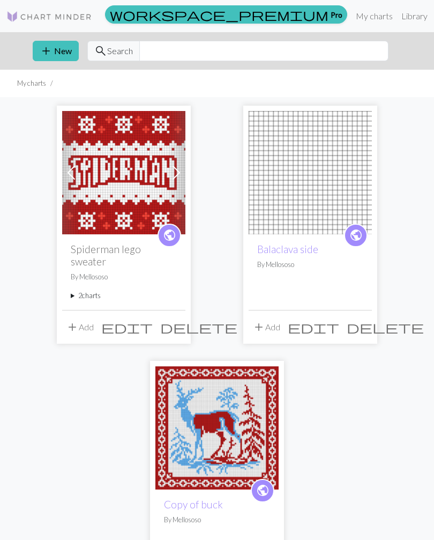
click at [175, 176] on span at bounding box center [176, 172] width 17 height 17
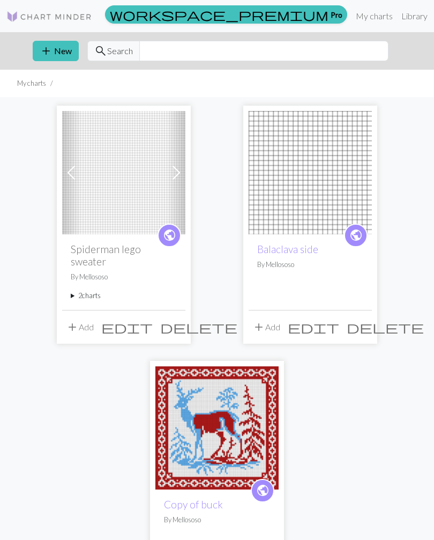
click at [140, 178] on img at bounding box center [123, 172] width 123 height 123
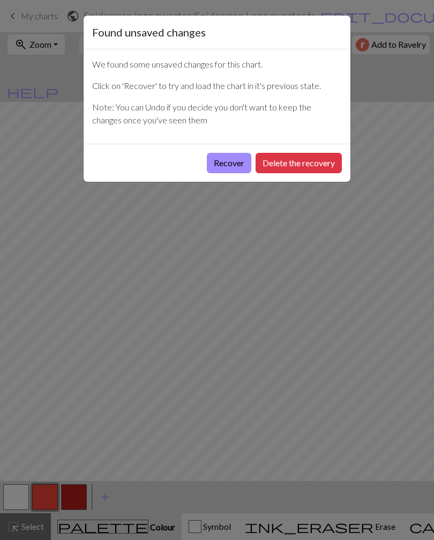
click at [238, 167] on button "Recover" at bounding box center [229, 163] width 44 height 20
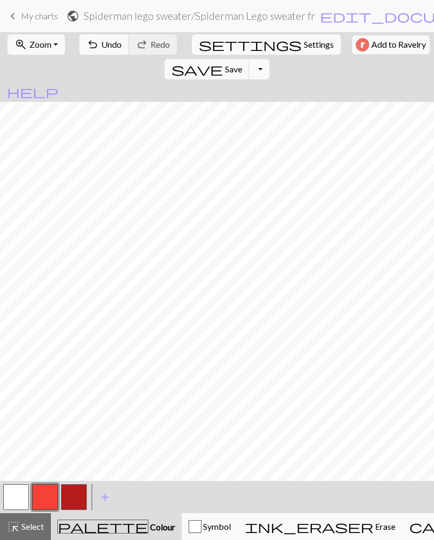
click at [26, 493] on button "button" at bounding box center [16, 497] width 26 height 26
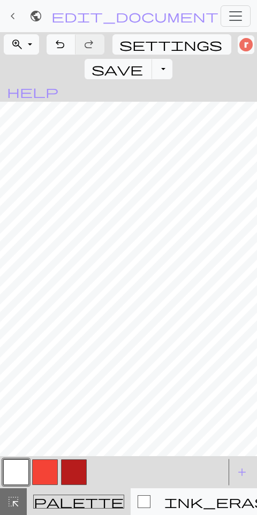
scroll to position [58, 0]
click at [69, 477] on button "button" at bounding box center [74, 473] width 26 height 26
click at [20, 478] on button "button" at bounding box center [16, 473] width 26 height 26
click at [73, 475] on button "button" at bounding box center [74, 473] width 26 height 26
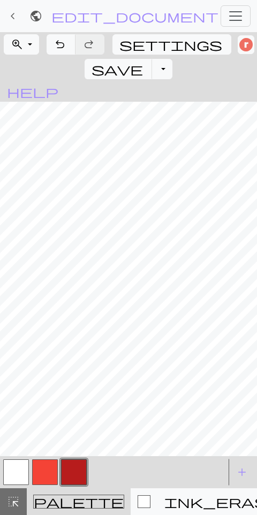
scroll to position [48, 413]
click at [32, 48] on button "zoom_in Zoom Zoom" at bounding box center [21, 44] width 35 height 20
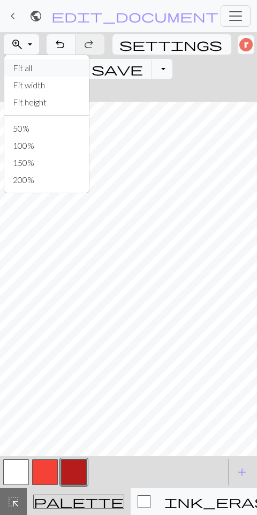
click at [56, 65] on button "Fit all" at bounding box center [46, 67] width 85 height 17
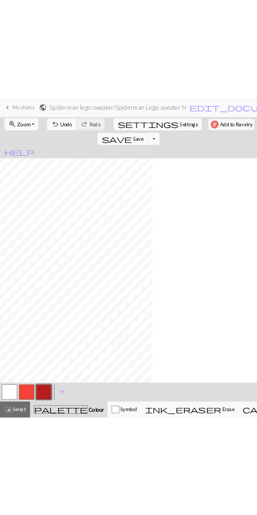
scroll to position [0, 0]
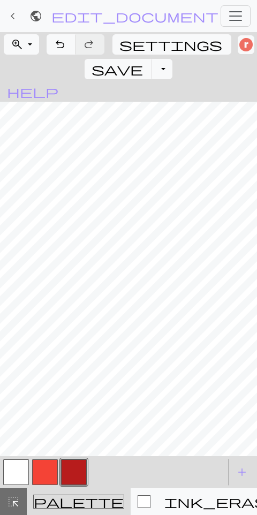
click at [45, 481] on button "button" at bounding box center [45, 473] width 26 height 26
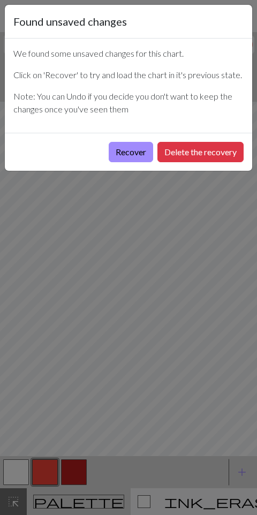
click at [142, 148] on button "Recover" at bounding box center [131, 152] width 44 height 20
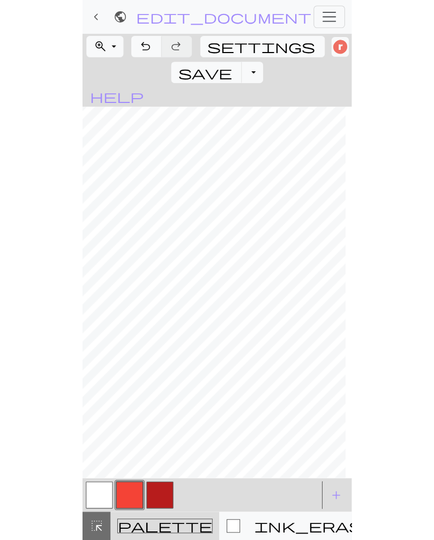
scroll to position [17, 0]
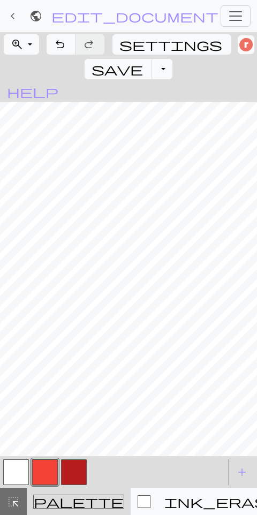
click at [73, 474] on button "button" at bounding box center [74, 473] width 26 height 26
click at [51, 475] on button "button" at bounding box center [45, 473] width 26 height 26
click at [77, 472] on button "button" at bounding box center [74, 473] width 26 height 26
click at [49, 471] on button "button" at bounding box center [45, 473] width 26 height 26
click at [77, 471] on button "button" at bounding box center [74, 473] width 26 height 26
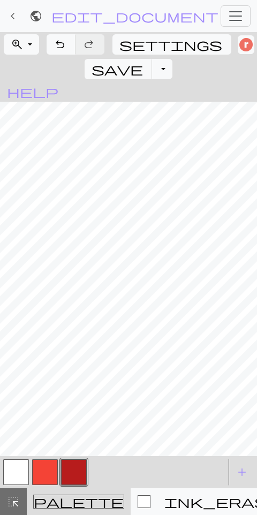
click at [47, 470] on button "button" at bounding box center [45, 473] width 26 height 26
click at [17, 469] on button "button" at bounding box center [16, 473] width 26 height 26
click at [74, 473] on button "button" at bounding box center [74, 473] width 26 height 26
click at [16, 478] on button "button" at bounding box center [16, 473] width 26 height 26
click at [75, 470] on button "button" at bounding box center [74, 473] width 26 height 26
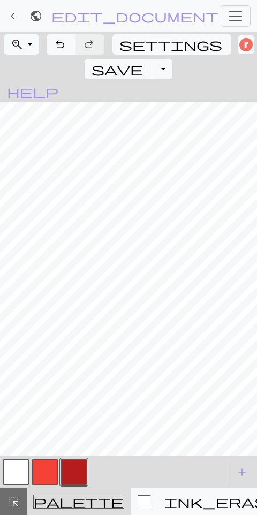
click at [20, 470] on button "button" at bounding box center [16, 473] width 26 height 26
click at [72, 477] on button "button" at bounding box center [74, 473] width 26 height 26
click at [45, 471] on button "button" at bounding box center [45, 473] width 26 height 26
click at [28, 471] on button "button" at bounding box center [16, 473] width 26 height 26
